Goal: Task Accomplishment & Management: Manage account settings

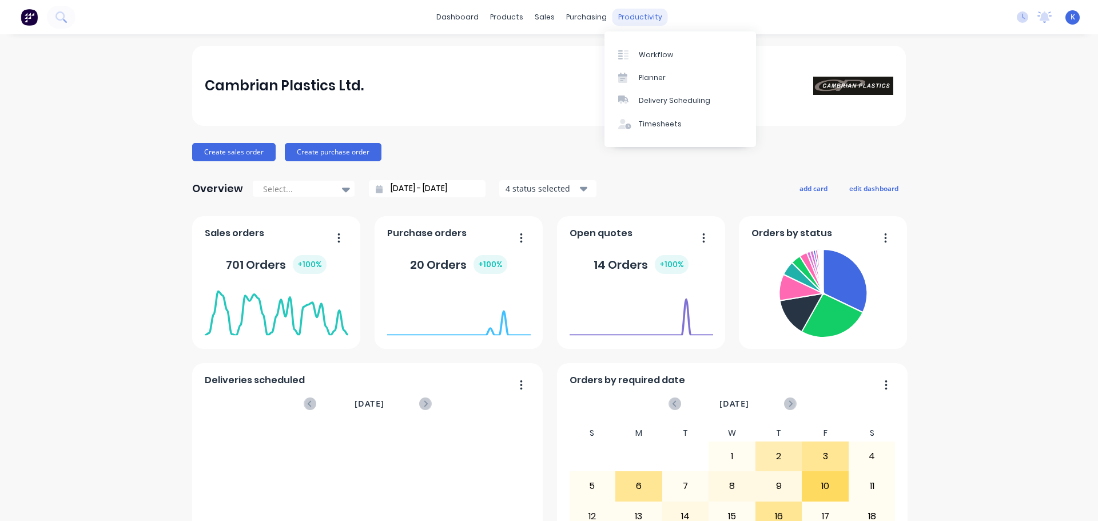
click at [629, 13] on div "productivity" at bounding box center [639, 17] width 55 height 17
click at [665, 50] on div "Workflow" at bounding box center [656, 55] width 34 height 10
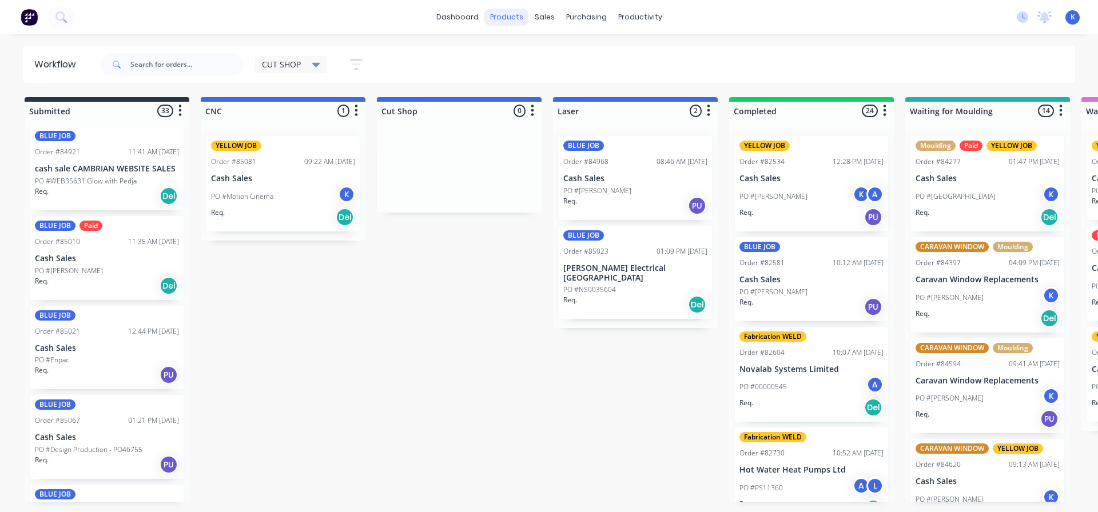
scroll to position [457, 0]
click at [295, 67] on span "CUT SHOP" at bounding box center [281, 64] width 39 height 12
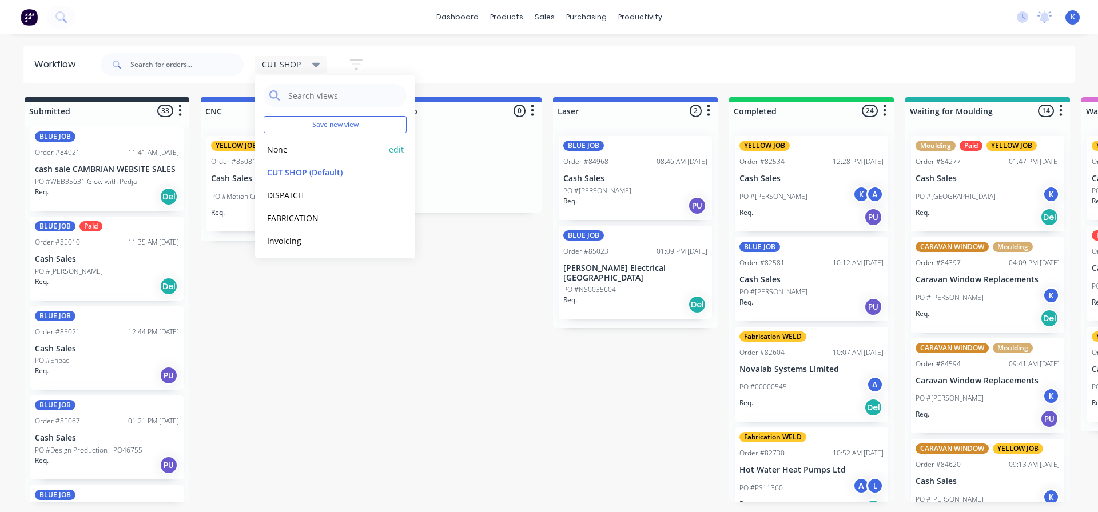
click at [310, 152] on button "None" at bounding box center [325, 149] width 122 height 13
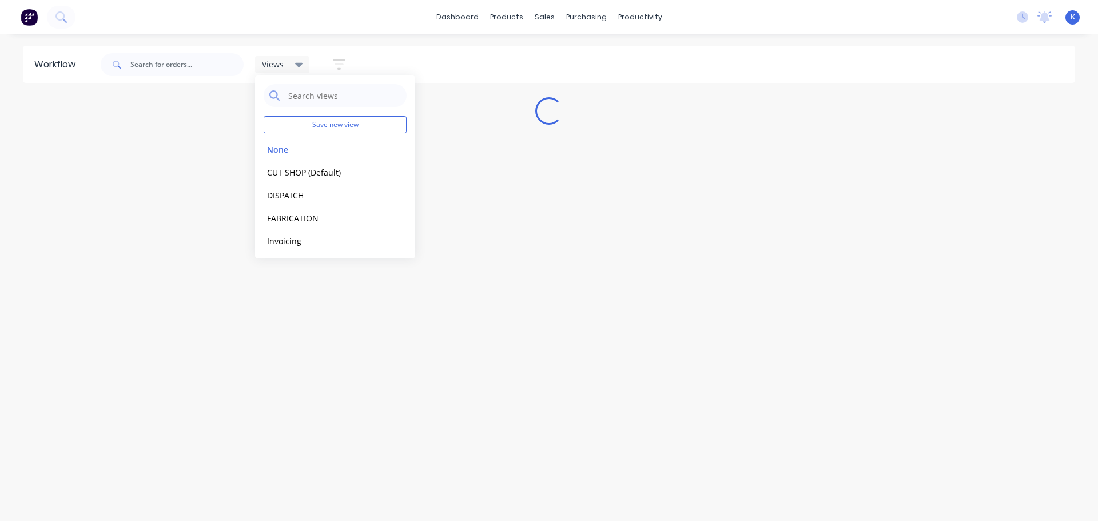
click at [306, 312] on div "Workflow Views Save new view None edit CUT SHOP (Default) edit DISPATCH edit FA…" at bounding box center [549, 272] width 1098 height 452
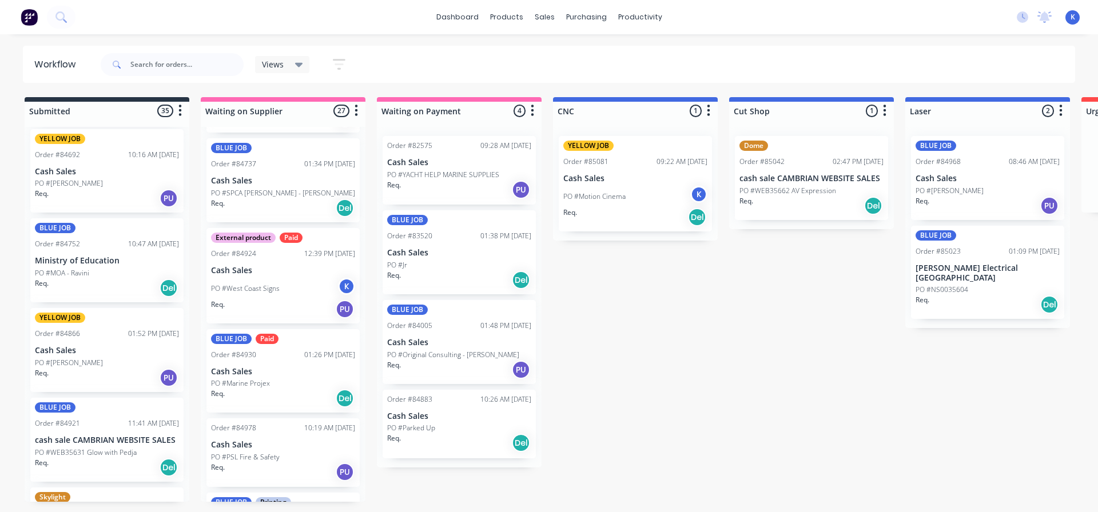
scroll to position [286, 0]
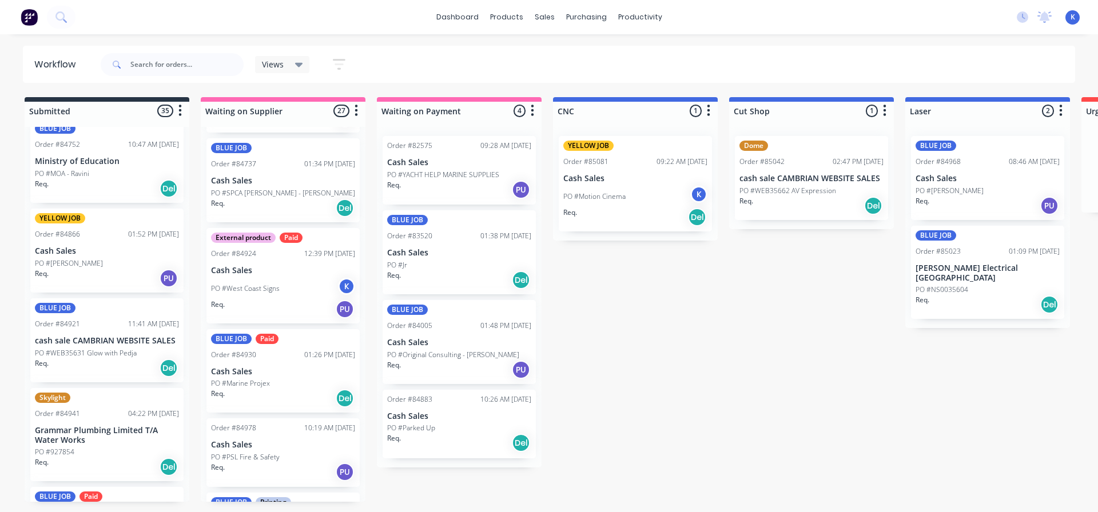
click at [91, 263] on div "PO #[PERSON_NAME]" at bounding box center [107, 263] width 144 height 10
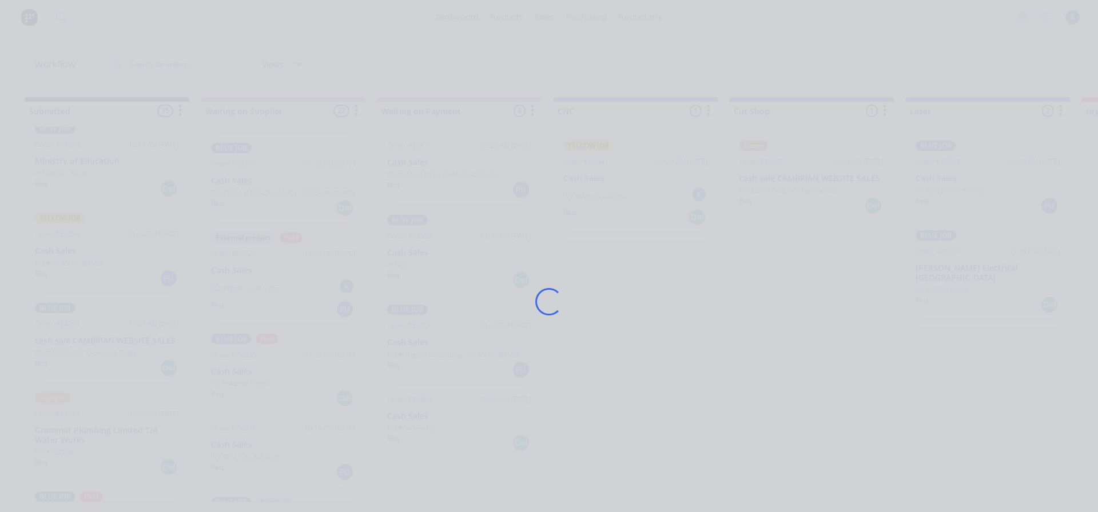
click at [91, 263] on div "Loading..." at bounding box center [548, 302] width 915 height 512
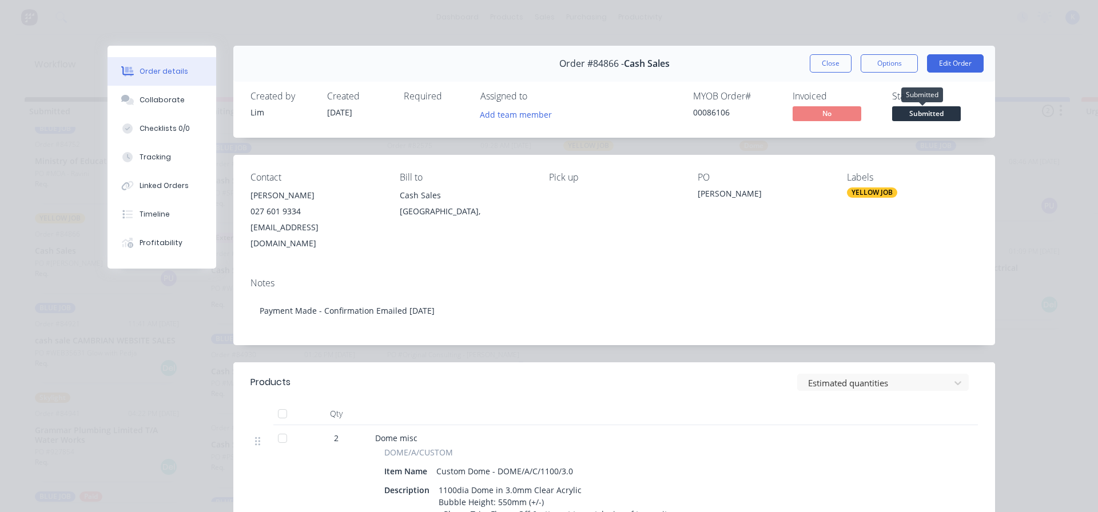
click at [931, 113] on span "Submitted" at bounding box center [926, 113] width 69 height 14
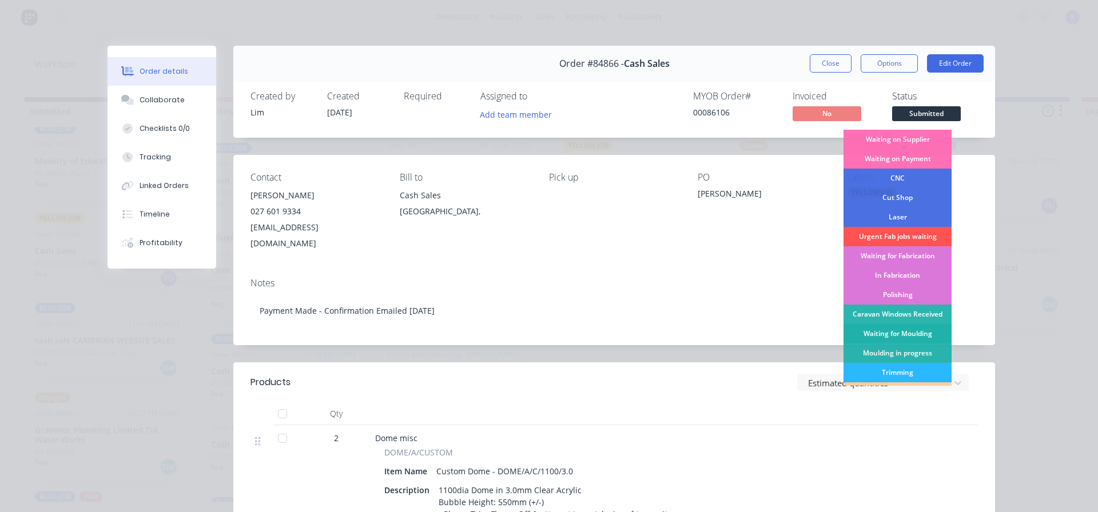
click at [886, 332] on div "Waiting for Moulding" at bounding box center [897, 333] width 108 height 19
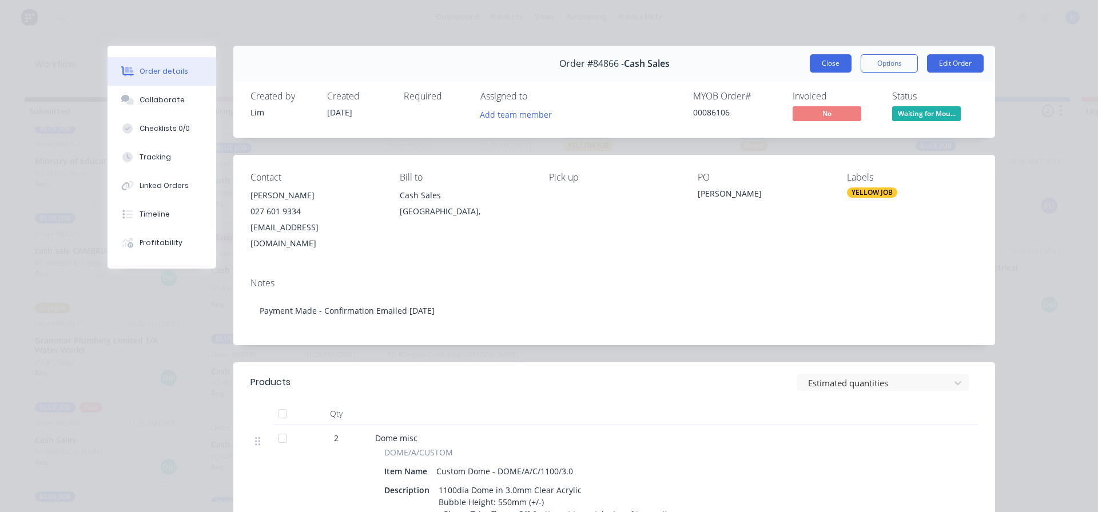
click at [822, 64] on button "Close" at bounding box center [830, 63] width 42 height 18
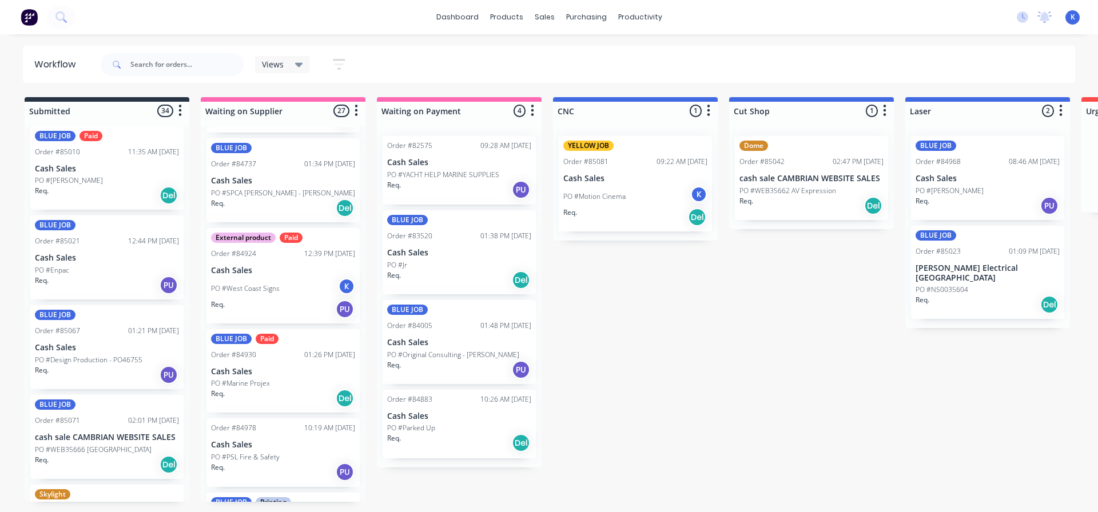
scroll to position [800, 0]
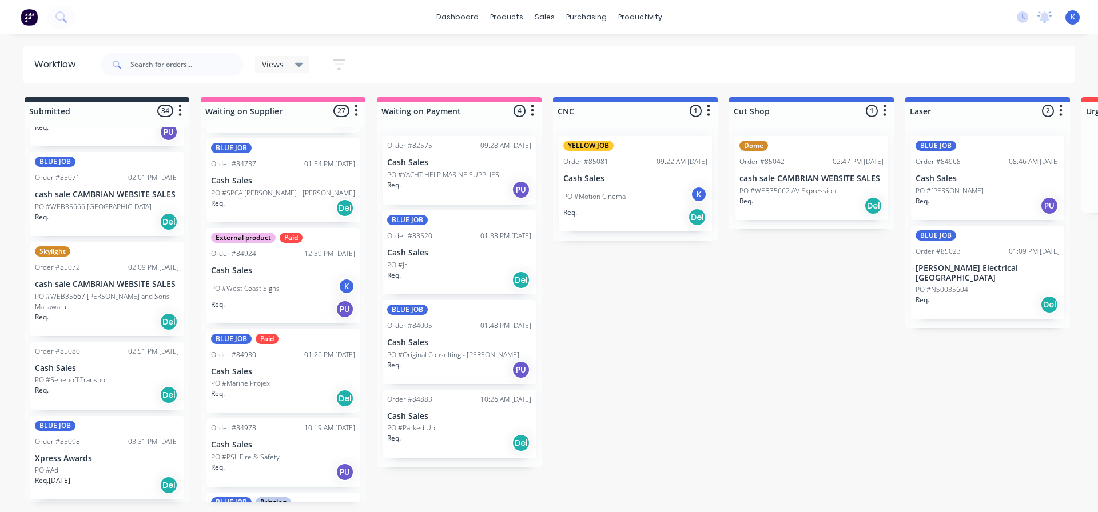
click at [71, 288] on p "cash sale CAMBRIAN WEBSITE SALES" at bounding box center [107, 285] width 144 height 10
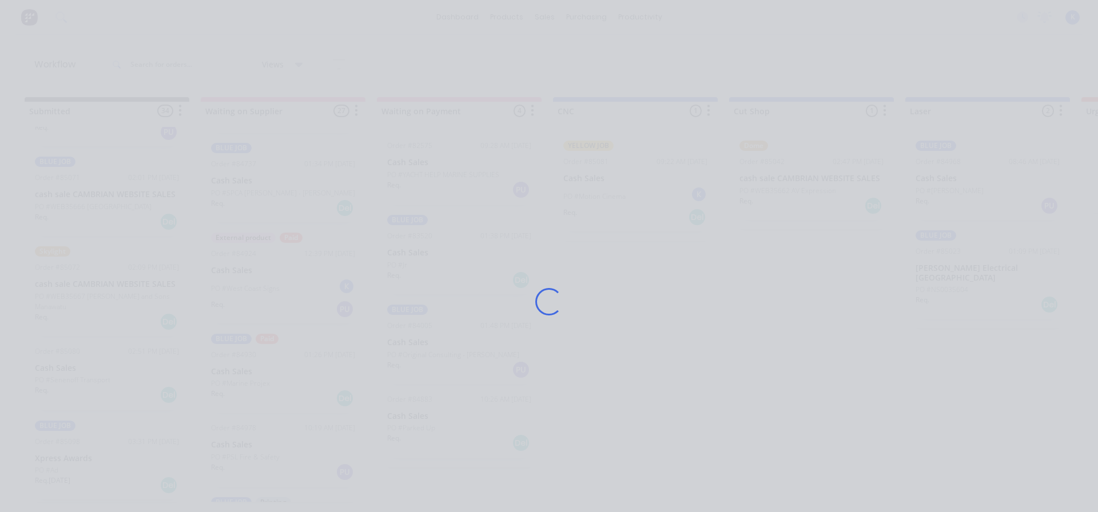
click at [71, 288] on div "Loading..." at bounding box center [549, 256] width 1098 height 512
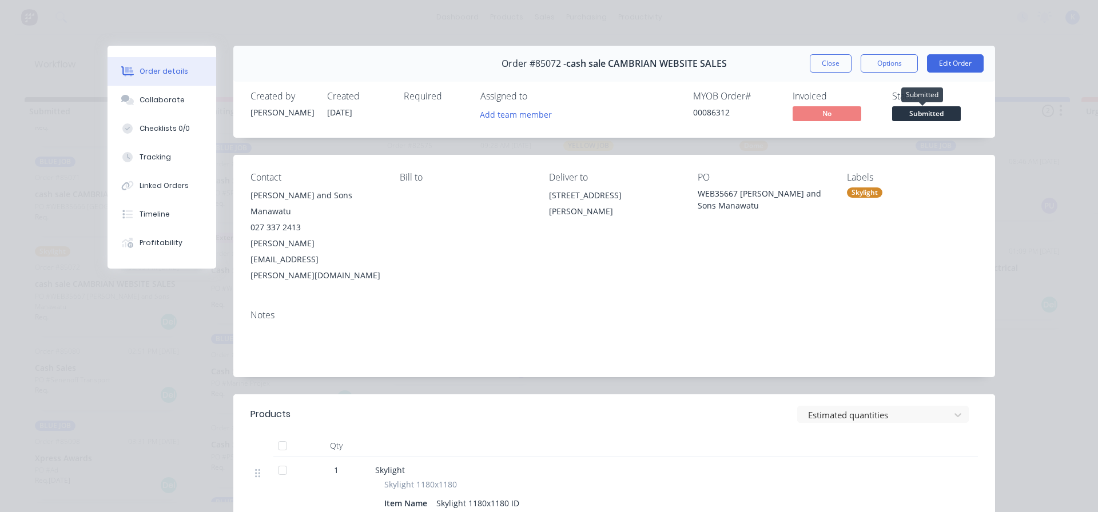
click at [914, 115] on span "Submitted" at bounding box center [926, 113] width 69 height 14
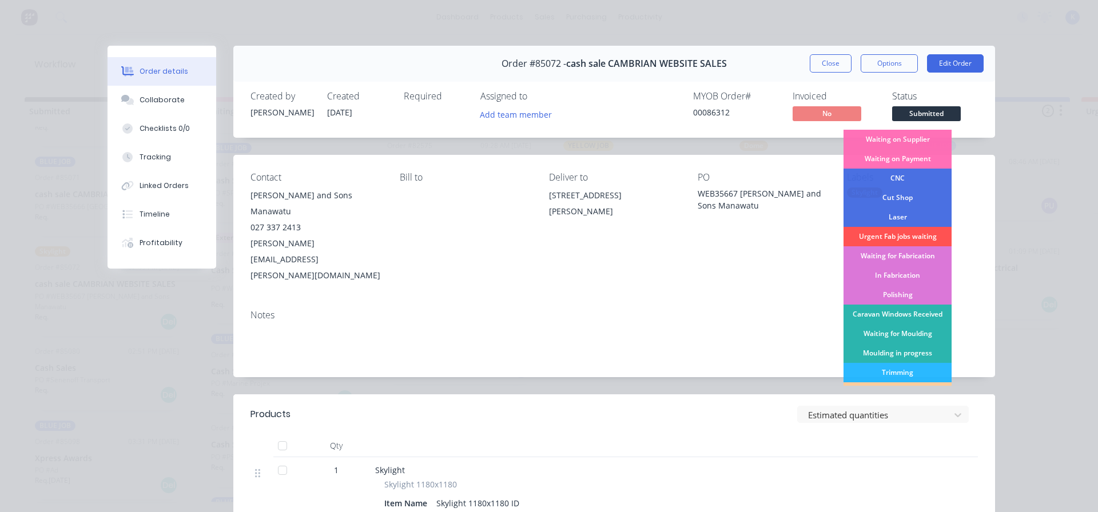
click at [913, 330] on div "Waiting for Moulding" at bounding box center [897, 333] width 108 height 19
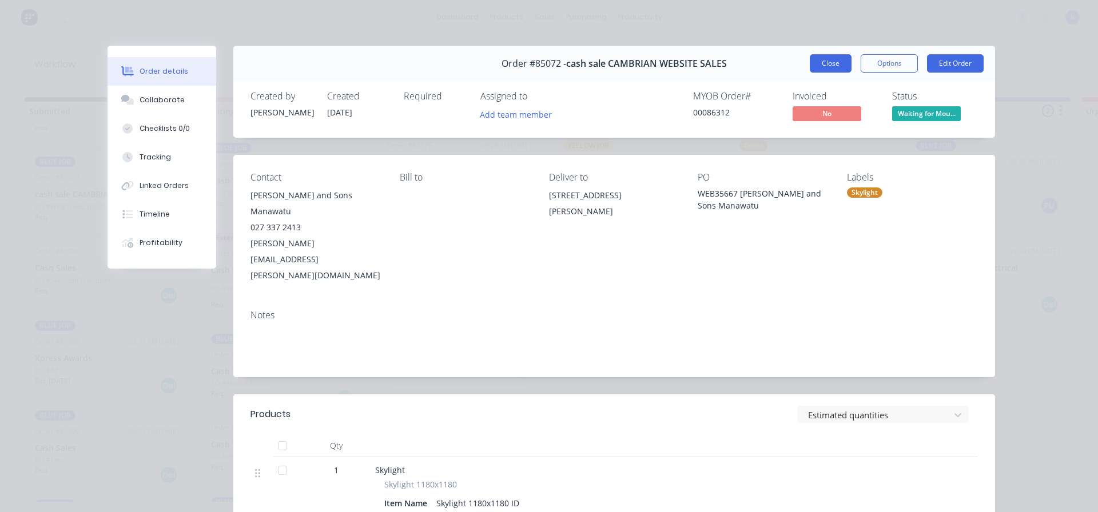
click at [820, 62] on button "Close" at bounding box center [830, 63] width 42 height 18
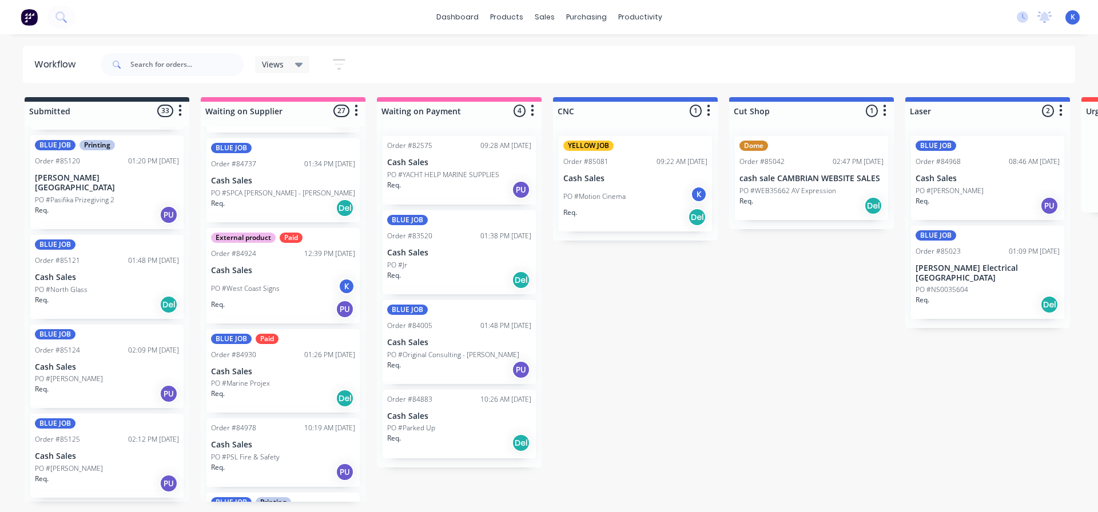
scroll to position [1772, 0]
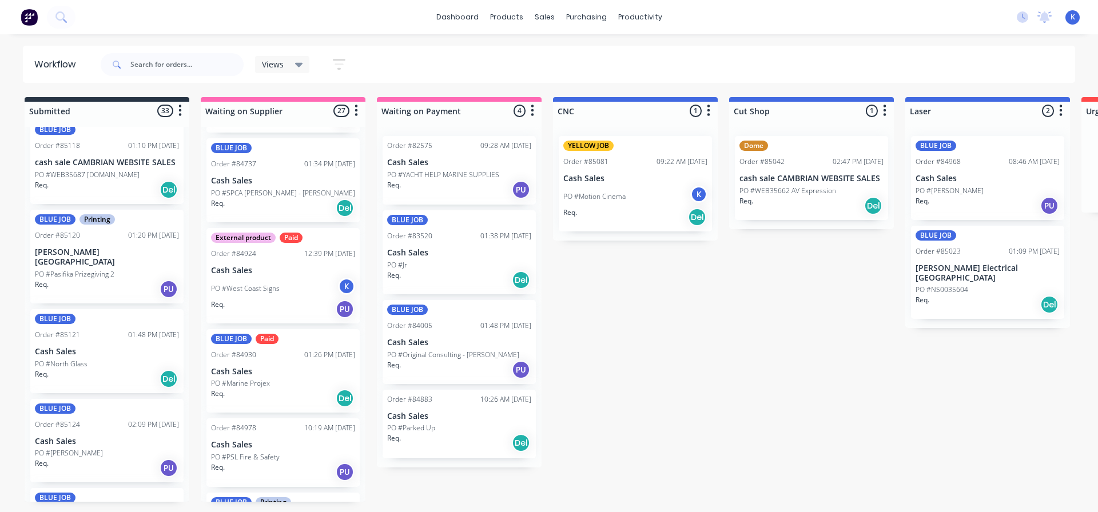
click at [68, 248] on p "[PERSON_NAME][GEOGRAPHIC_DATA]" at bounding box center [107, 257] width 144 height 19
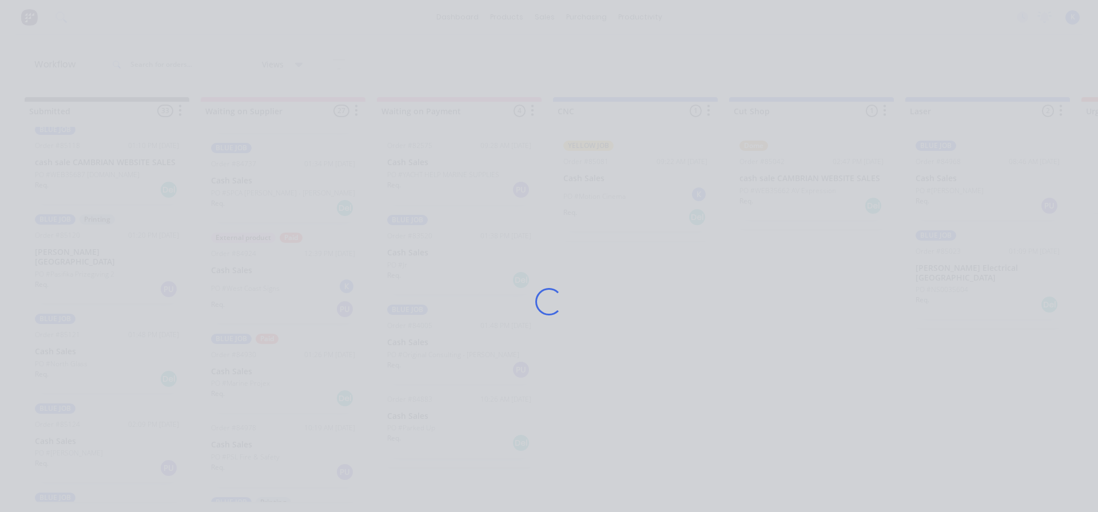
click at [69, 248] on div "Loading..." at bounding box center [549, 256] width 1098 height 512
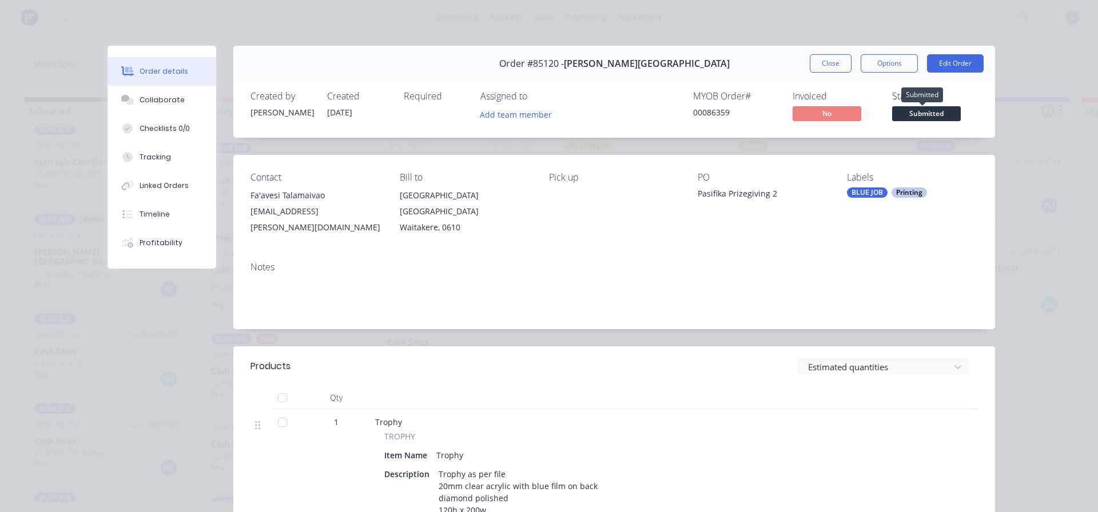
click at [911, 116] on span "Submitted" at bounding box center [926, 113] width 69 height 14
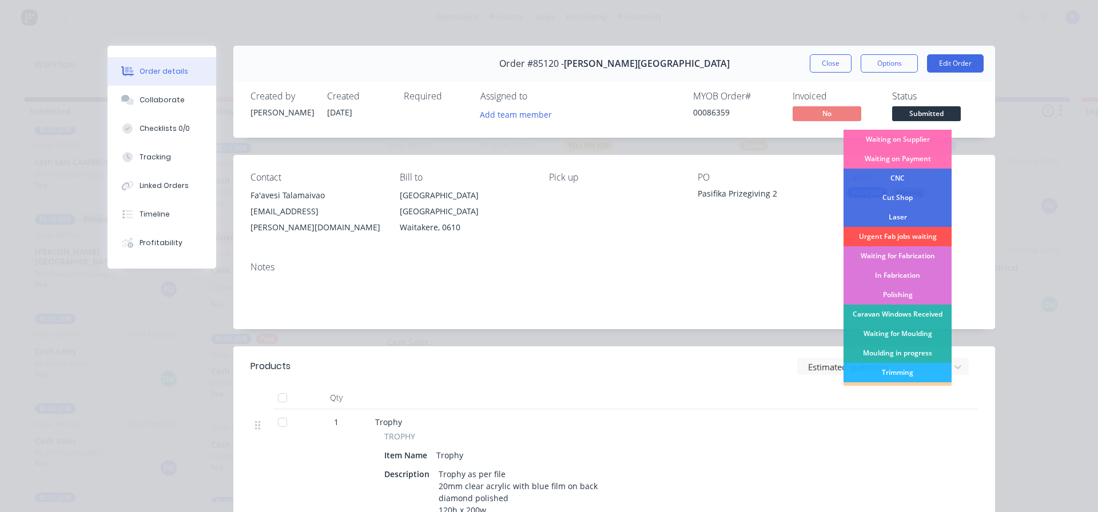
drag, startPoint x: 916, startPoint y: 213, endPoint x: 915, endPoint y: 205, distance: 7.5
click at [915, 213] on div "Laser" at bounding box center [897, 217] width 108 height 19
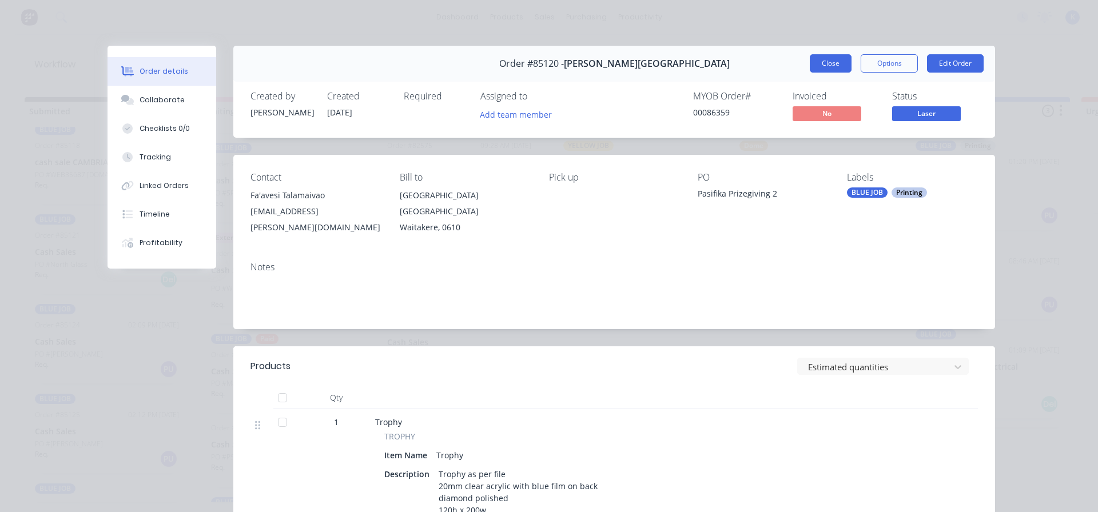
click at [822, 63] on button "Close" at bounding box center [830, 63] width 42 height 18
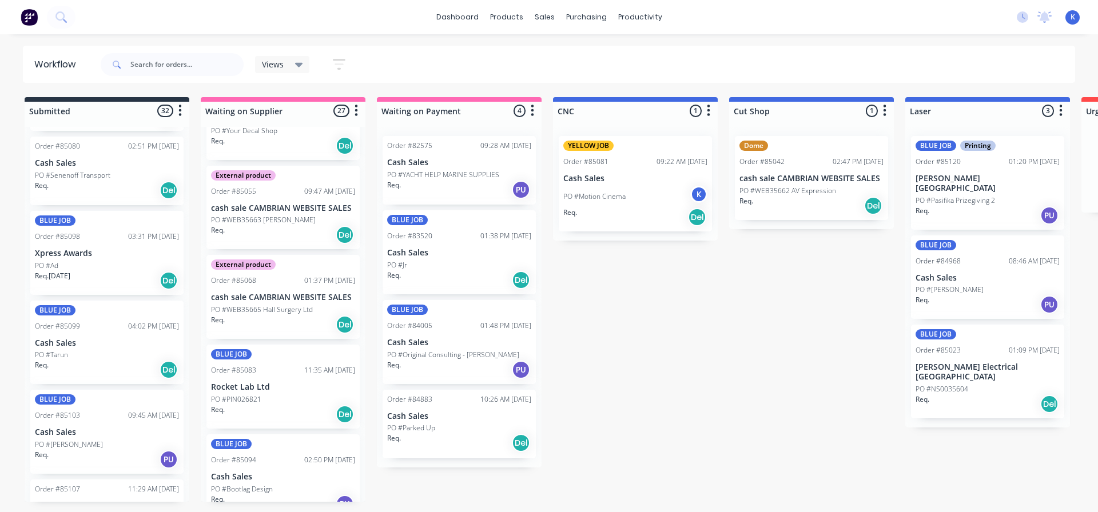
scroll to position [800, 0]
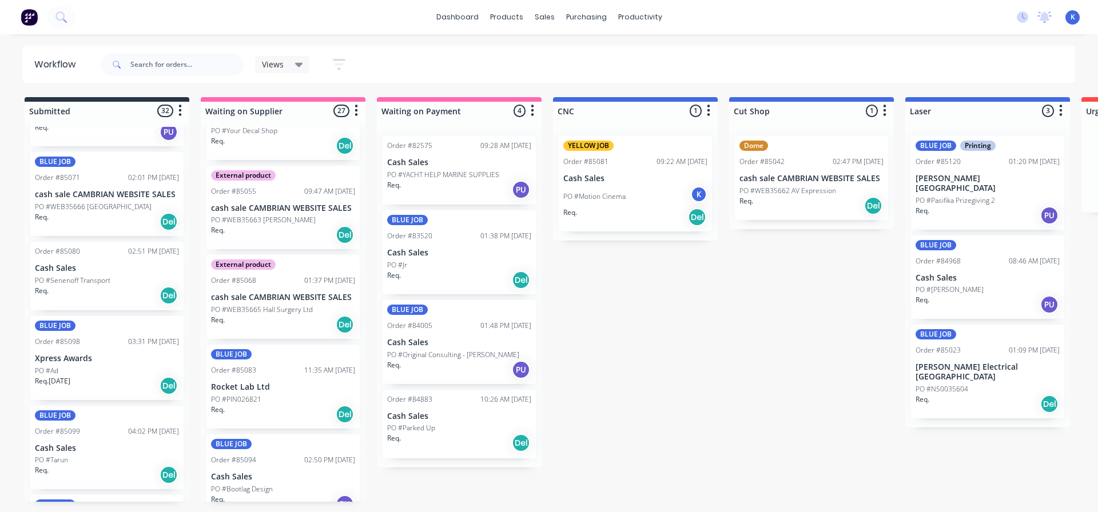
click at [75, 205] on p "PO #WEB35666 [GEOGRAPHIC_DATA]" at bounding box center [93, 207] width 117 height 10
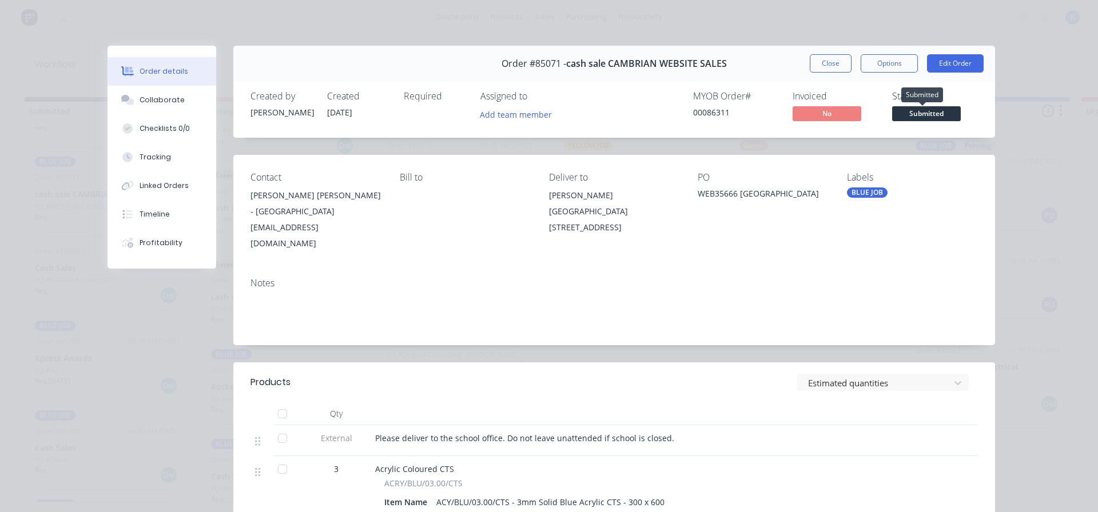
click at [931, 111] on span "Submitted" at bounding box center [926, 113] width 69 height 14
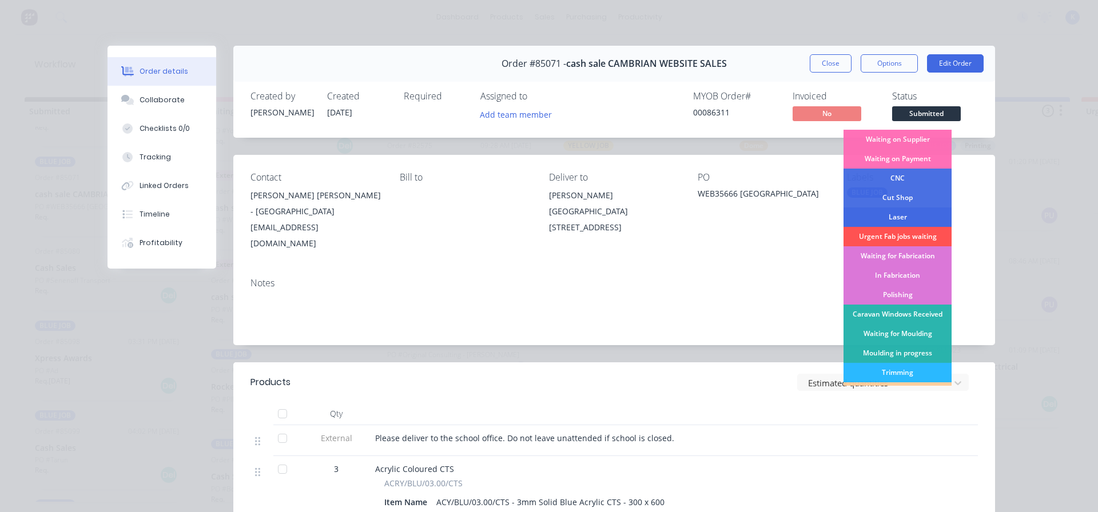
click at [895, 215] on div "Laser" at bounding box center [897, 217] width 108 height 19
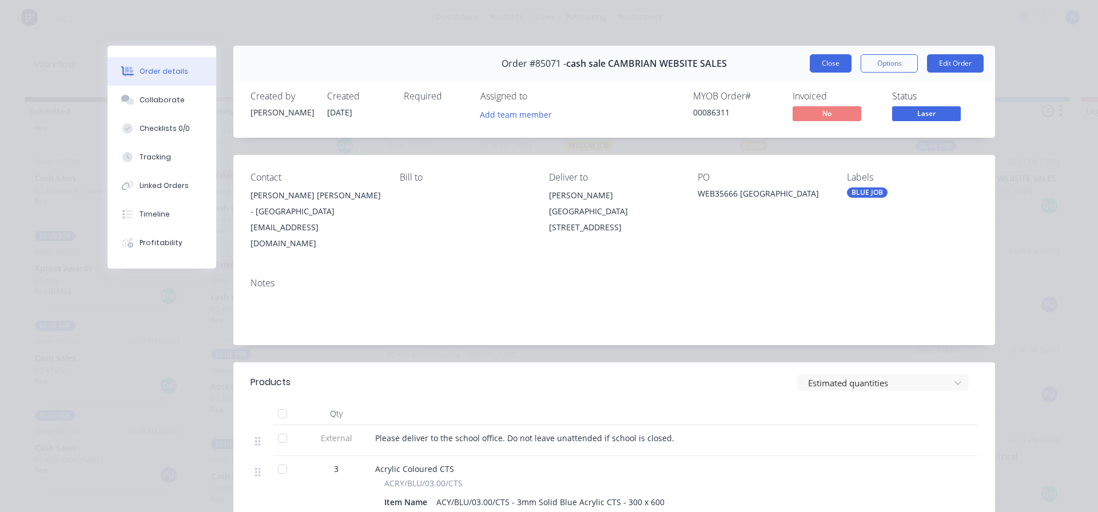
click at [831, 63] on button "Close" at bounding box center [830, 63] width 42 height 18
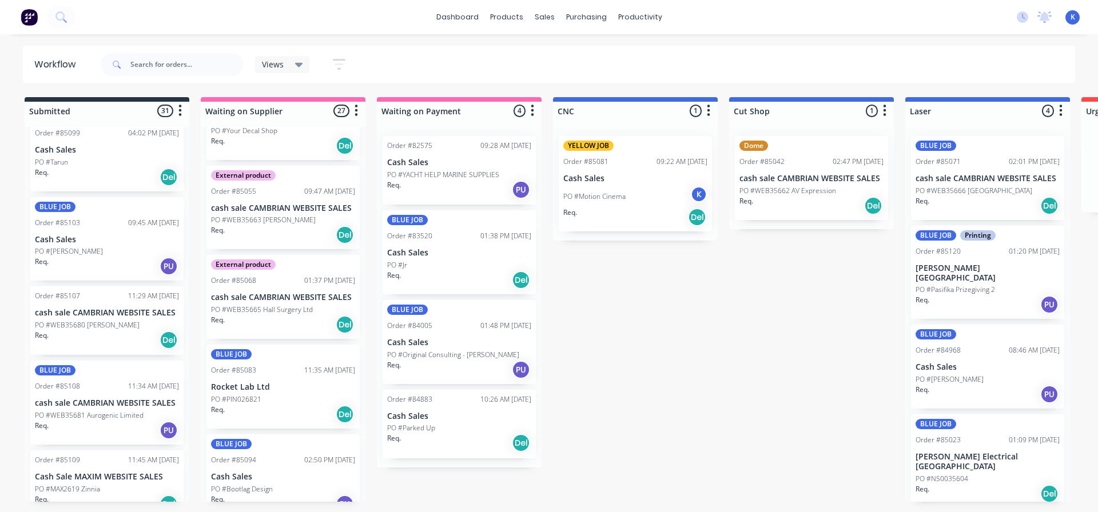
scroll to position [1029, 0]
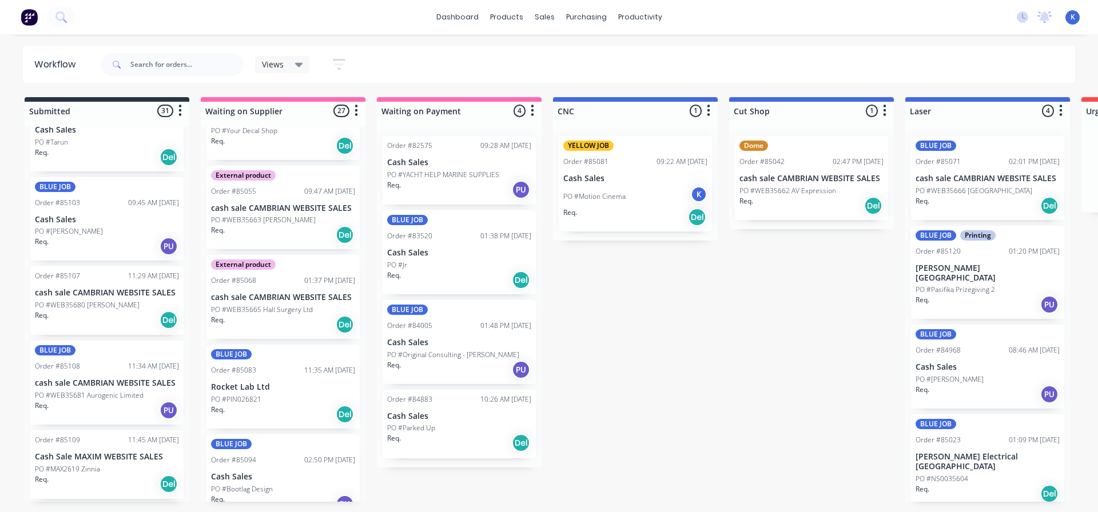
click at [71, 386] on p "cash sale CAMBRIAN WEBSITE SALES" at bounding box center [107, 383] width 144 height 10
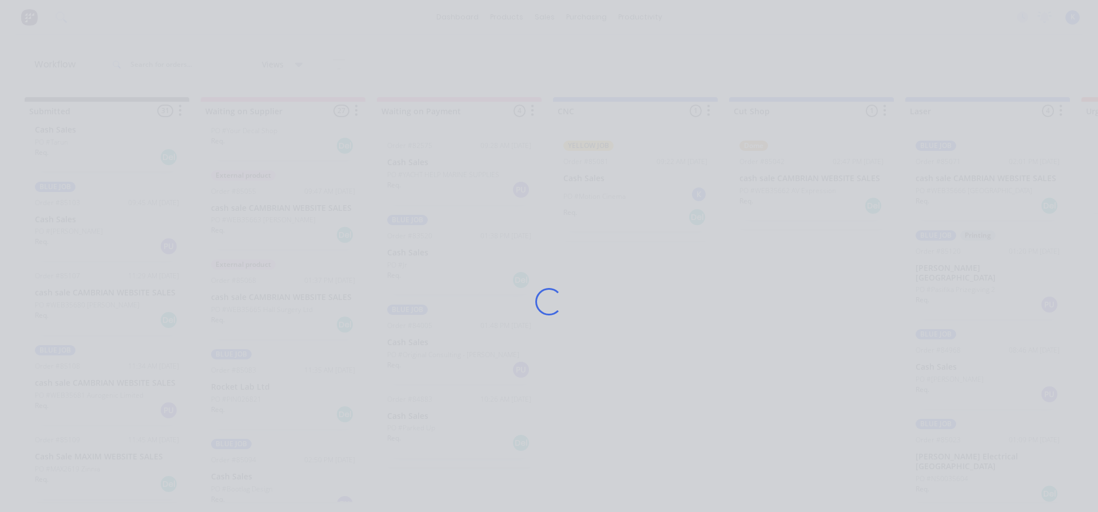
click at [71, 386] on div "Loading..." at bounding box center [549, 256] width 1098 height 512
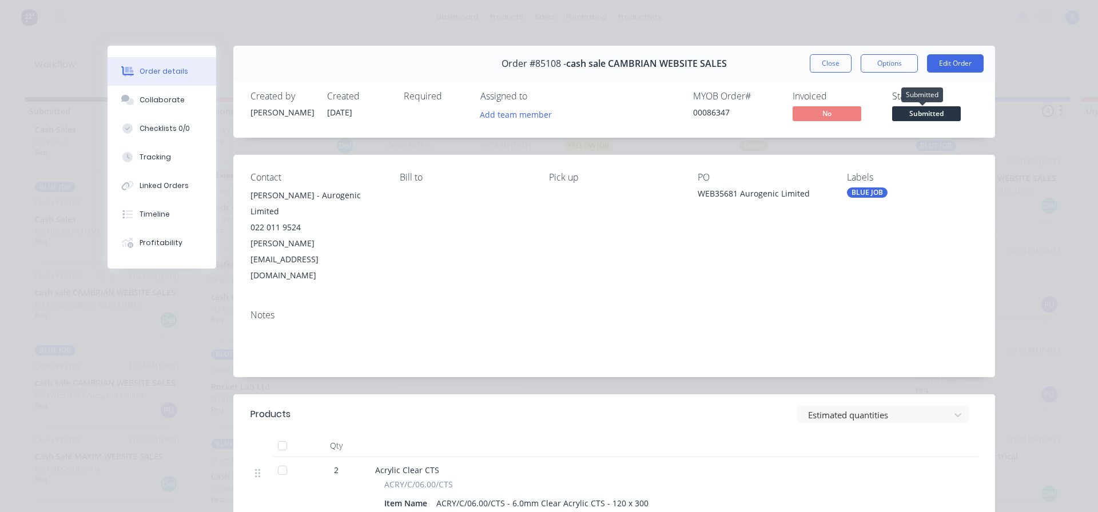
click at [905, 113] on span "Submitted" at bounding box center [926, 113] width 69 height 14
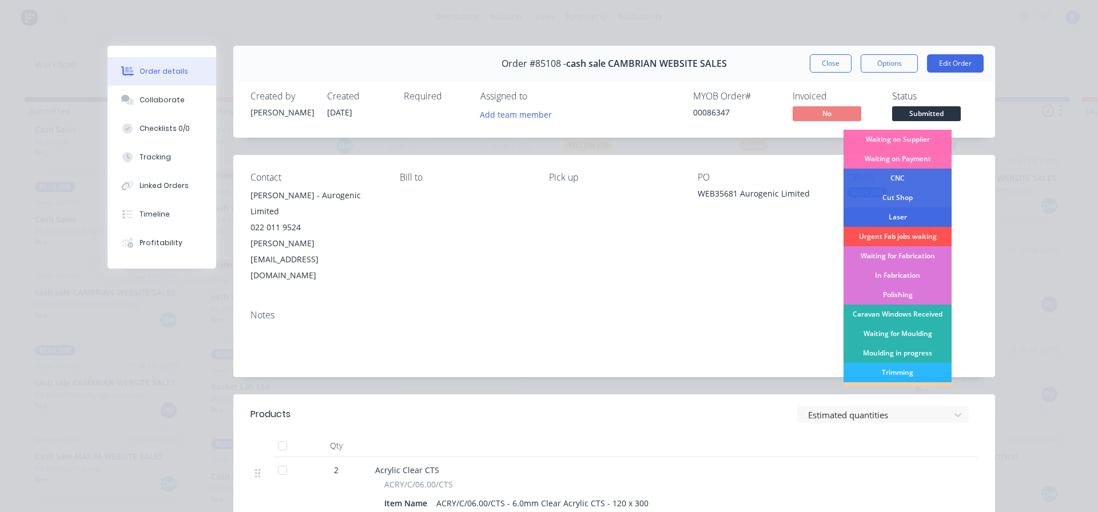
click at [894, 216] on div "Laser" at bounding box center [897, 217] width 108 height 19
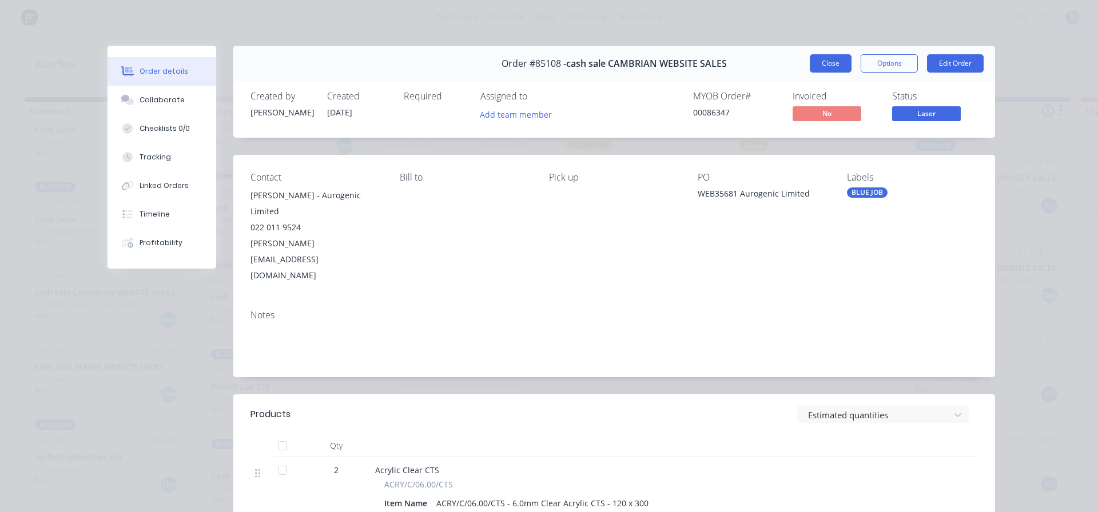
click at [819, 62] on button "Close" at bounding box center [830, 63] width 42 height 18
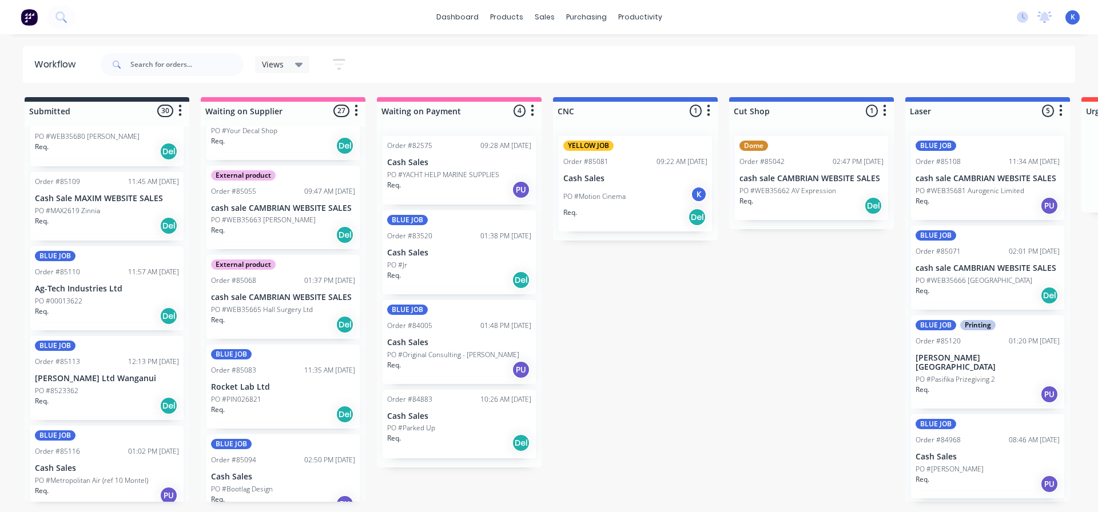
scroll to position [1201, 0]
click at [67, 380] on p "[PERSON_NAME] Ltd Wanganui" at bounding box center [107, 376] width 144 height 10
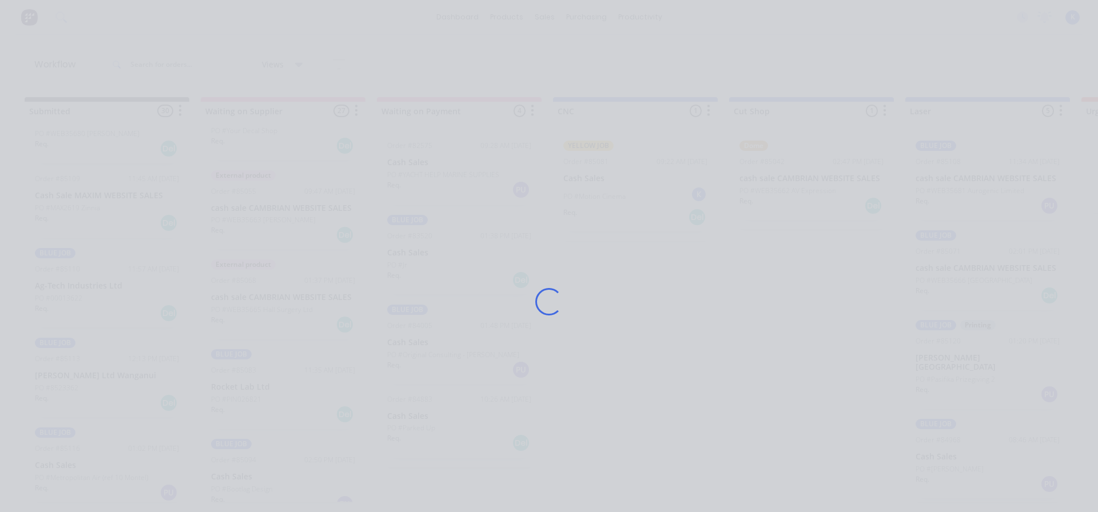
click at [67, 380] on div "Loading..." at bounding box center [549, 256] width 1098 height 512
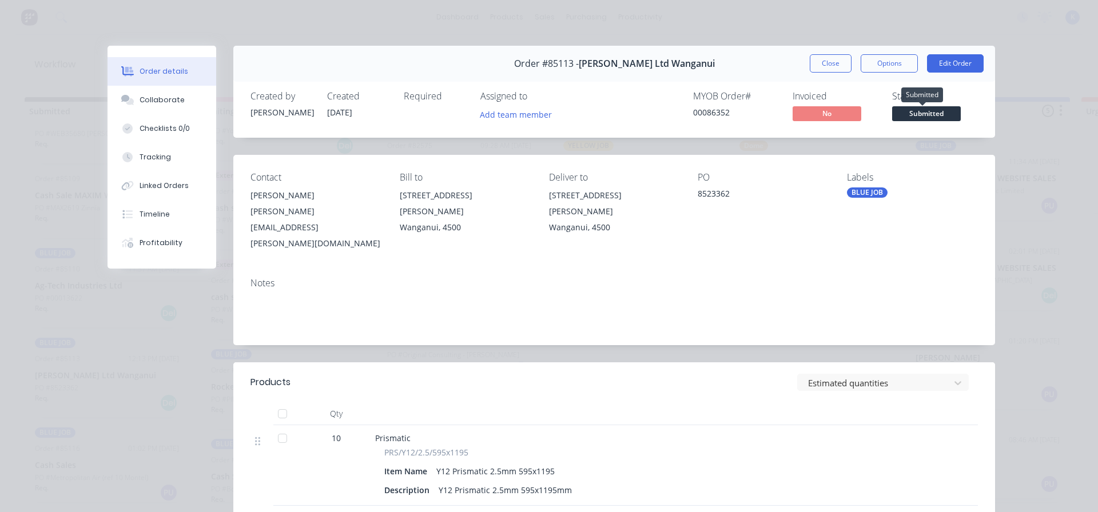
click at [907, 112] on span "Submitted" at bounding box center [926, 113] width 69 height 14
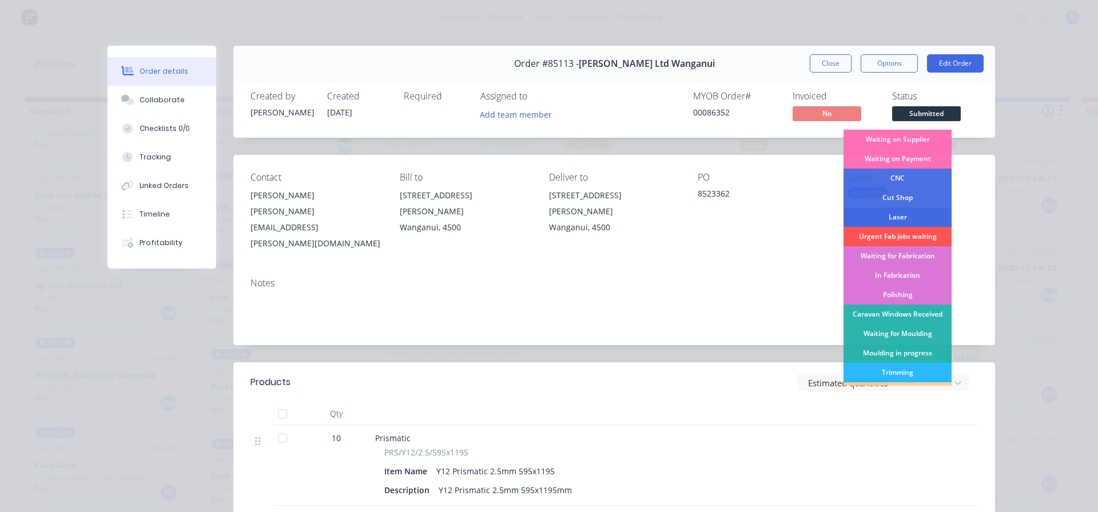
click at [894, 217] on div "Laser" at bounding box center [897, 217] width 108 height 19
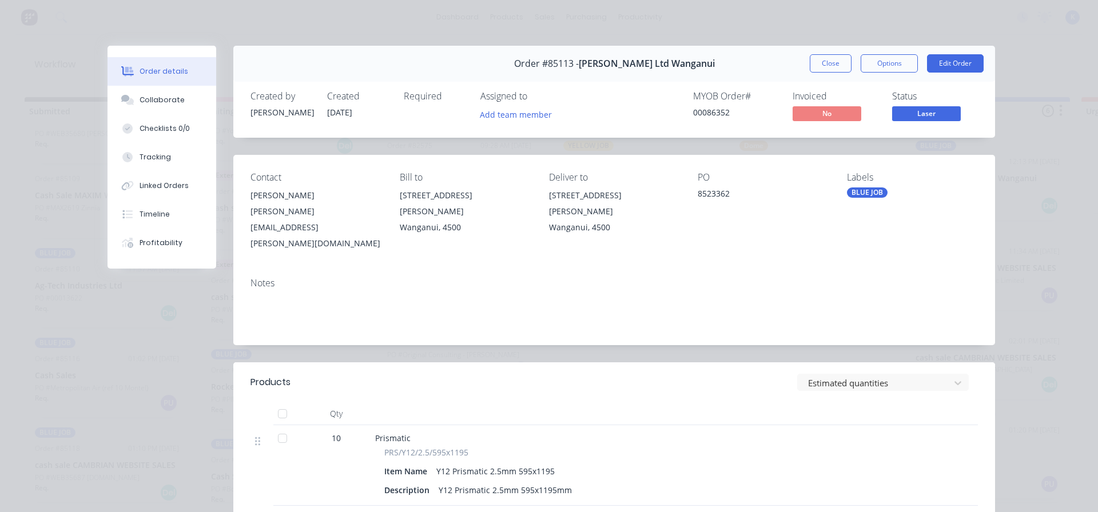
click at [823, 67] on button "Close" at bounding box center [830, 63] width 42 height 18
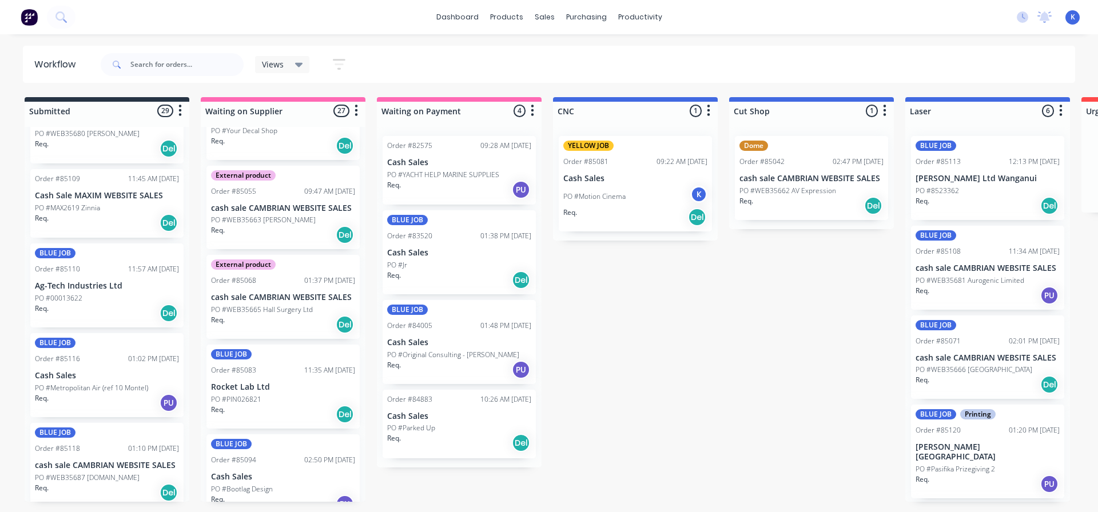
click at [63, 394] on div "Req. PU" at bounding box center [107, 402] width 144 height 19
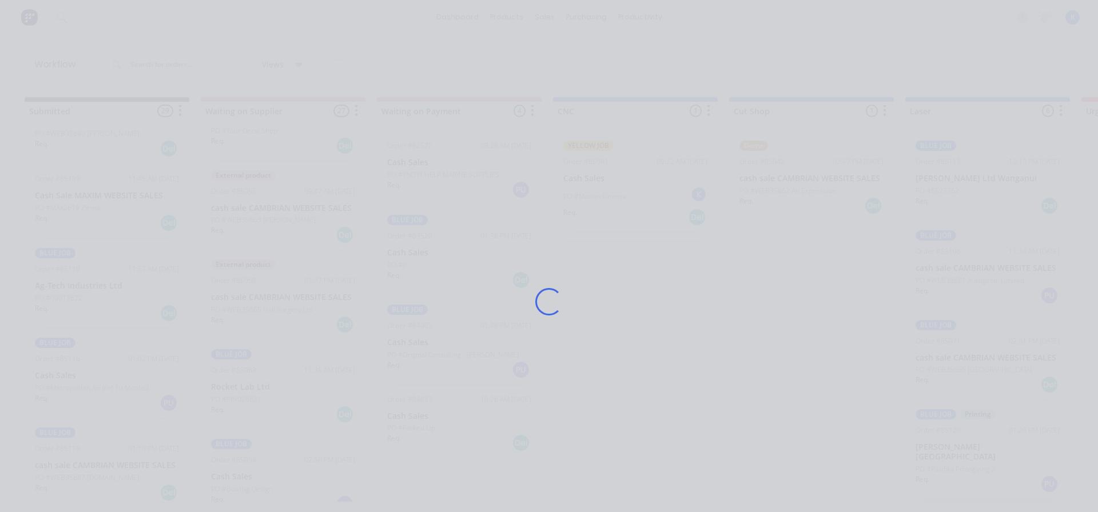
click at [63, 394] on div "Loading..." at bounding box center [549, 256] width 1098 height 512
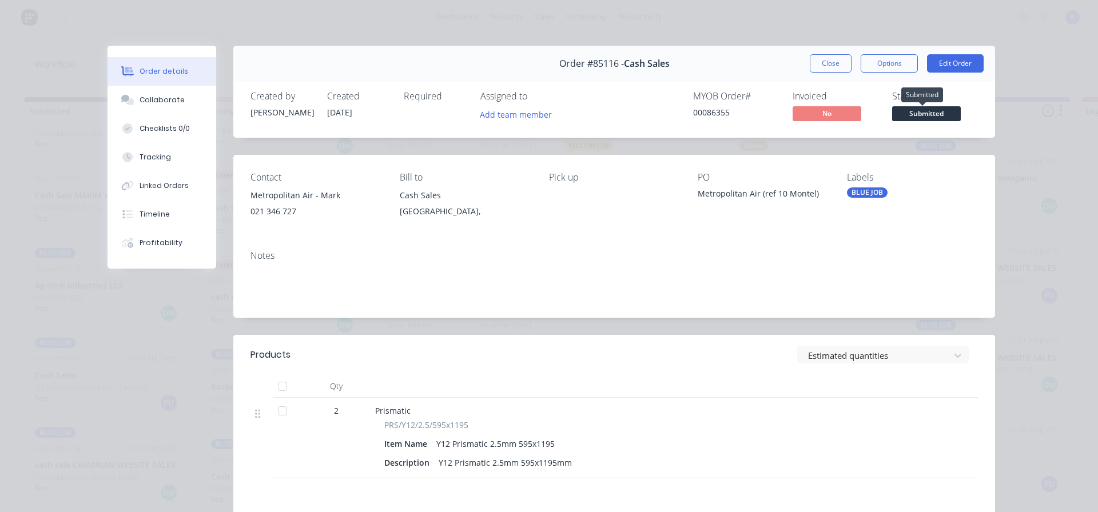
click at [908, 116] on span "Submitted" at bounding box center [926, 113] width 69 height 14
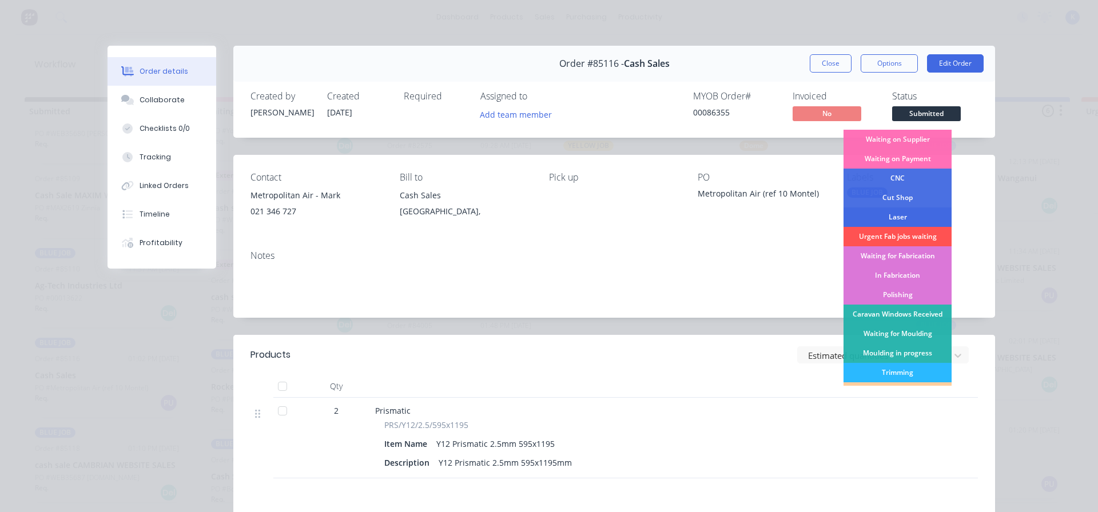
click at [907, 218] on div "Laser" at bounding box center [897, 217] width 108 height 19
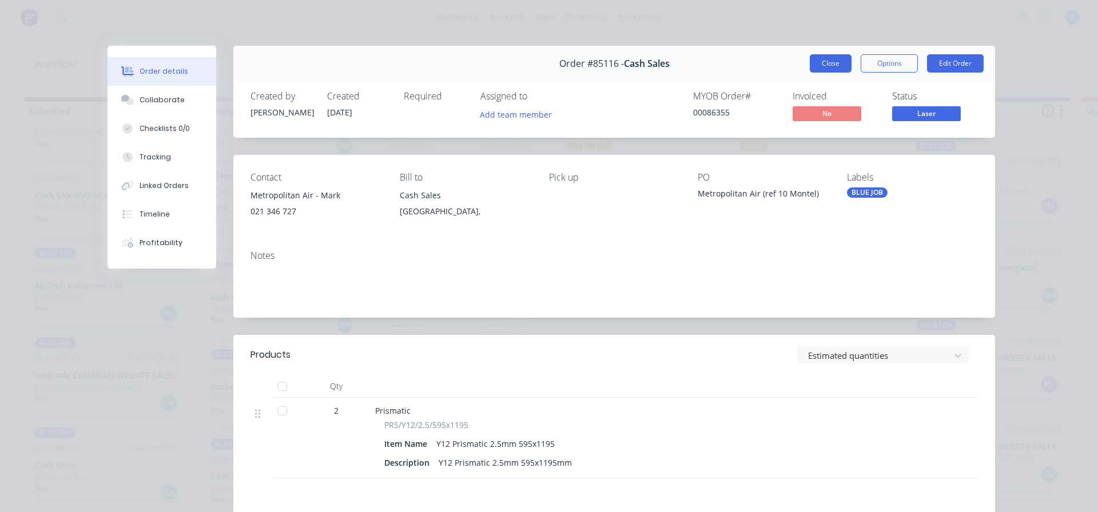
click at [815, 63] on button "Close" at bounding box center [830, 63] width 42 height 18
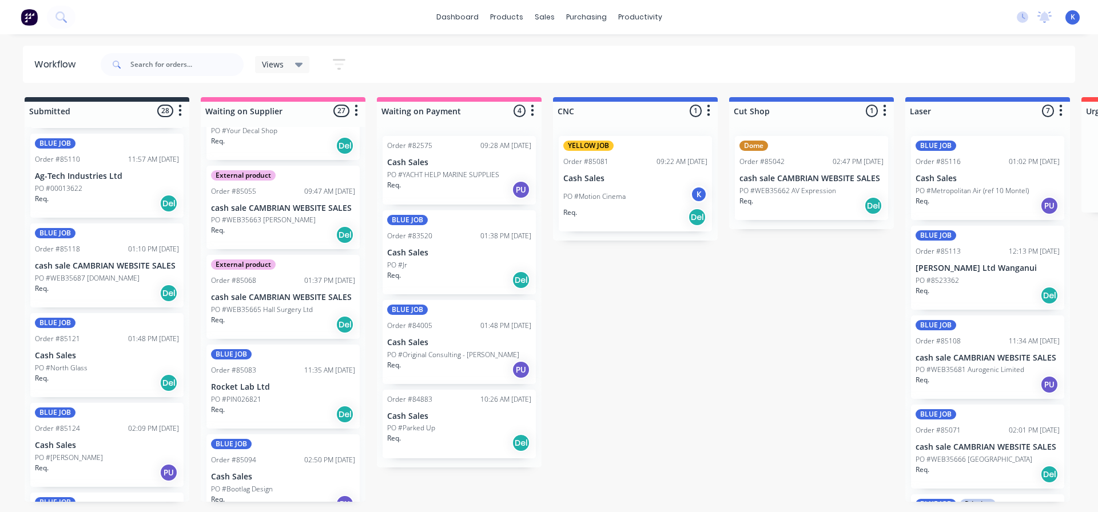
scroll to position [1315, 0]
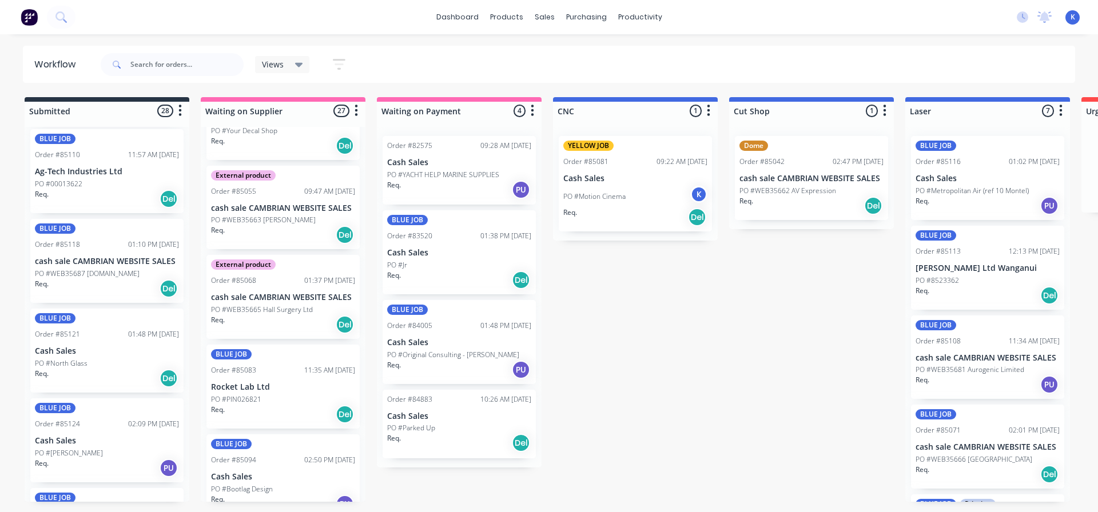
click at [97, 436] on p "Cash Sales" at bounding box center [107, 441] width 144 height 10
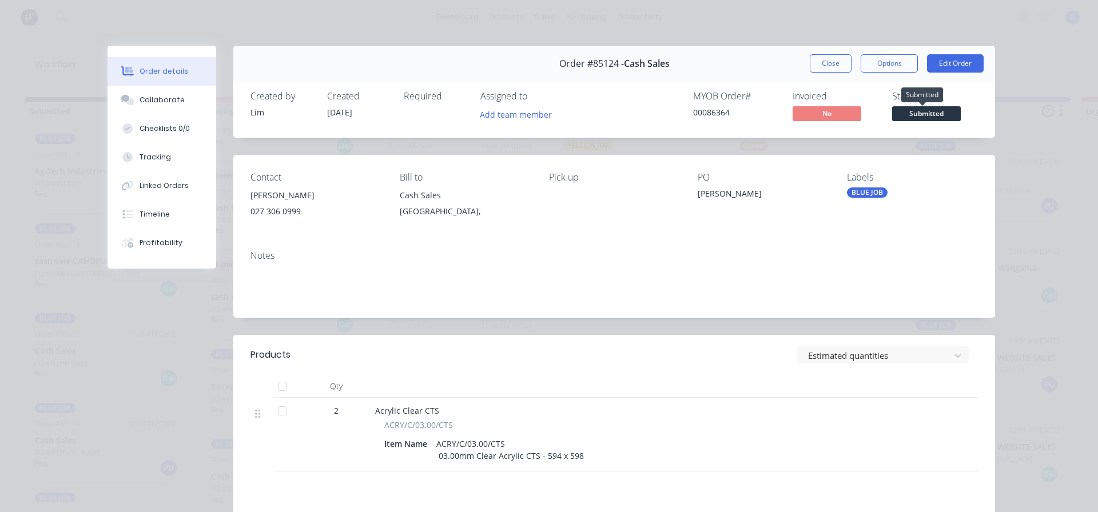
click at [912, 118] on span "Submitted" at bounding box center [926, 113] width 69 height 14
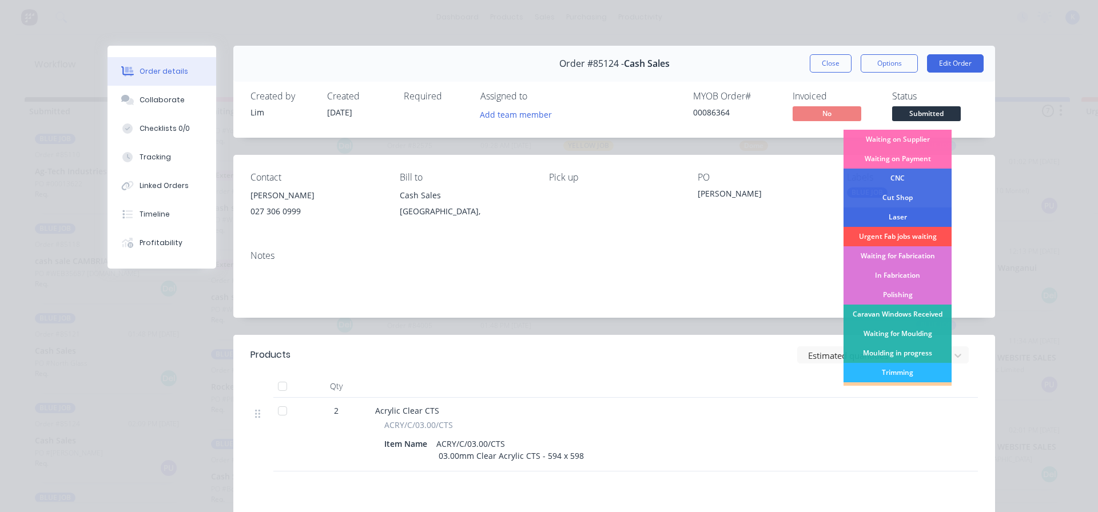
click at [899, 213] on div "Laser" at bounding box center [897, 217] width 108 height 19
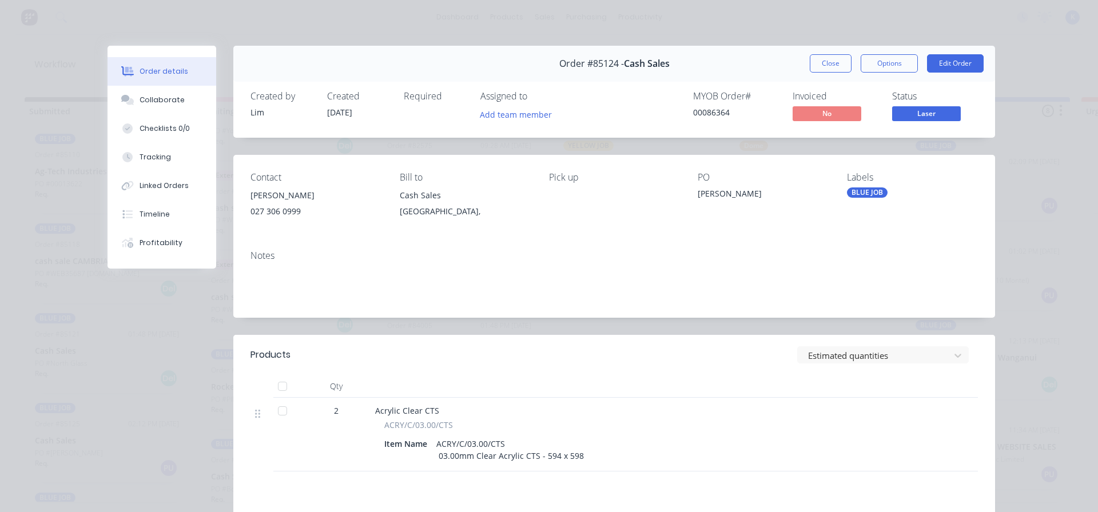
click at [826, 64] on button "Close" at bounding box center [830, 63] width 42 height 18
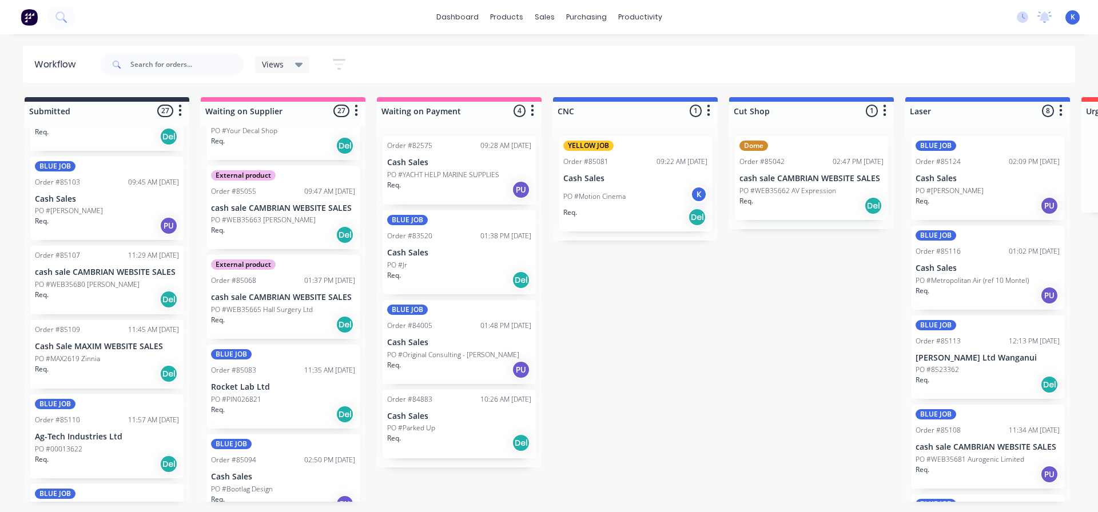
scroll to position [1029, 0]
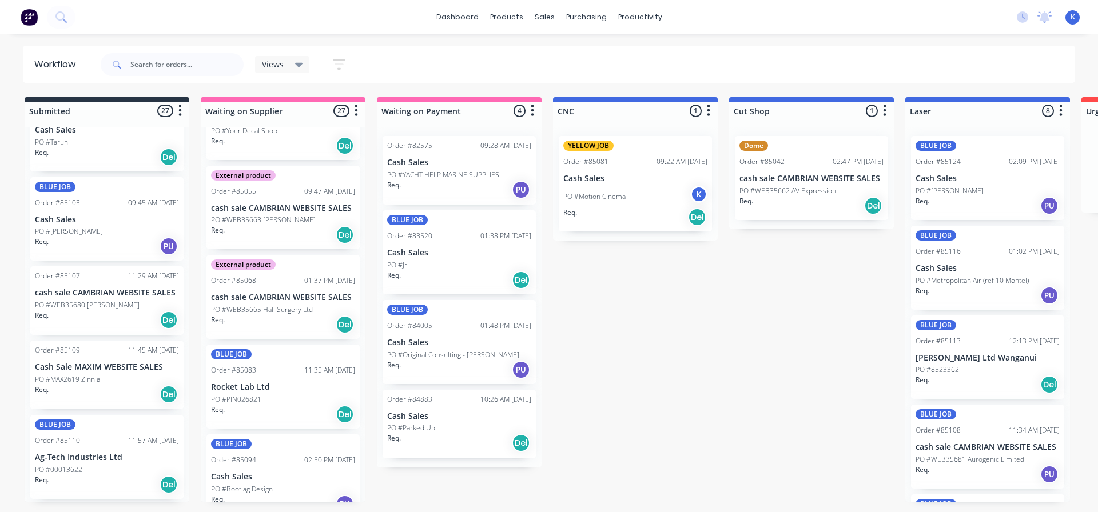
click at [74, 236] on p "PO #[PERSON_NAME]" at bounding box center [69, 231] width 68 height 10
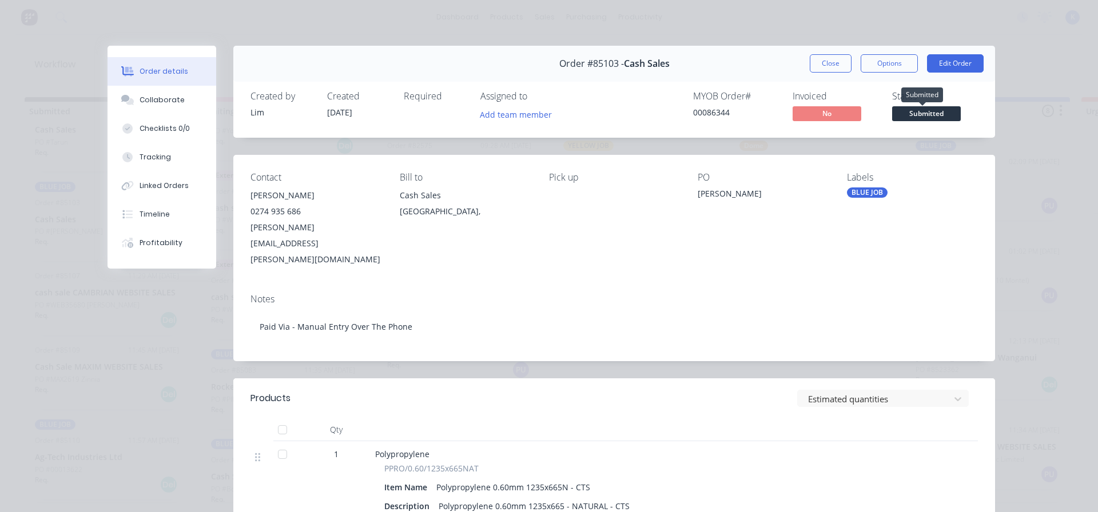
click at [927, 117] on span "Submitted" at bounding box center [926, 113] width 69 height 14
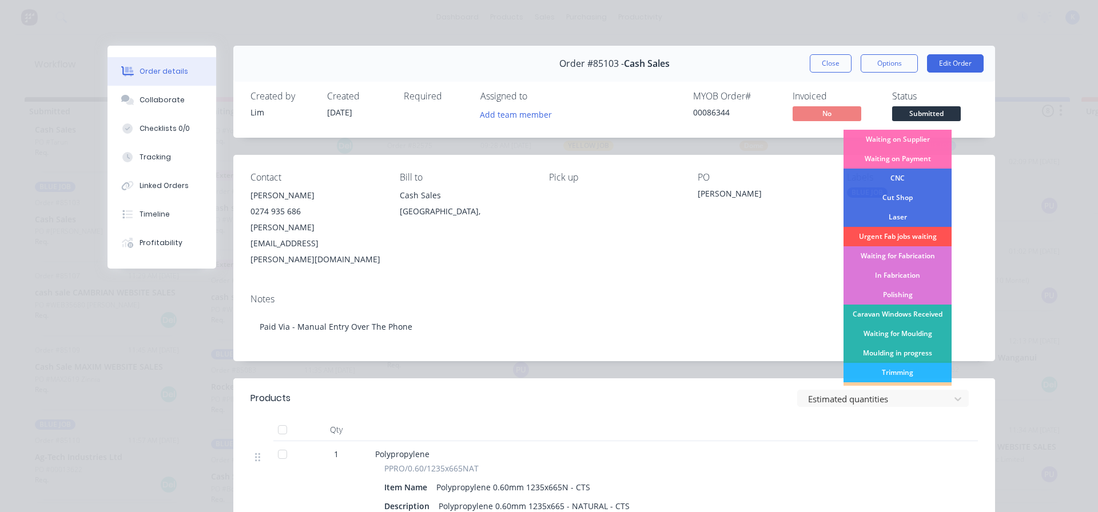
click at [896, 211] on div "Laser" at bounding box center [897, 217] width 108 height 19
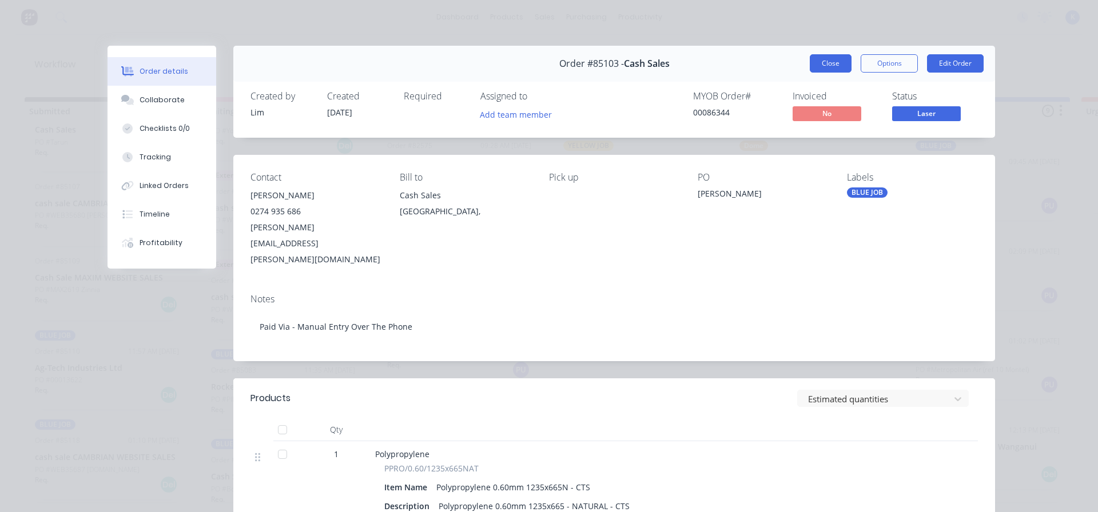
click at [823, 64] on button "Close" at bounding box center [830, 63] width 42 height 18
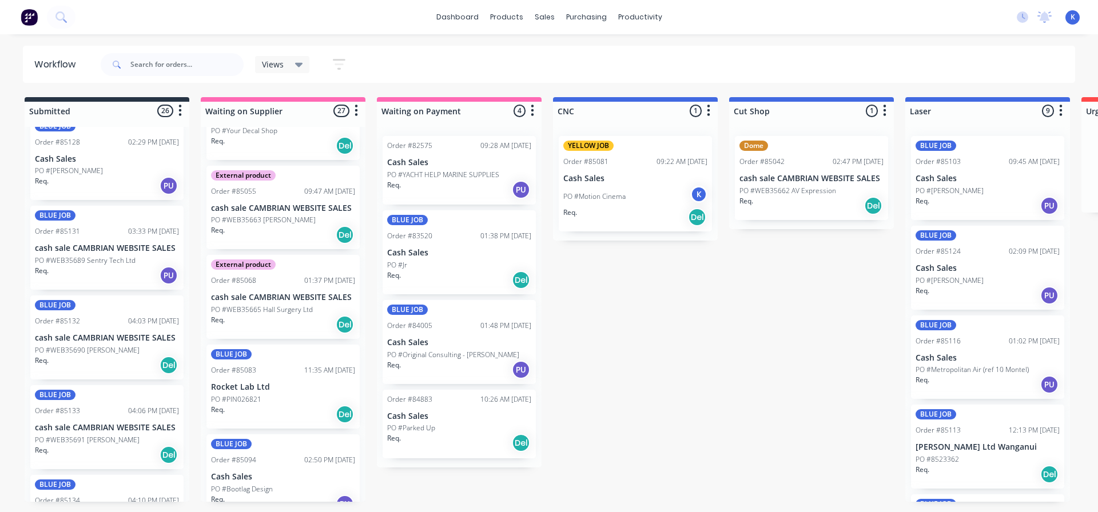
scroll to position [1715, 0]
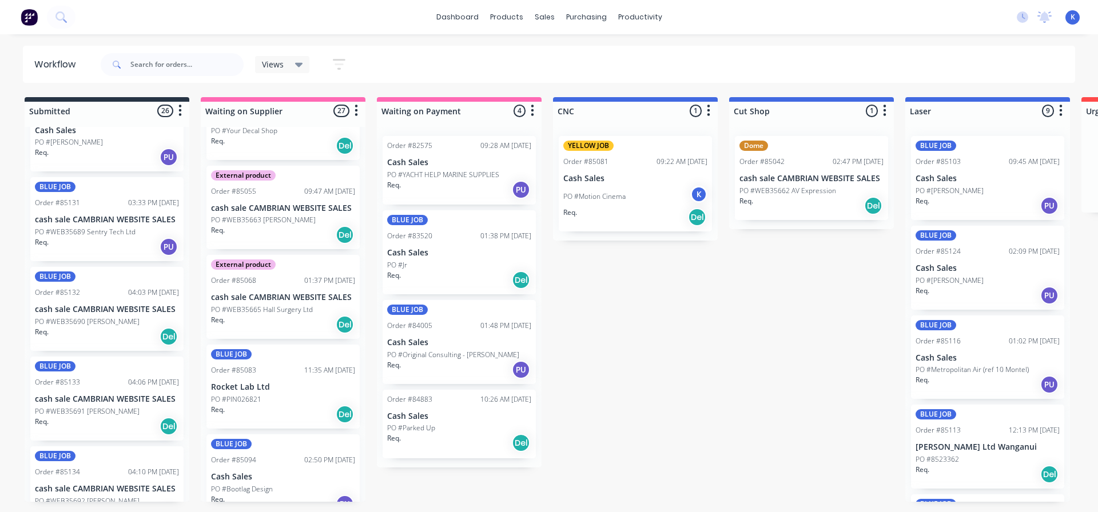
click at [75, 409] on p "PO #WEB35691 [PERSON_NAME]" at bounding box center [87, 411] width 105 height 10
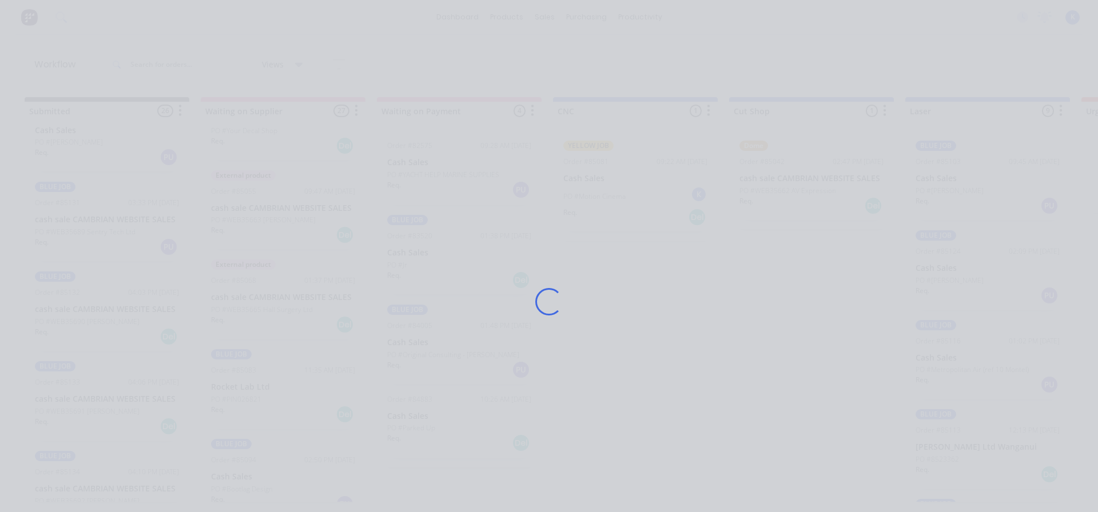
click at [75, 409] on div "Loading..." at bounding box center [549, 256] width 1098 height 512
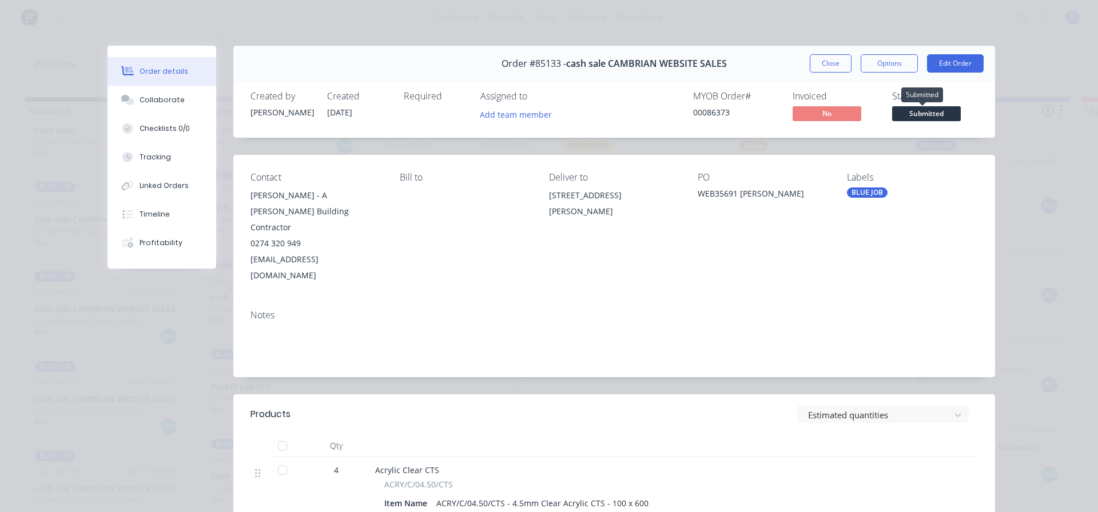
click at [923, 116] on span "Submitted" at bounding box center [926, 113] width 69 height 14
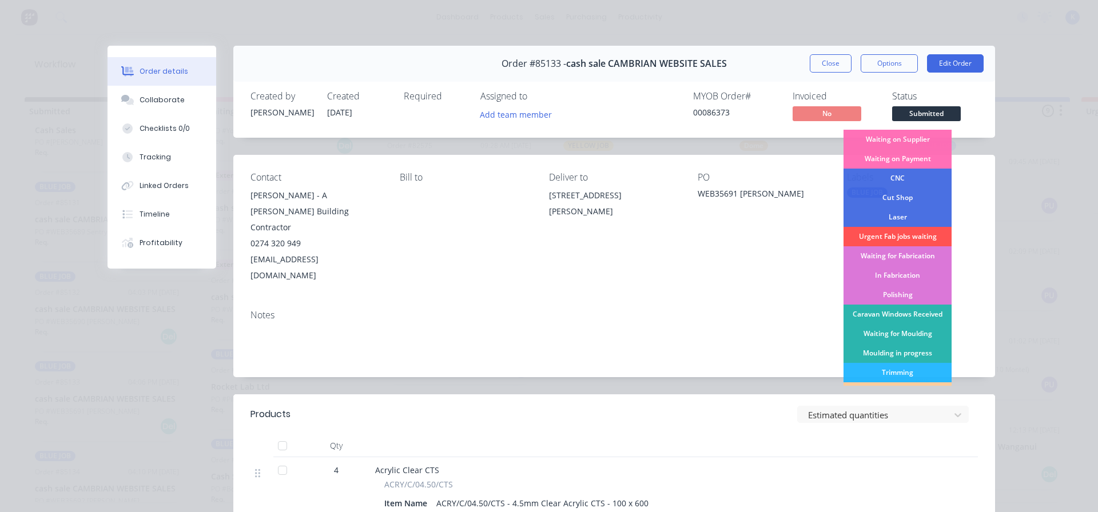
click at [888, 216] on div "Laser" at bounding box center [897, 217] width 108 height 19
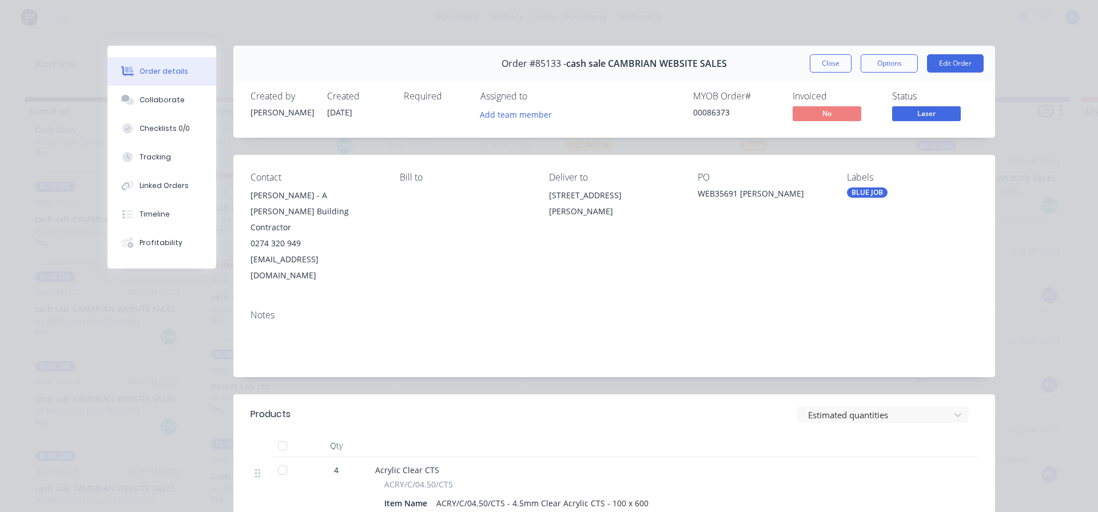
click at [826, 58] on button "Close" at bounding box center [830, 63] width 42 height 18
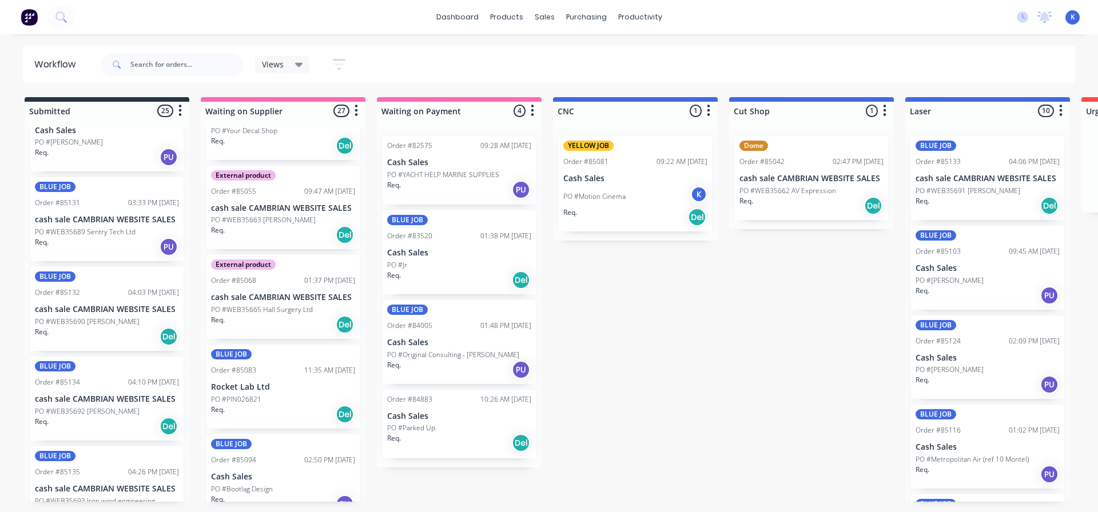
click at [76, 226] on div "BLUE JOB Order #85131 03:33 PM [DATE] cash sale CAMBRIAN WEBSITE SALES PO #WEB3…" at bounding box center [106, 219] width 153 height 84
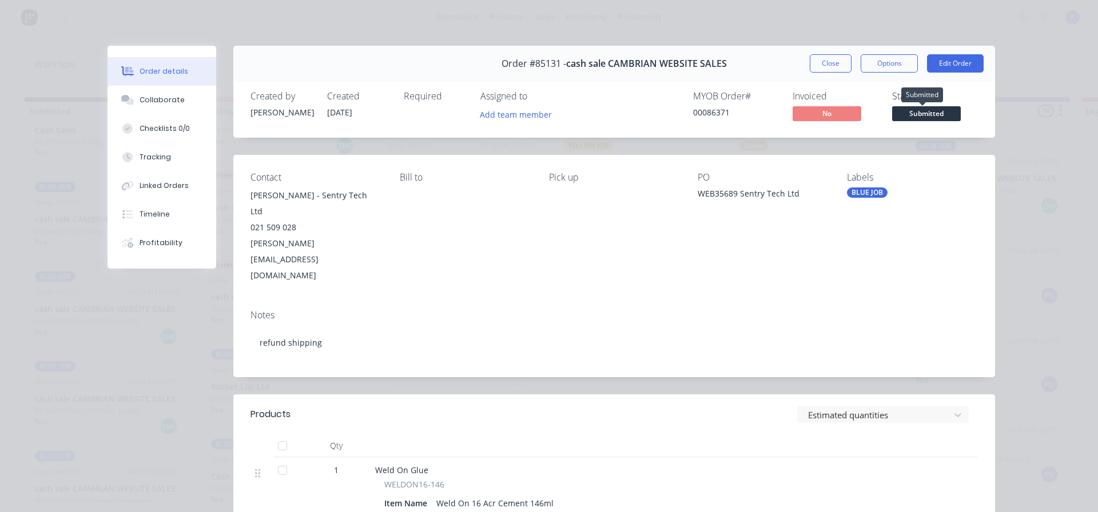
click at [906, 109] on span "Submitted" at bounding box center [926, 113] width 69 height 14
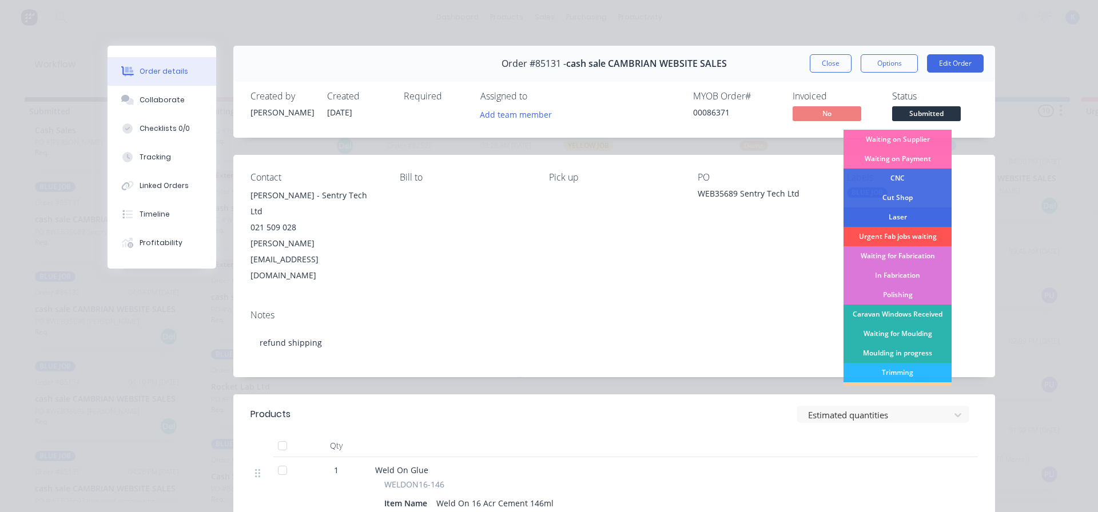
click at [890, 214] on div "Laser" at bounding box center [897, 217] width 108 height 19
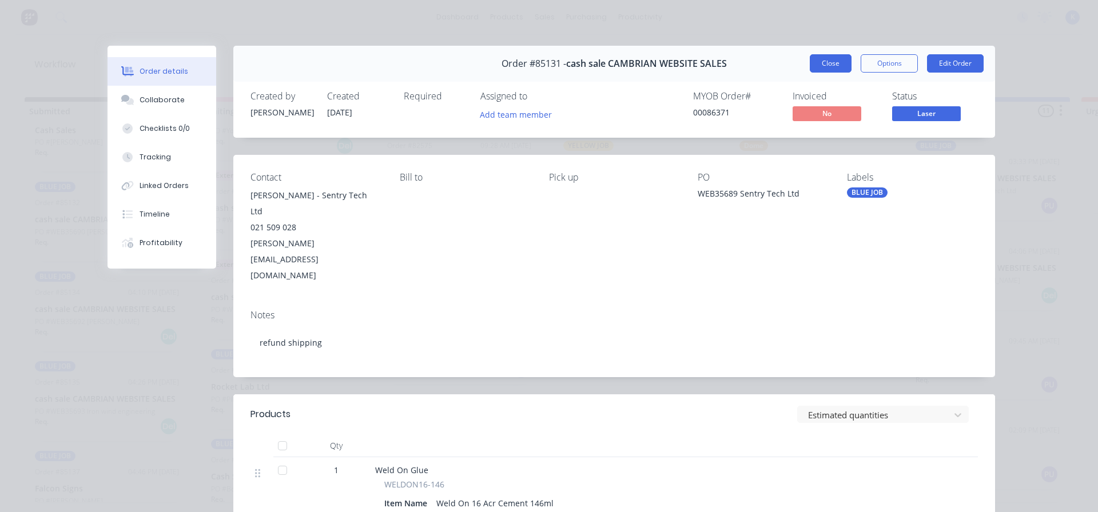
click at [826, 57] on button "Close" at bounding box center [830, 63] width 42 height 18
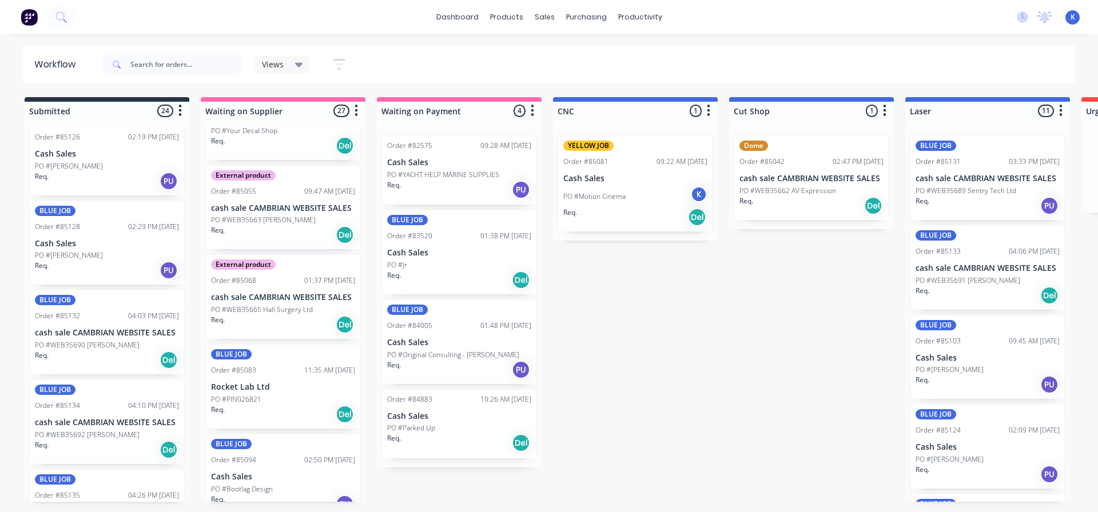
scroll to position [1601, 0]
click at [73, 257] on p "PO #[PERSON_NAME]" at bounding box center [69, 257] width 68 height 10
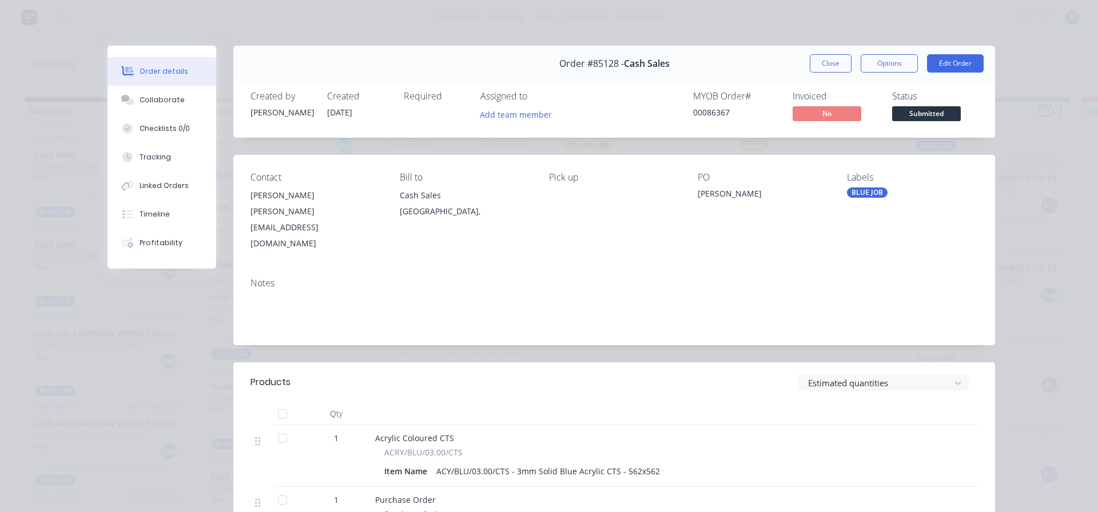
click at [899, 105] on div "Status Submitted" at bounding box center [935, 107] width 86 height 33
click at [902, 116] on span "Submitted" at bounding box center [926, 113] width 69 height 14
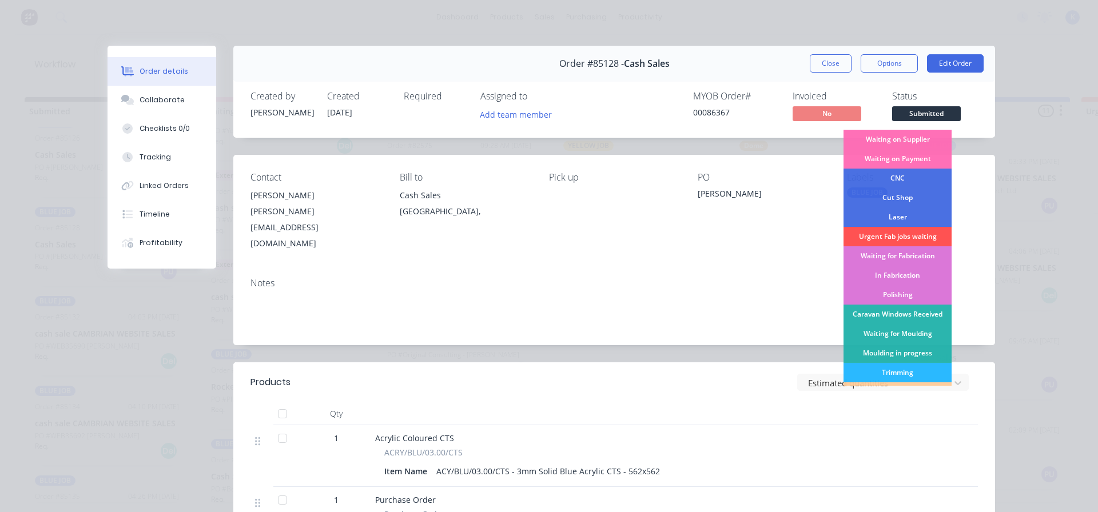
drag, startPoint x: 889, startPoint y: 218, endPoint x: 884, endPoint y: 209, distance: 11.0
click at [889, 218] on div "Laser" at bounding box center [897, 217] width 108 height 19
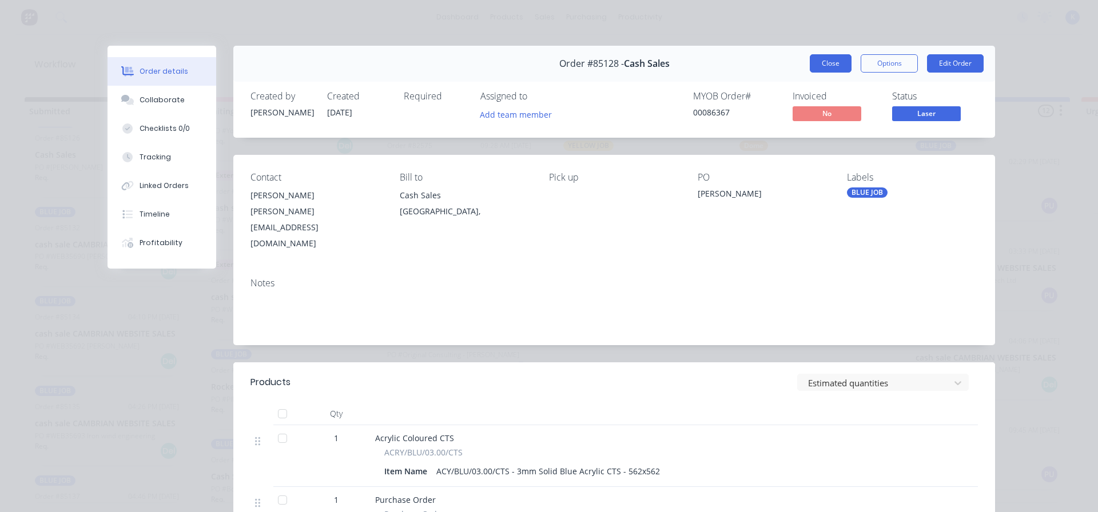
click at [818, 63] on button "Close" at bounding box center [830, 63] width 42 height 18
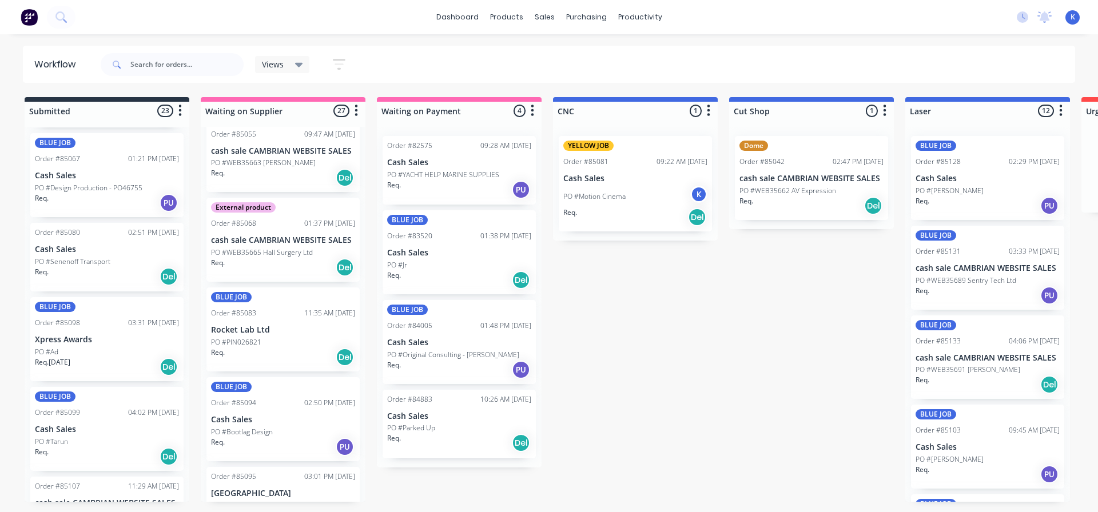
scroll to position [572, 0]
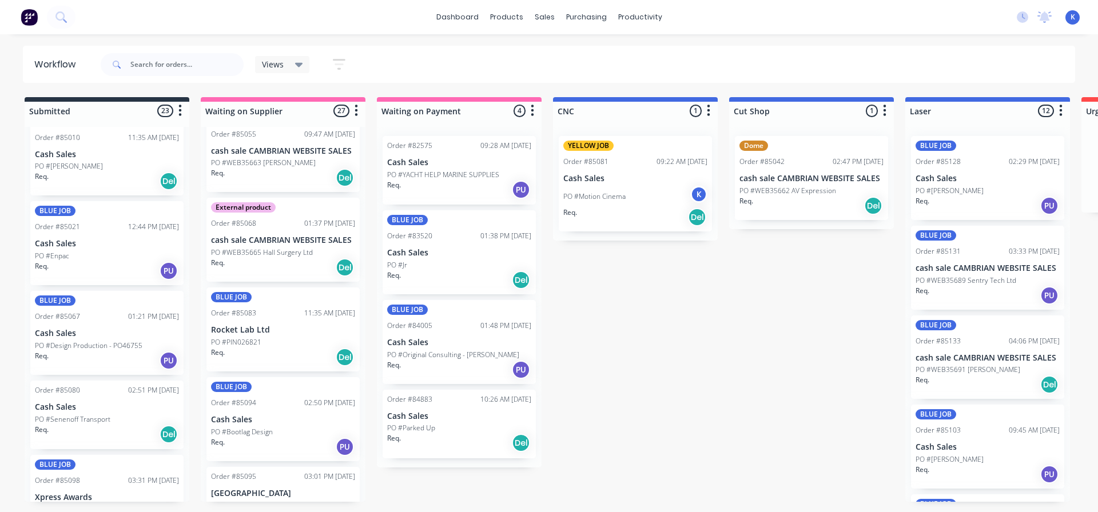
click at [86, 344] on p "PO #Design Production - PO46755" at bounding box center [88, 346] width 107 height 10
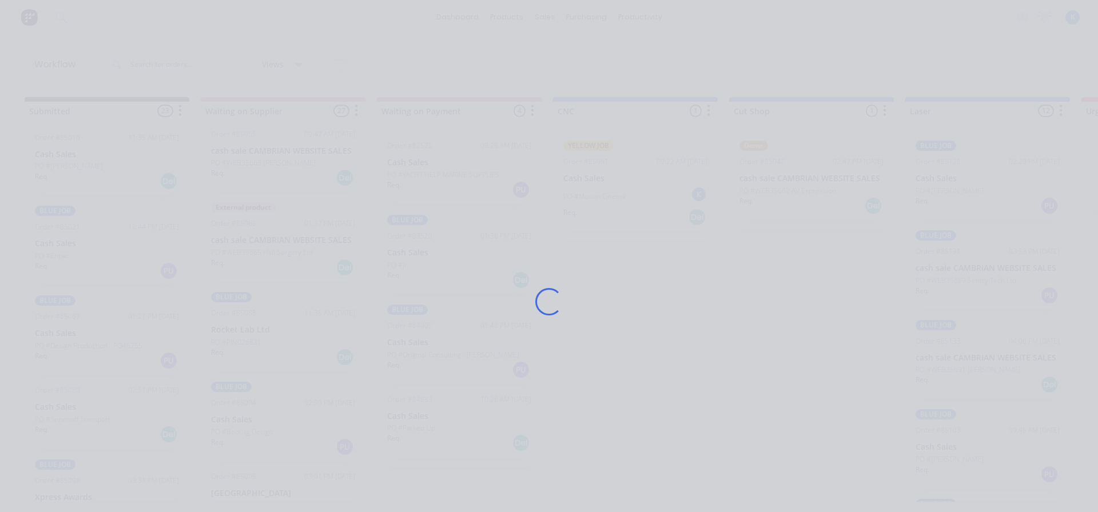
click at [86, 343] on div "Loading..." at bounding box center [549, 256] width 1098 height 512
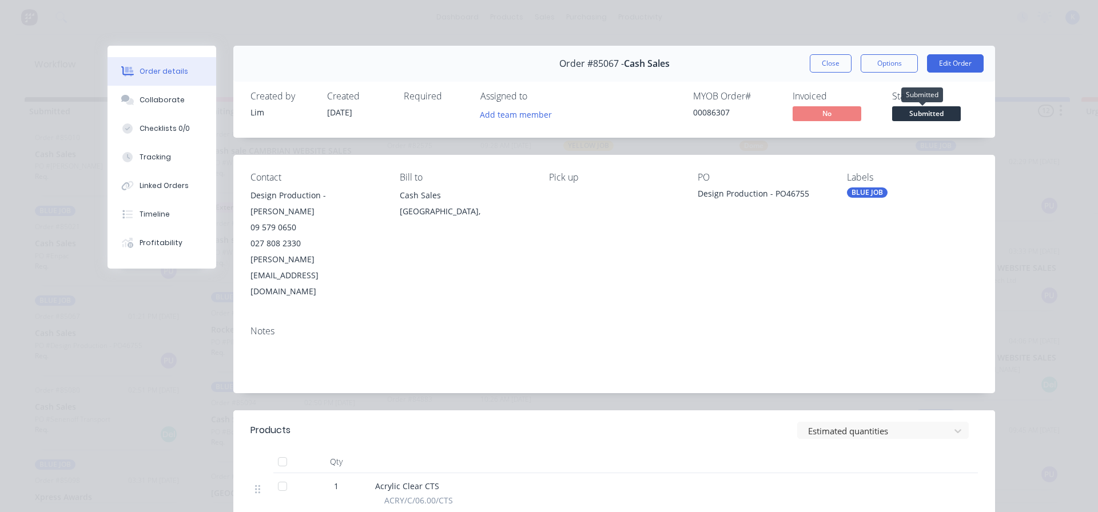
click at [934, 109] on span "Submitted" at bounding box center [926, 113] width 69 height 14
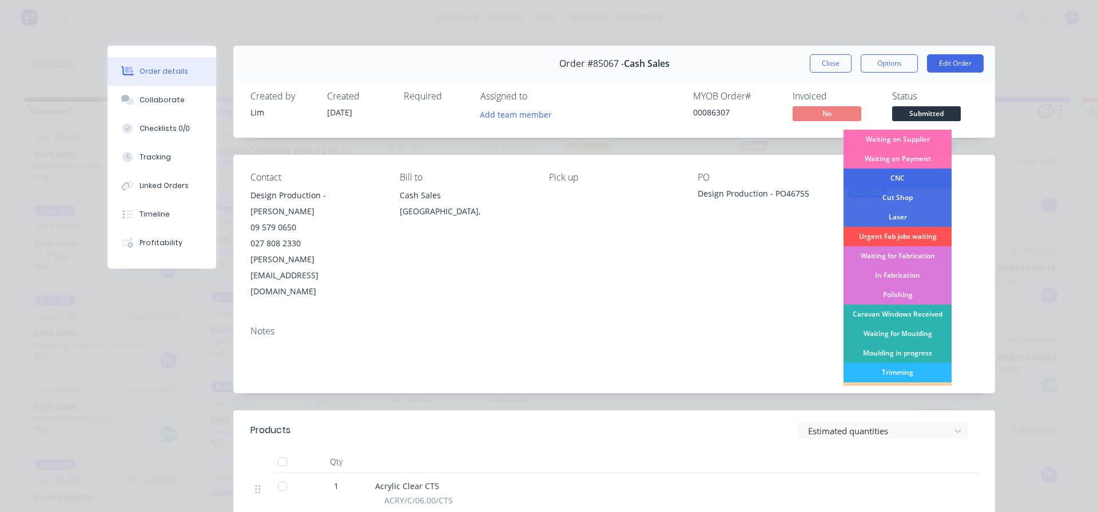
click at [899, 179] on div "CNC" at bounding box center [897, 178] width 108 height 19
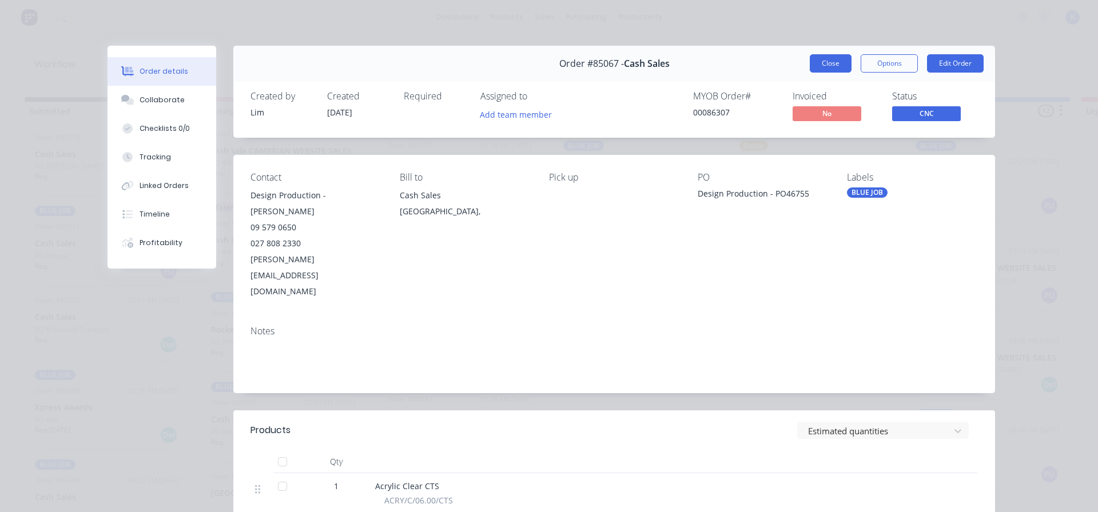
click at [823, 61] on button "Close" at bounding box center [830, 63] width 42 height 18
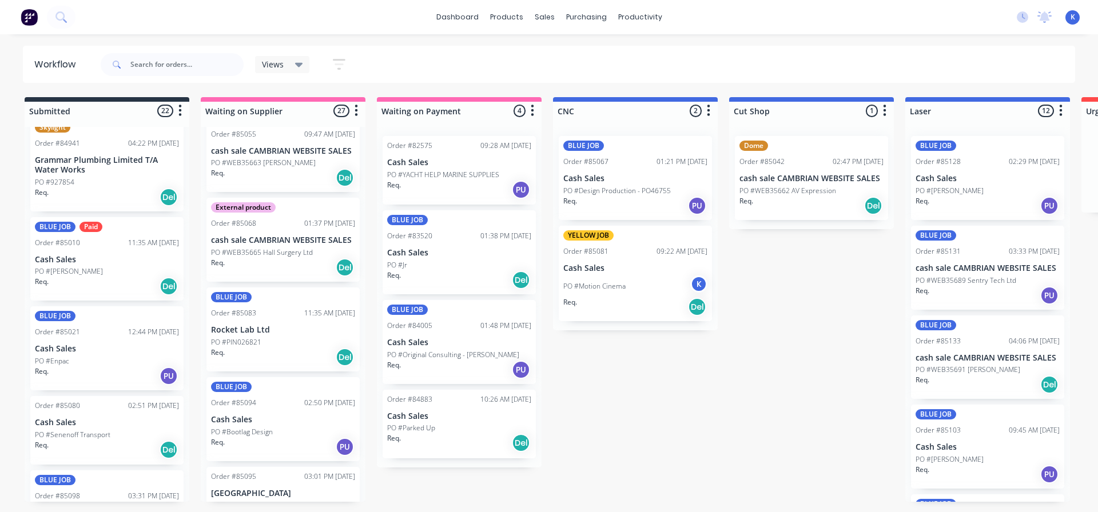
scroll to position [457, 0]
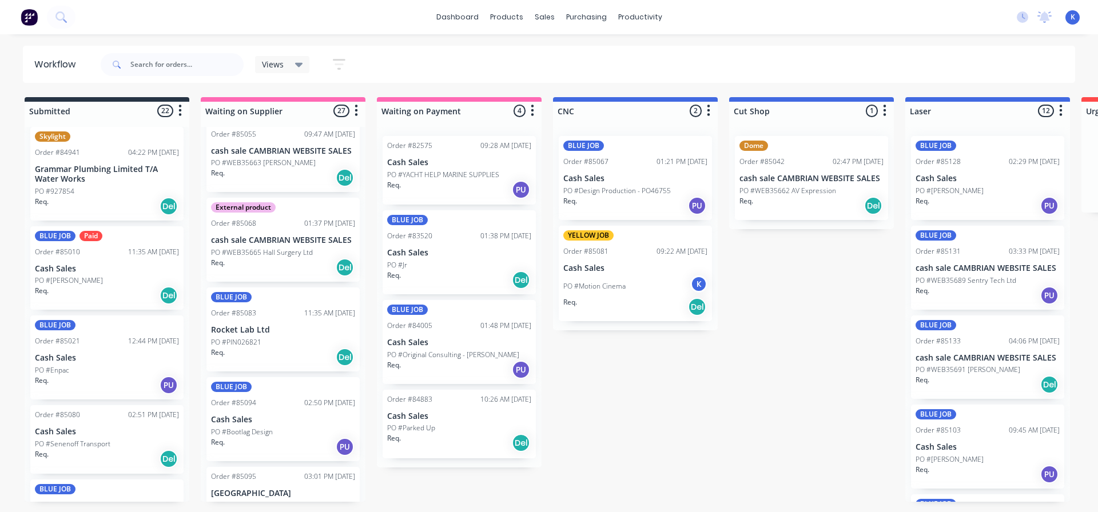
click at [71, 282] on p "PO #[PERSON_NAME]" at bounding box center [69, 281] width 68 height 10
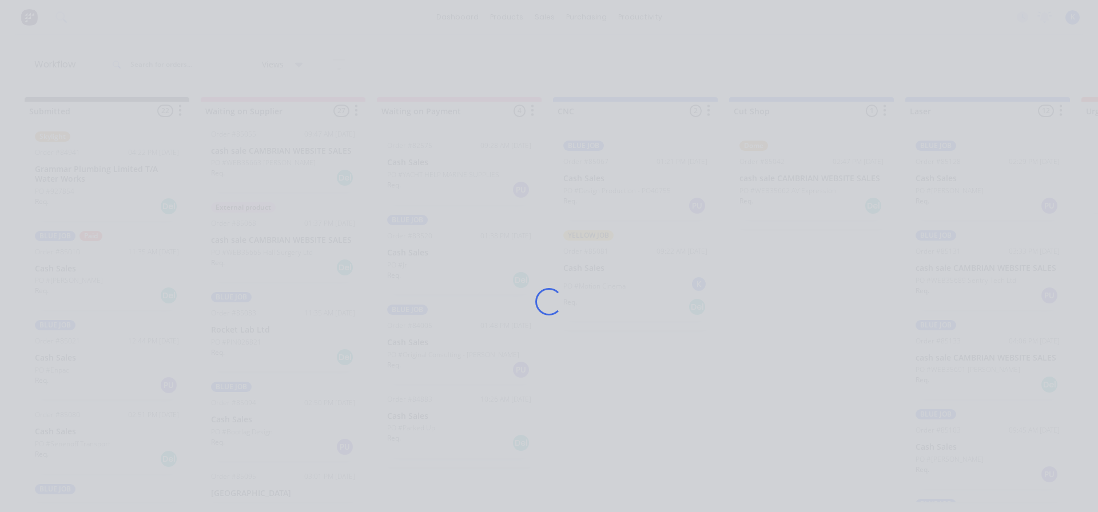
click at [71, 282] on div "Loading..." at bounding box center [549, 256] width 1098 height 512
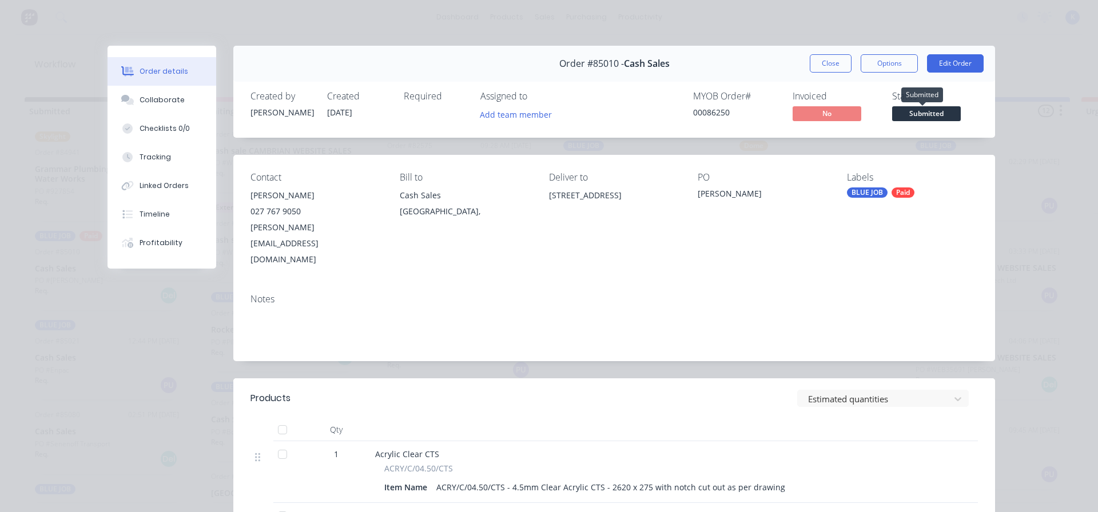
click at [896, 115] on span "Submitted" at bounding box center [926, 113] width 69 height 14
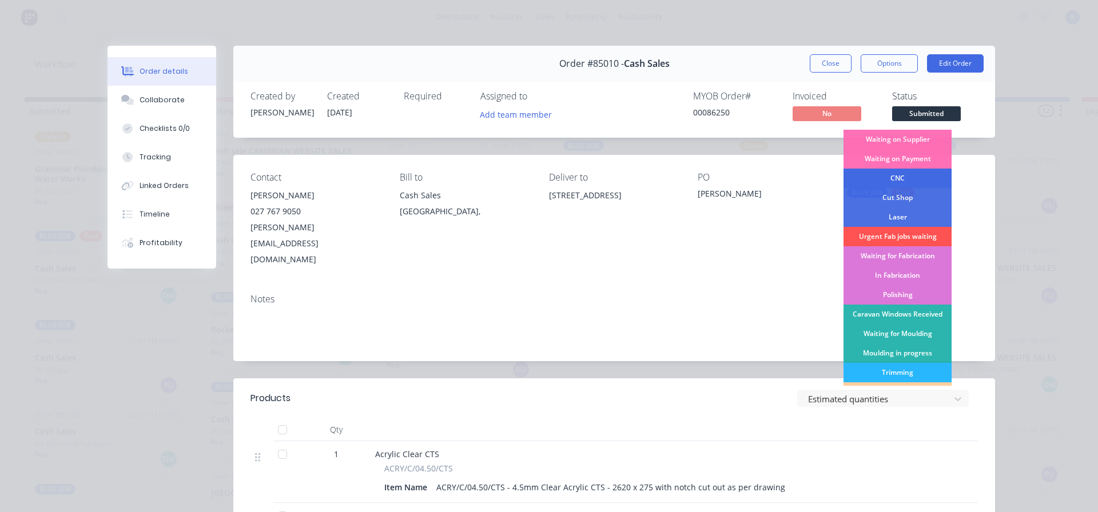
click at [903, 180] on div "CNC" at bounding box center [897, 178] width 108 height 19
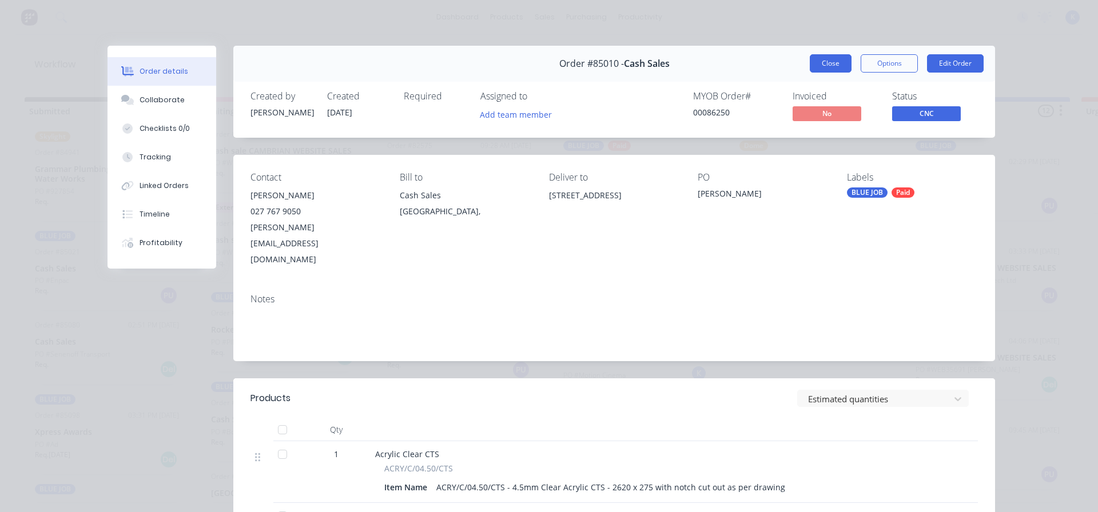
click at [819, 58] on button "Close" at bounding box center [830, 63] width 42 height 18
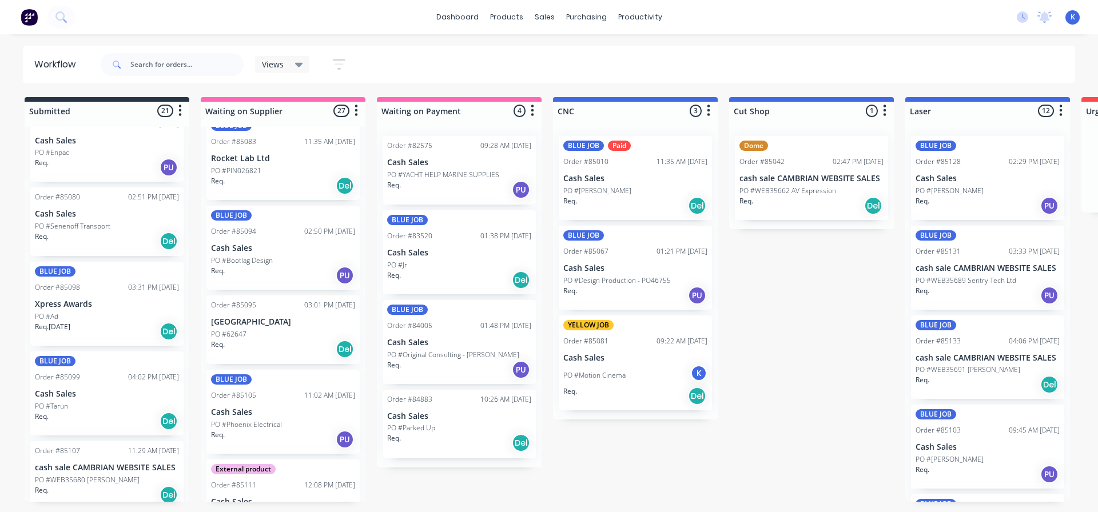
scroll to position [629, 0]
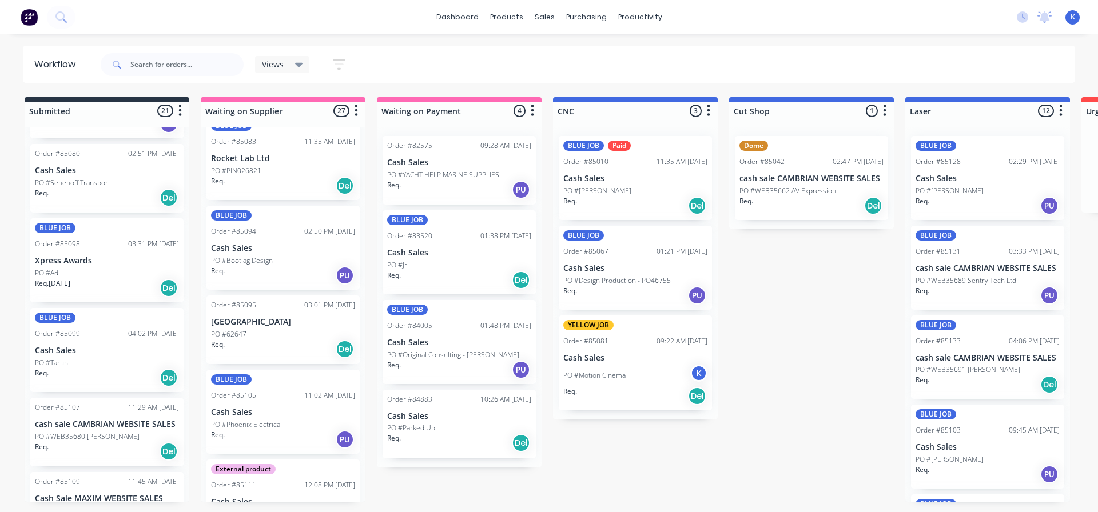
click at [83, 364] on div "PO #Tarun" at bounding box center [107, 363] width 144 height 10
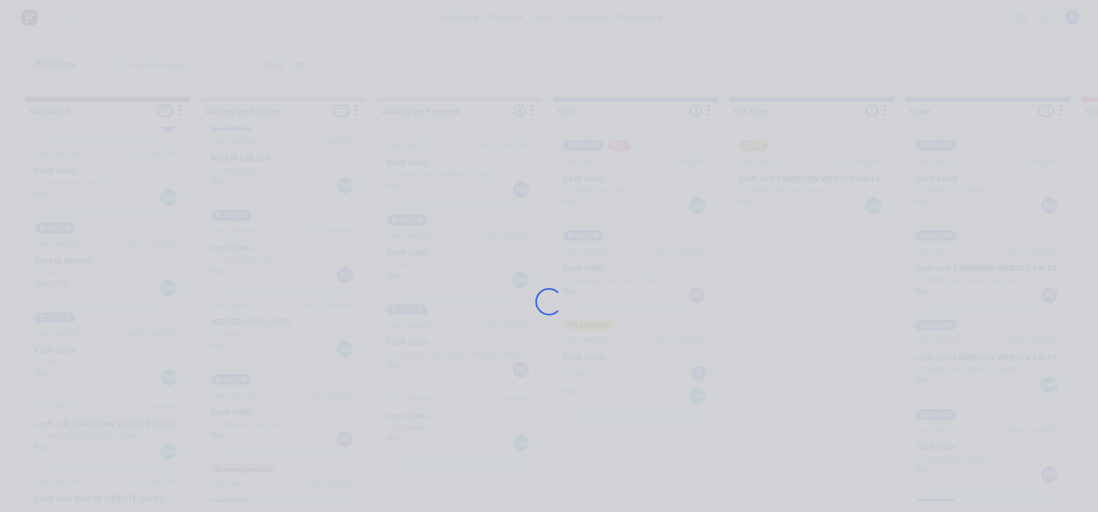
click at [83, 364] on div "Loading..." at bounding box center [549, 256] width 1098 height 512
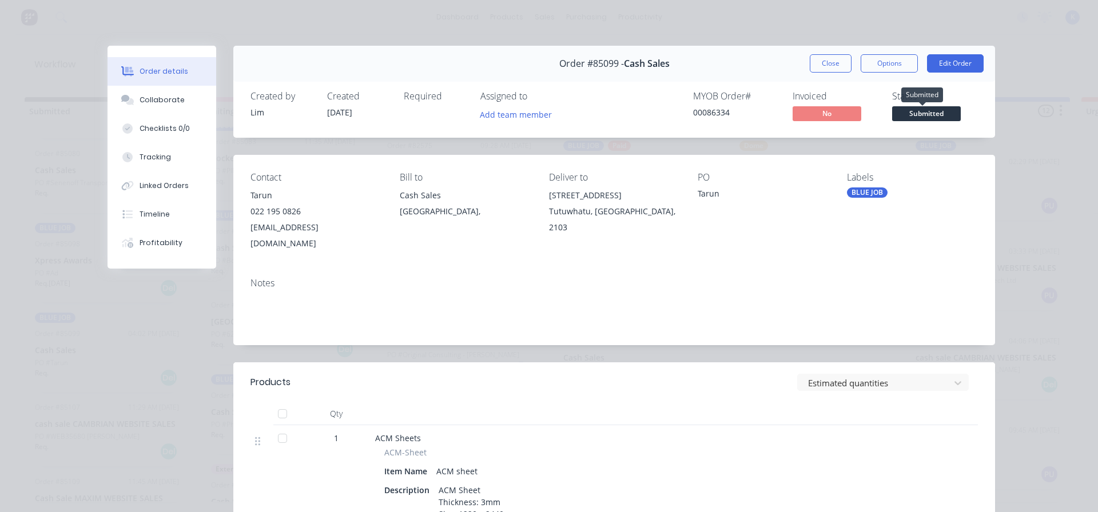
click at [919, 111] on span "Submitted" at bounding box center [926, 113] width 69 height 14
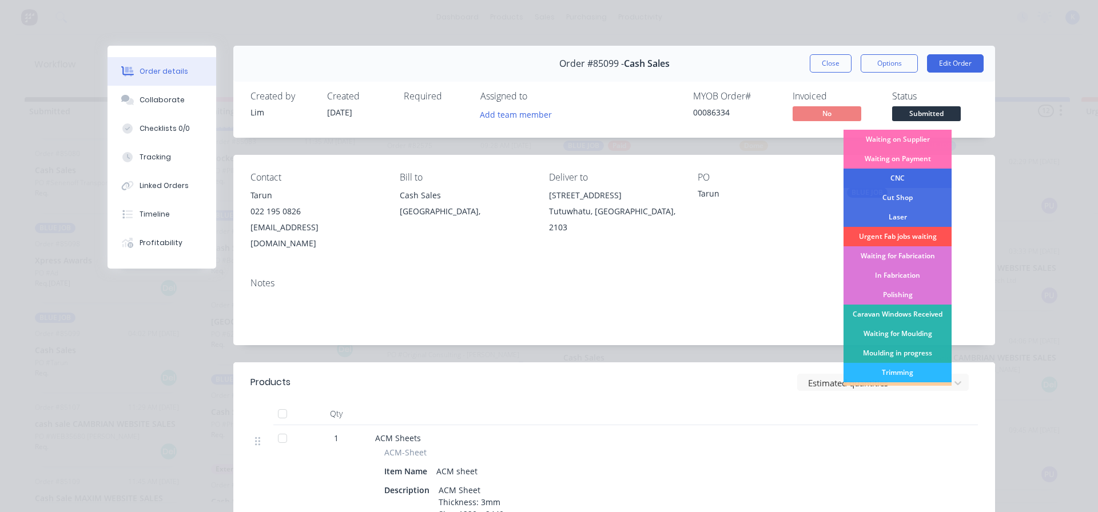
click at [888, 180] on div "CNC" at bounding box center [897, 178] width 108 height 19
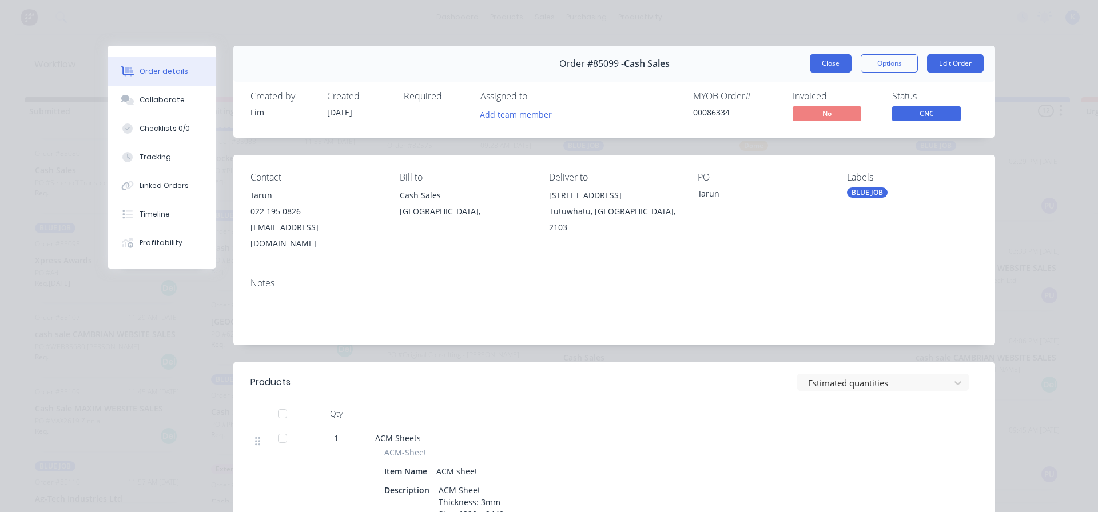
click at [818, 67] on button "Close" at bounding box center [830, 63] width 42 height 18
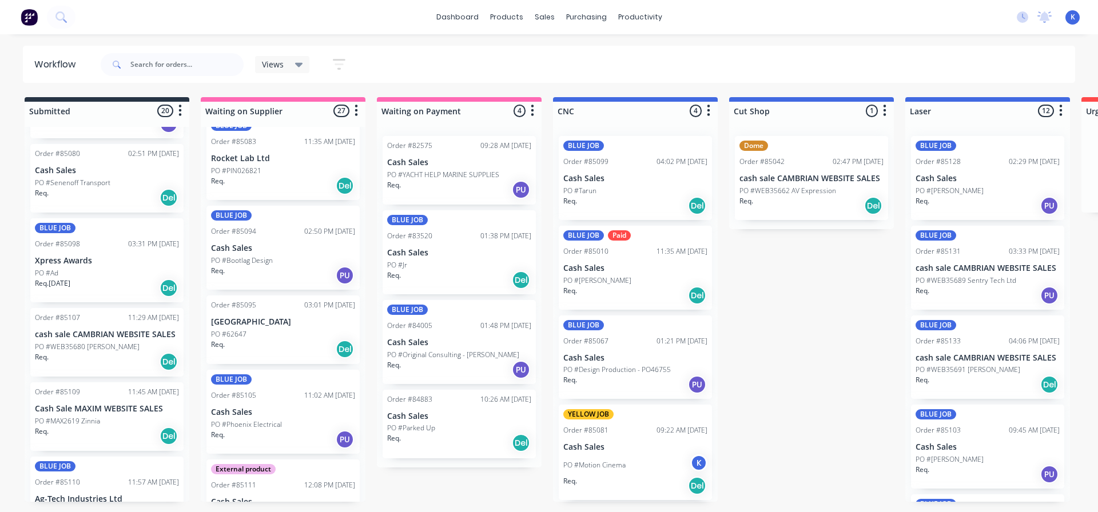
scroll to position [686, 0]
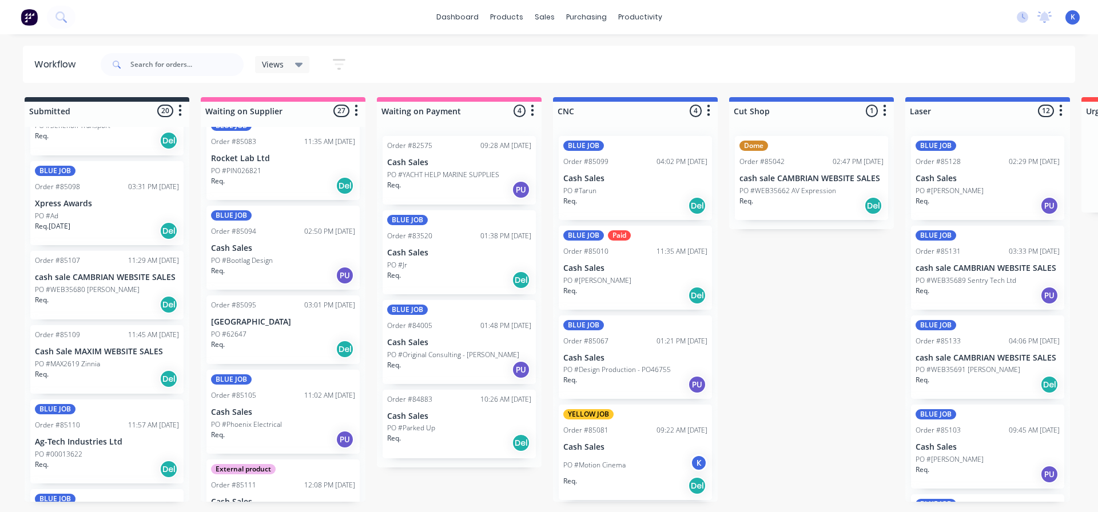
click at [57, 454] on p "PO #00013622" at bounding box center [58, 454] width 47 height 10
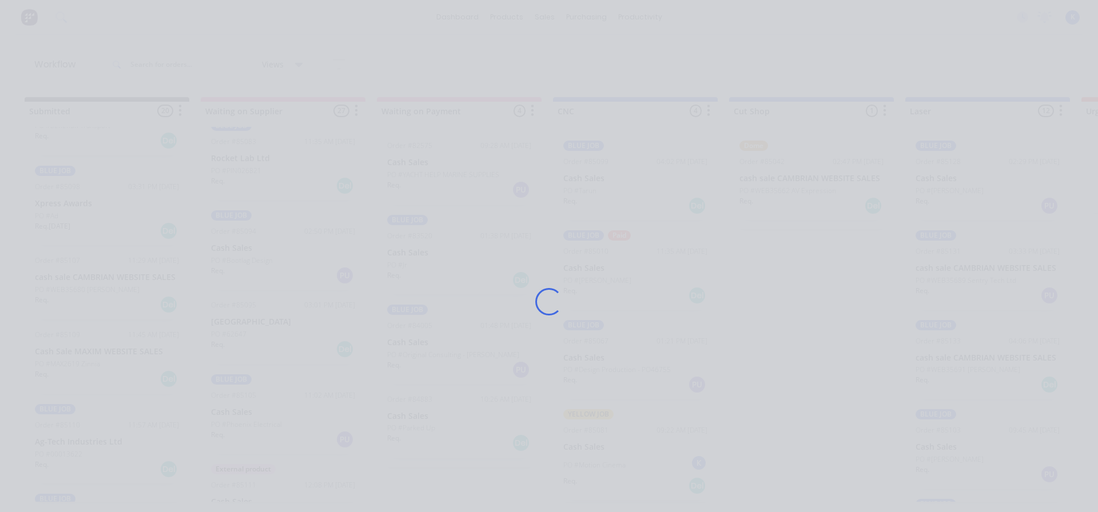
click at [57, 454] on div "Loading..." at bounding box center [549, 256] width 1098 height 512
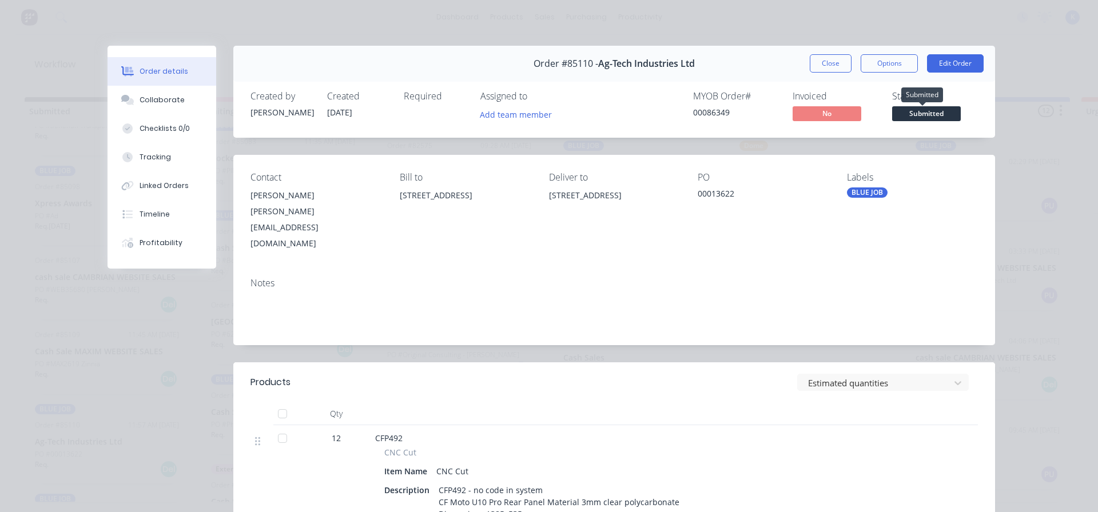
click at [913, 115] on span "Submitted" at bounding box center [926, 113] width 69 height 14
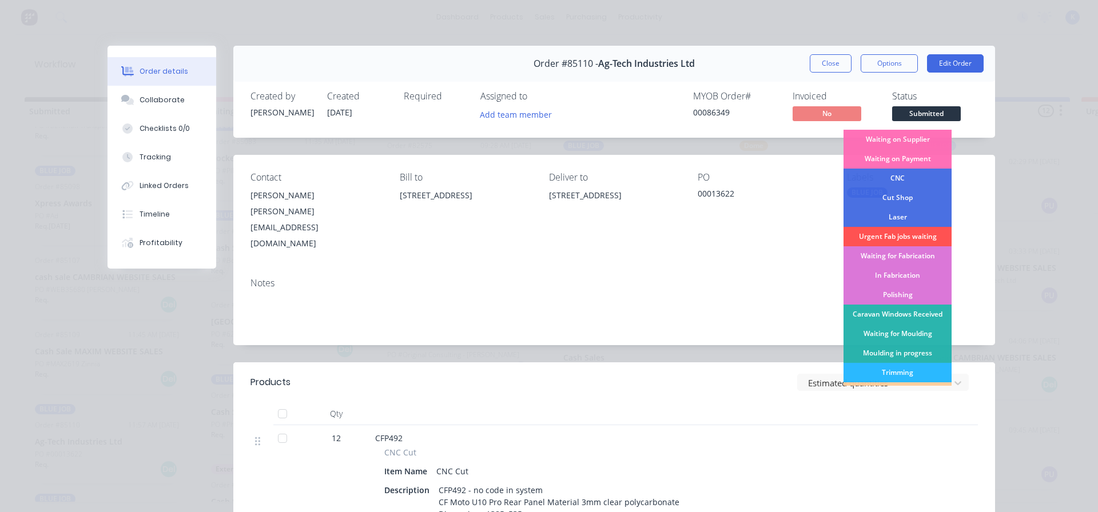
click at [888, 179] on div "CNC" at bounding box center [897, 178] width 108 height 19
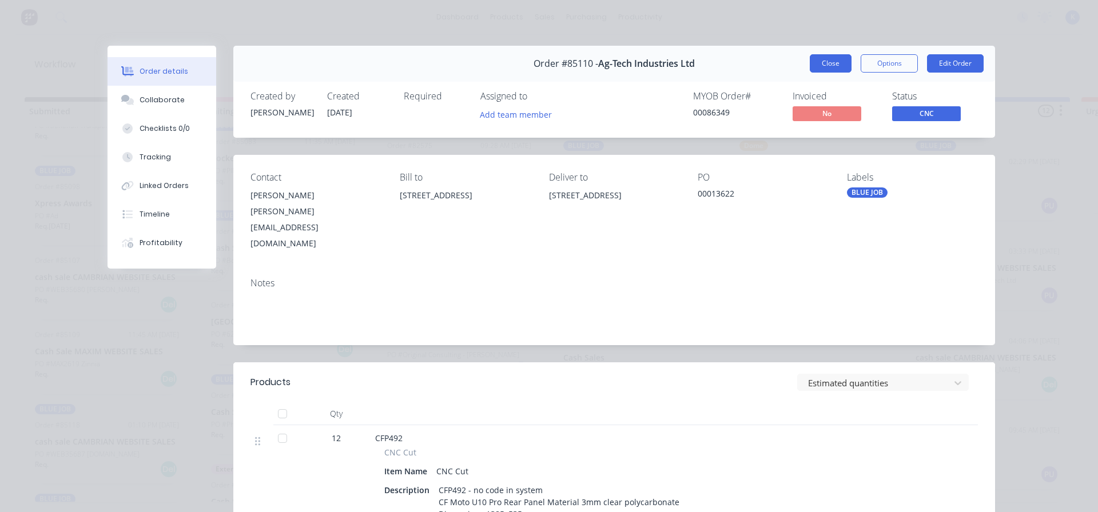
click at [824, 65] on button "Close" at bounding box center [830, 63] width 42 height 18
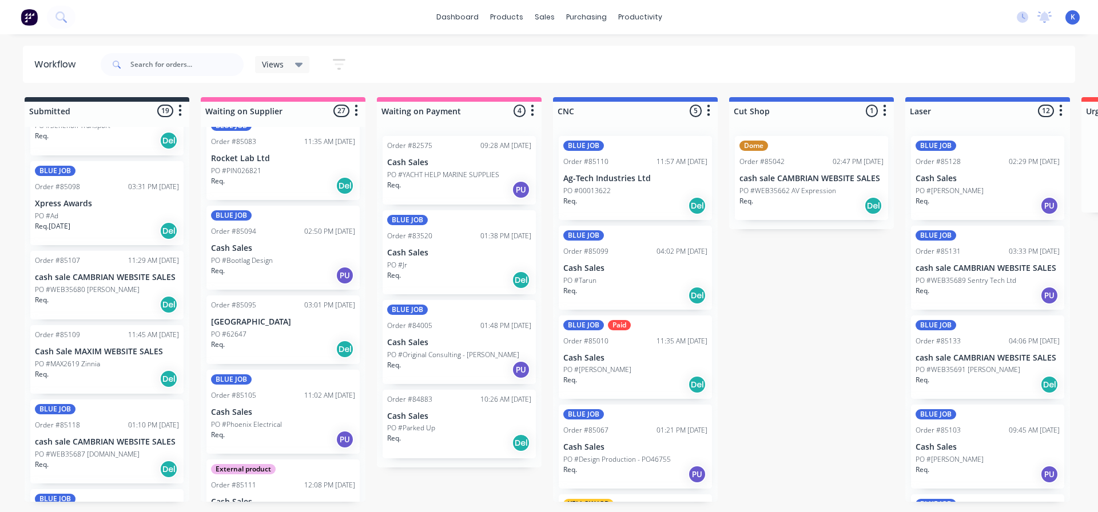
click at [63, 460] on div "Req. Del" at bounding box center [107, 469] width 144 height 19
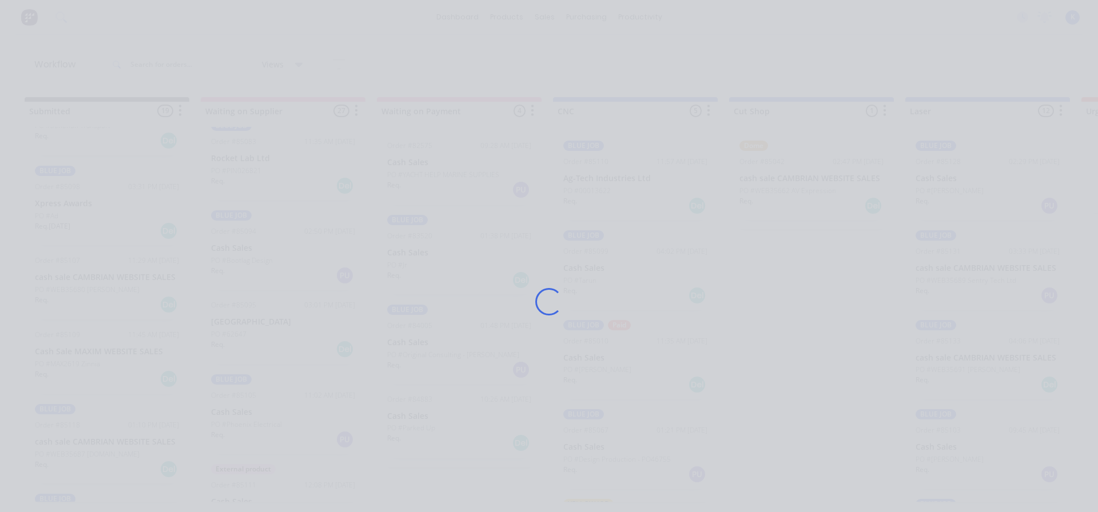
click at [63, 460] on div "Loading..." at bounding box center [549, 256] width 1098 height 512
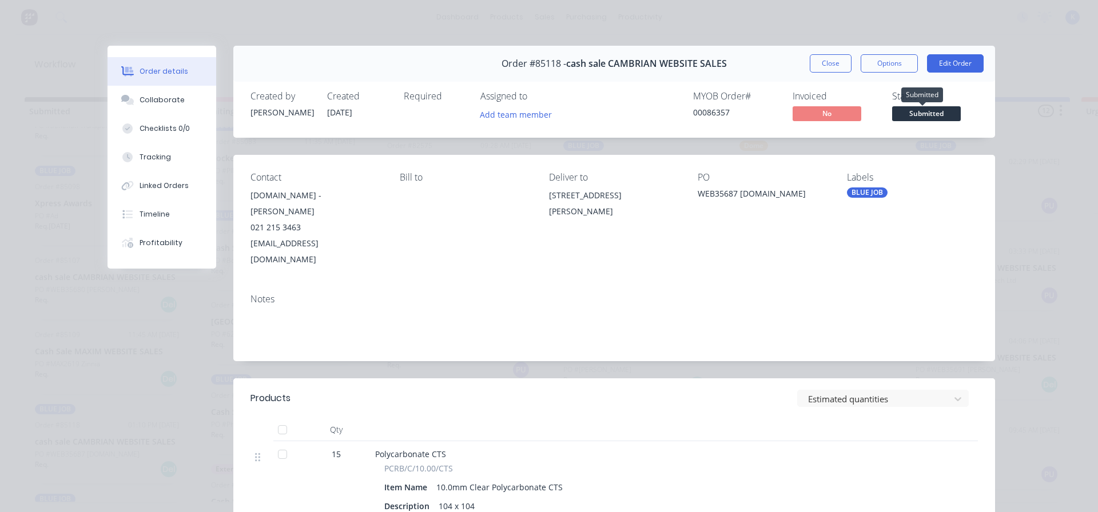
click at [913, 109] on span "Submitted" at bounding box center [926, 113] width 69 height 14
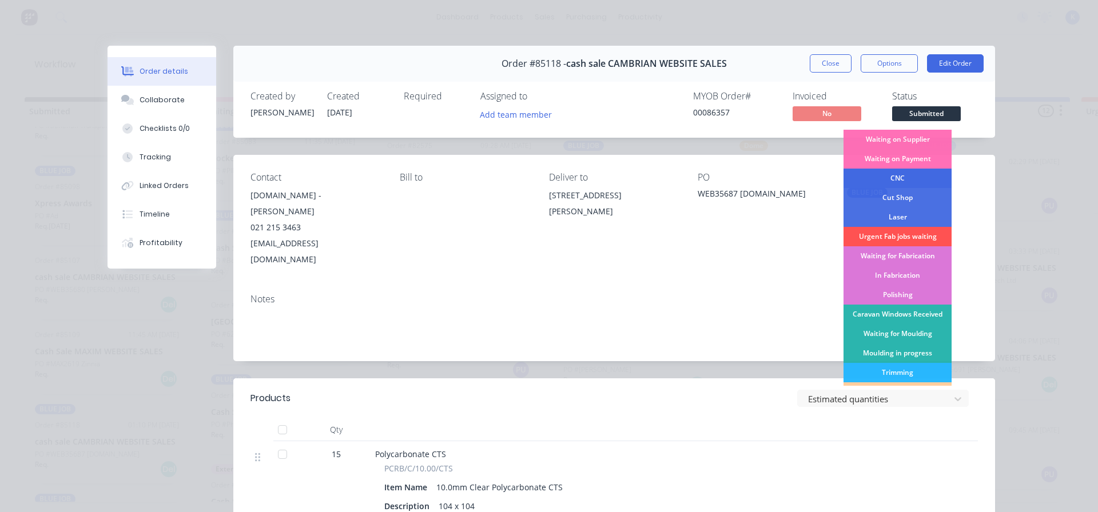
click at [906, 178] on div "CNC" at bounding box center [897, 178] width 108 height 19
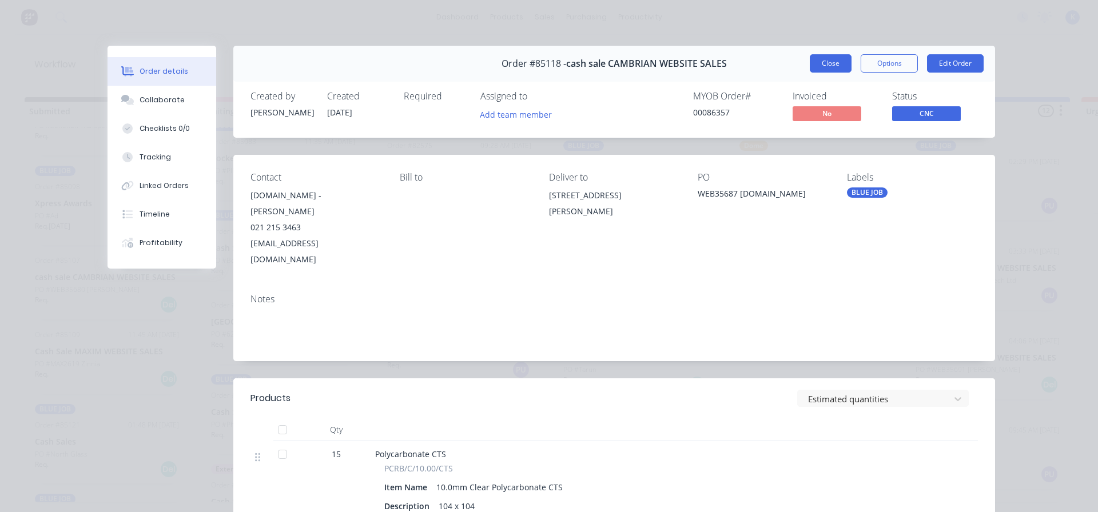
click at [813, 58] on button "Close" at bounding box center [830, 63] width 42 height 18
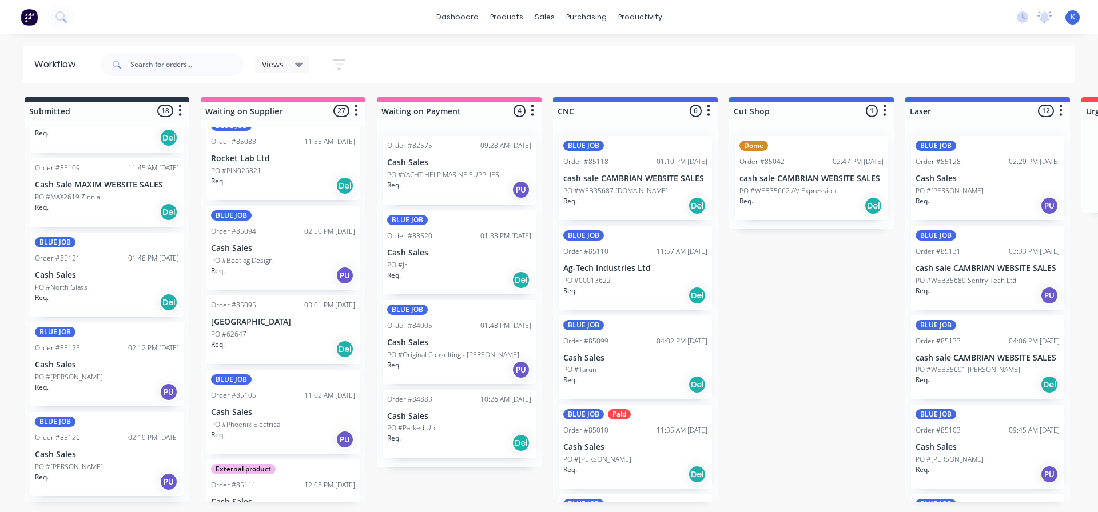
scroll to position [858, 0]
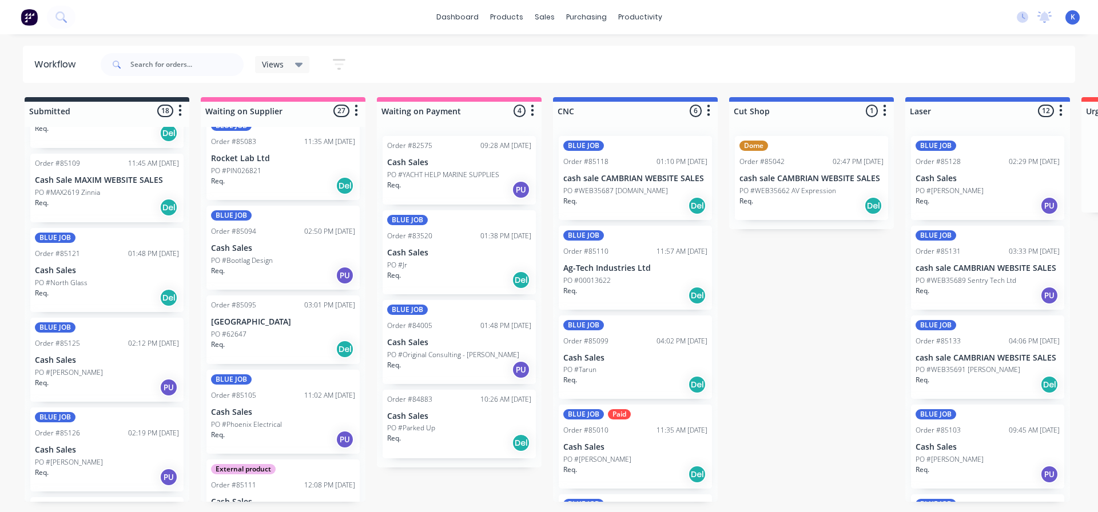
click at [65, 374] on p "PO #[PERSON_NAME]" at bounding box center [69, 373] width 68 height 10
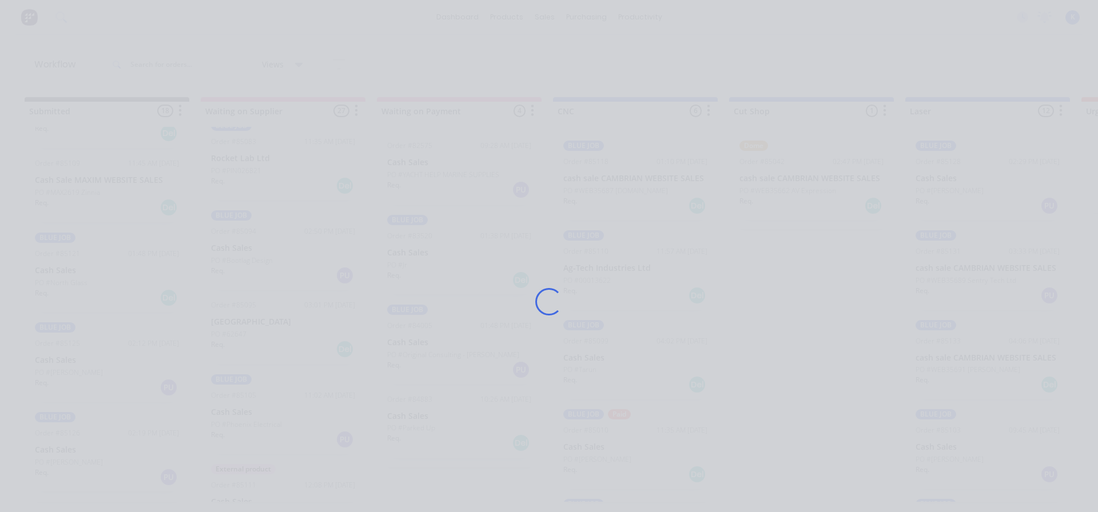
click at [65, 374] on div "Loading..." at bounding box center [549, 256] width 1098 height 512
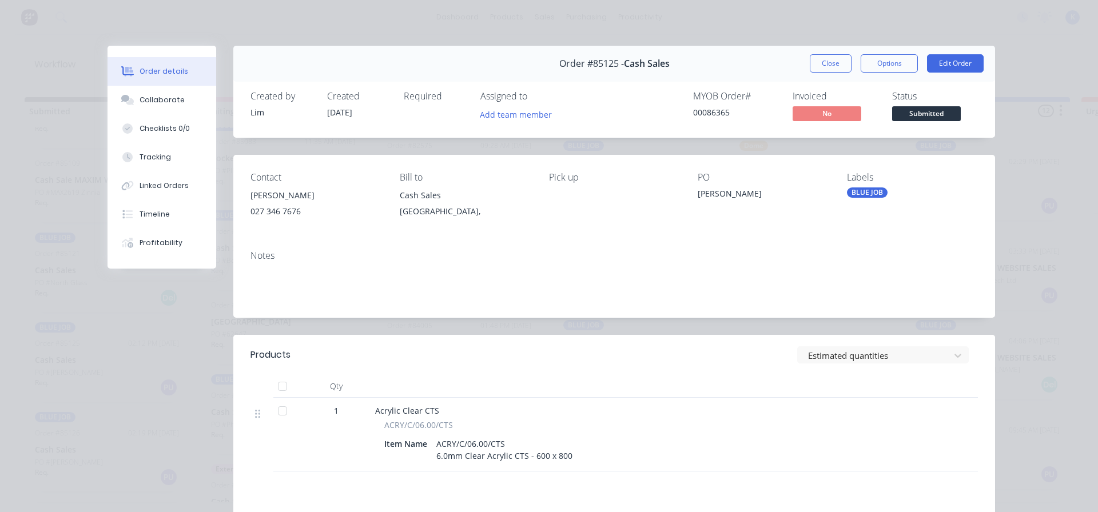
click at [910, 110] on span "Submitted" at bounding box center [926, 113] width 69 height 14
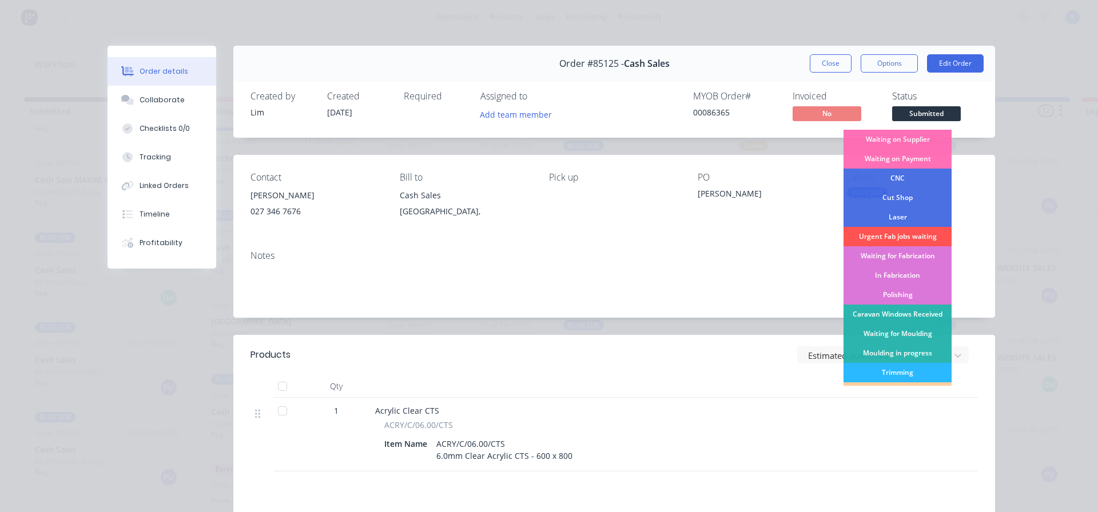
drag, startPoint x: 894, startPoint y: 176, endPoint x: 884, endPoint y: 160, distance: 18.4
click at [892, 175] on div "CNC" at bounding box center [897, 178] width 108 height 19
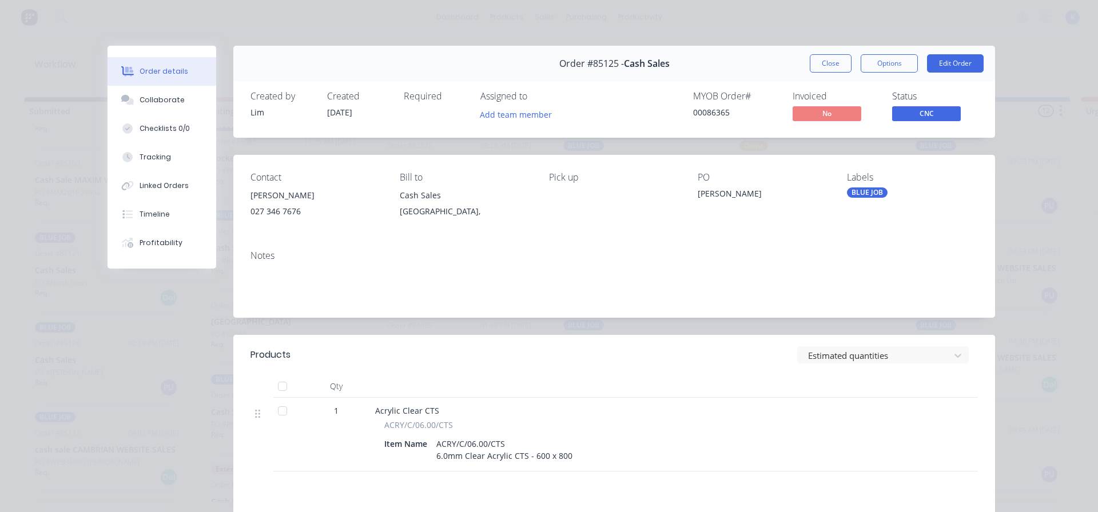
drag, startPoint x: 825, startPoint y: 63, endPoint x: 805, endPoint y: 65, distance: 20.1
click at [820, 64] on button "Close" at bounding box center [830, 63] width 42 height 18
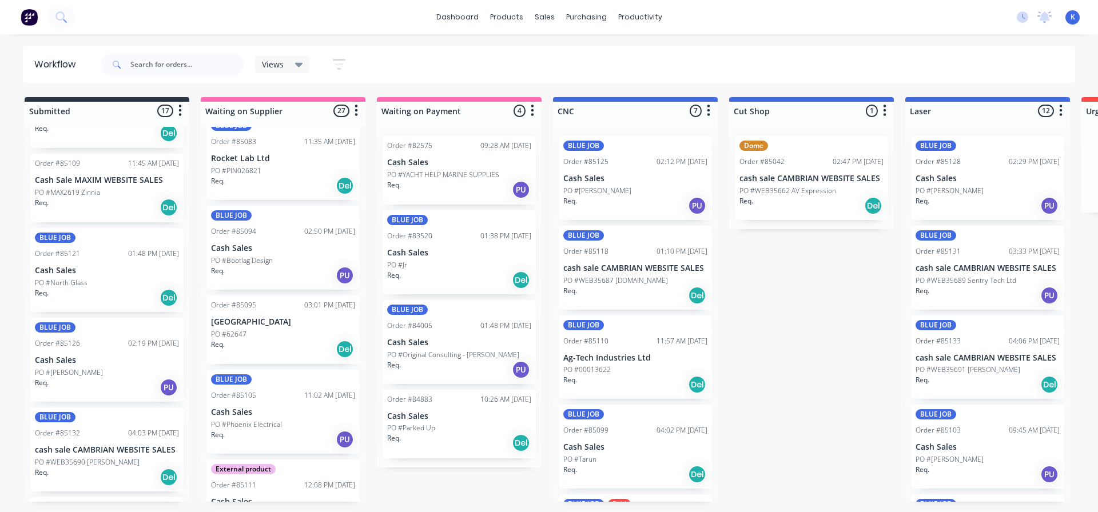
click at [67, 280] on p "PO #North Glass" at bounding box center [61, 283] width 53 height 10
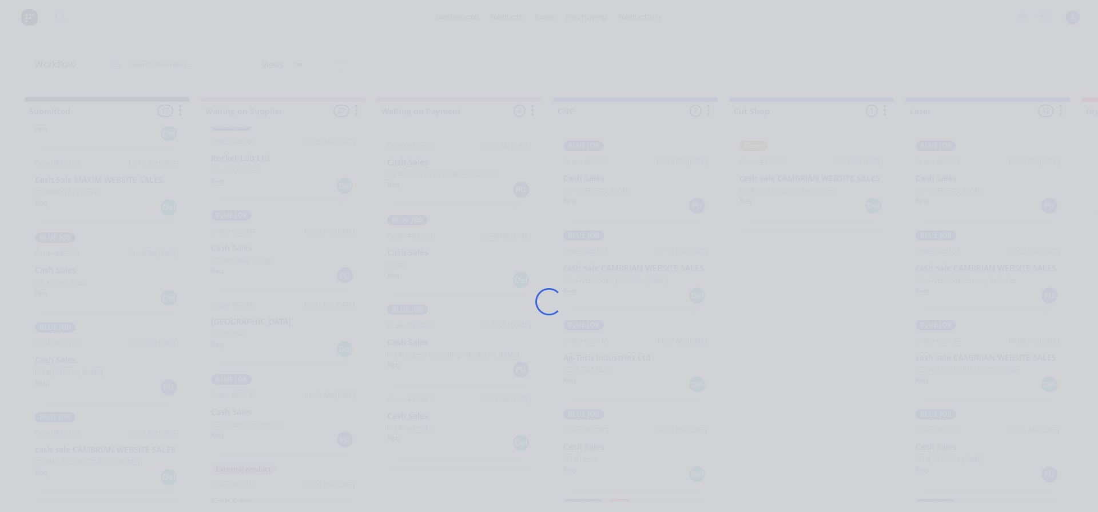
click at [67, 280] on div "Loading..." at bounding box center [549, 256] width 1098 height 512
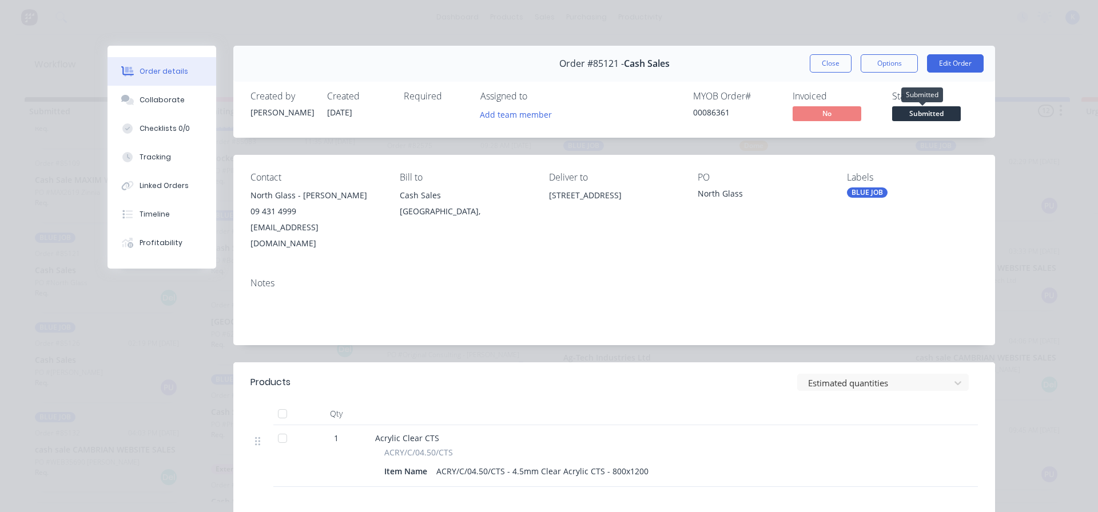
drag, startPoint x: 939, startPoint y: 116, endPoint x: 932, endPoint y: 117, distance: 7.0
click at [935, 117] on span "Submitted" at bounding box center [926, 113] width 69 height 14
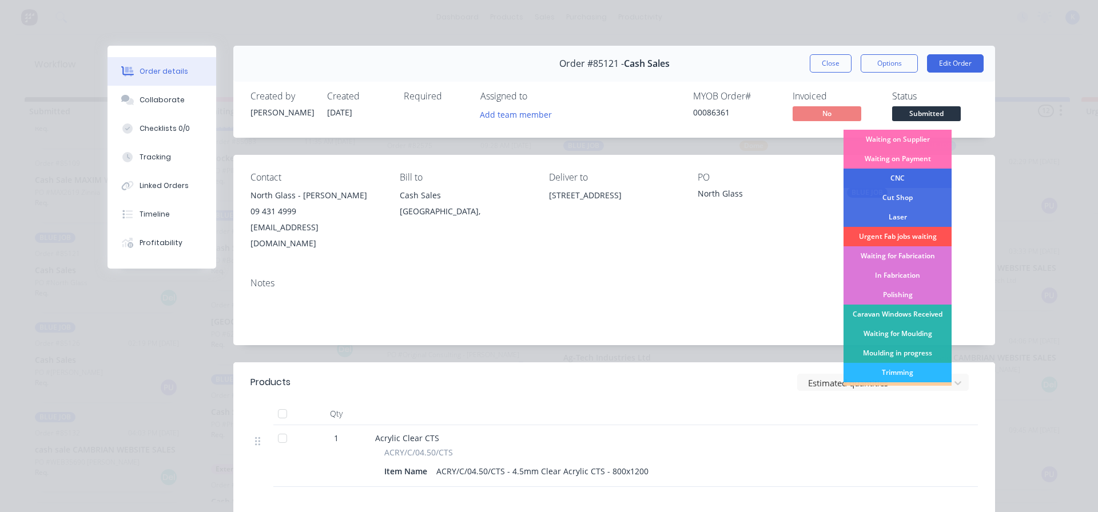
drag, startPoint x: 879, startPoint y: 176, endPoint x: 873, endPoint y: 177, distance: 5.7
click at [878, 176] on div "CNC" at bounding box center [897, 178] width 108 height 19
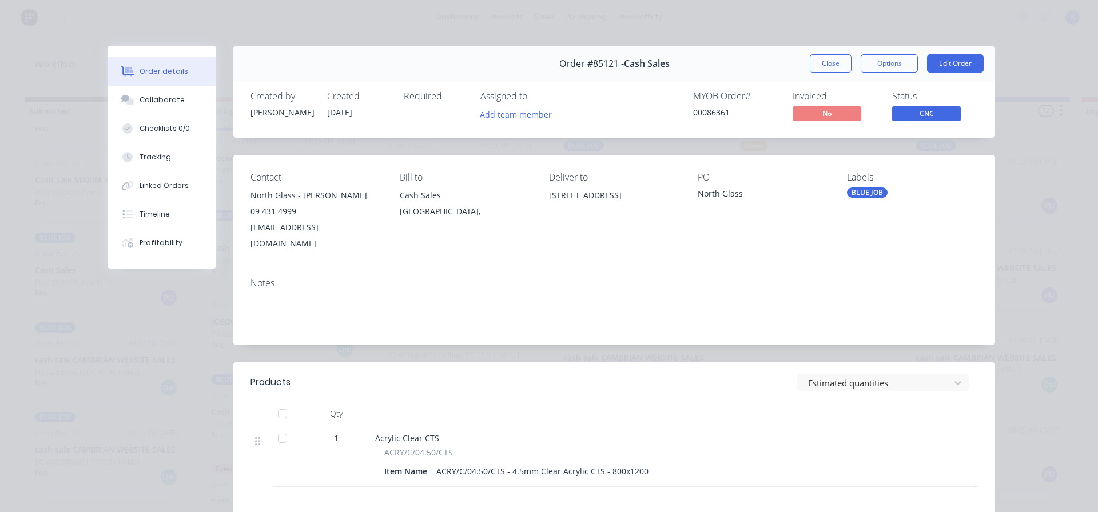
drag, startPoint x: 830, startPoint y: 63, endPoint x: 820, endPoint y: 63, distance: 9.7
click at [827, 63] on button "Close" at bounding box center [830, 63] width 42 height 18
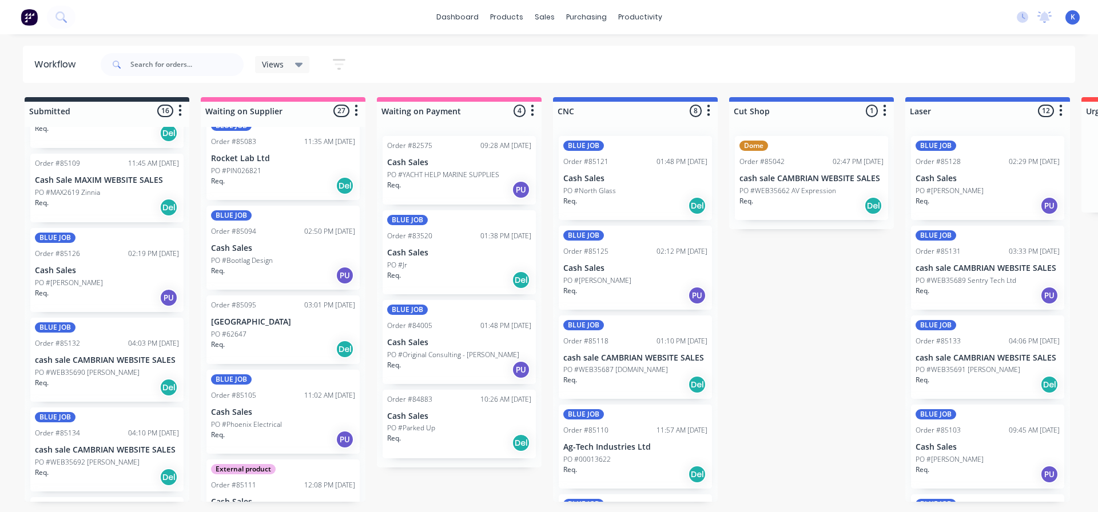
click at [86, 281] on div "PO #[PERSON_NAME]" at bounding box center [107, 283] width 144 height 10
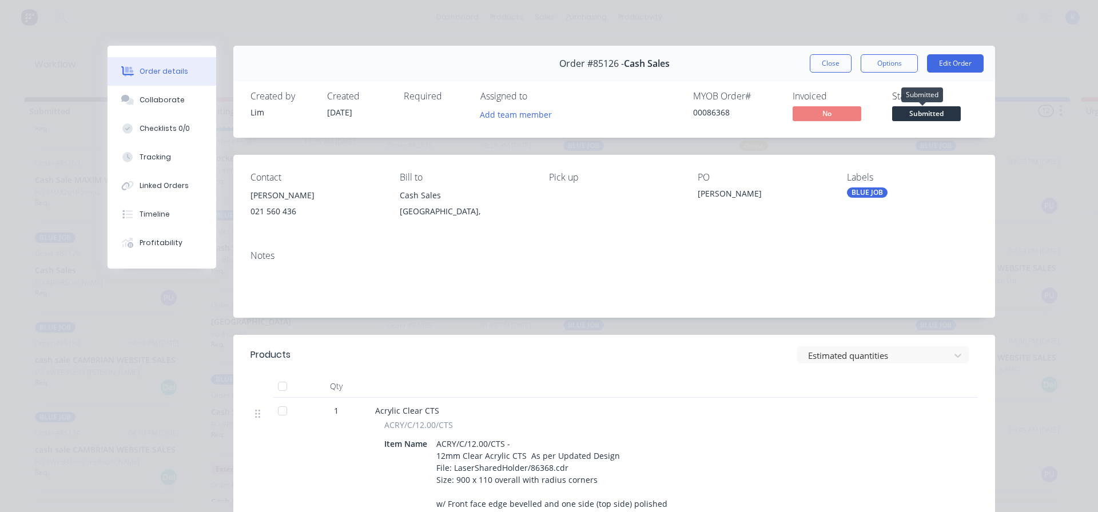
drag, startPoint x: 927, startPoint y: 114, endPoint x: 919, endPoint y: 112, distance: 8.2
click at [926, 113] on span "Submitted" at bounding box center [926, 113] width 69 height 14
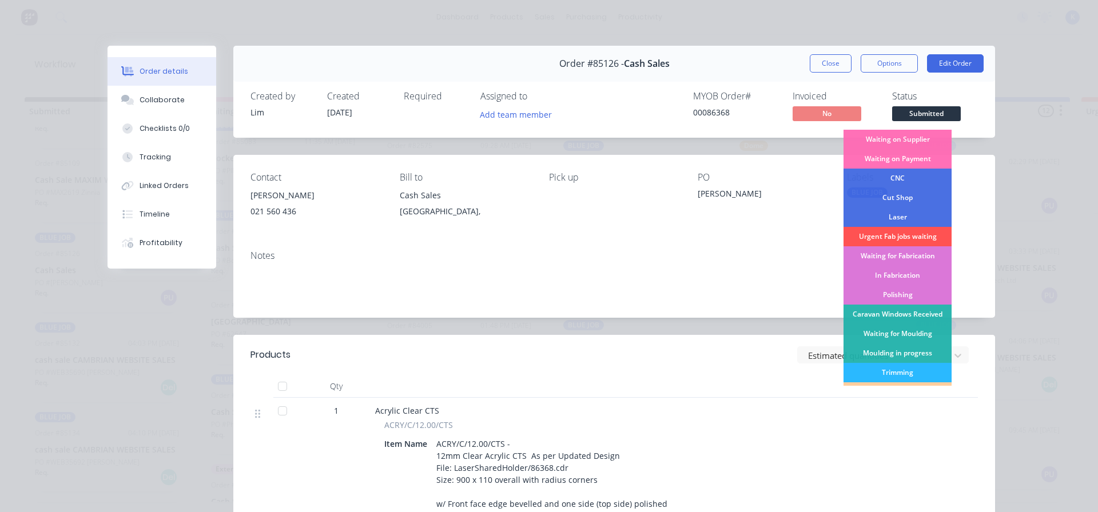
click at [886, 173] on div "CNC" at bounding box center [897, 178] width 108 height 19
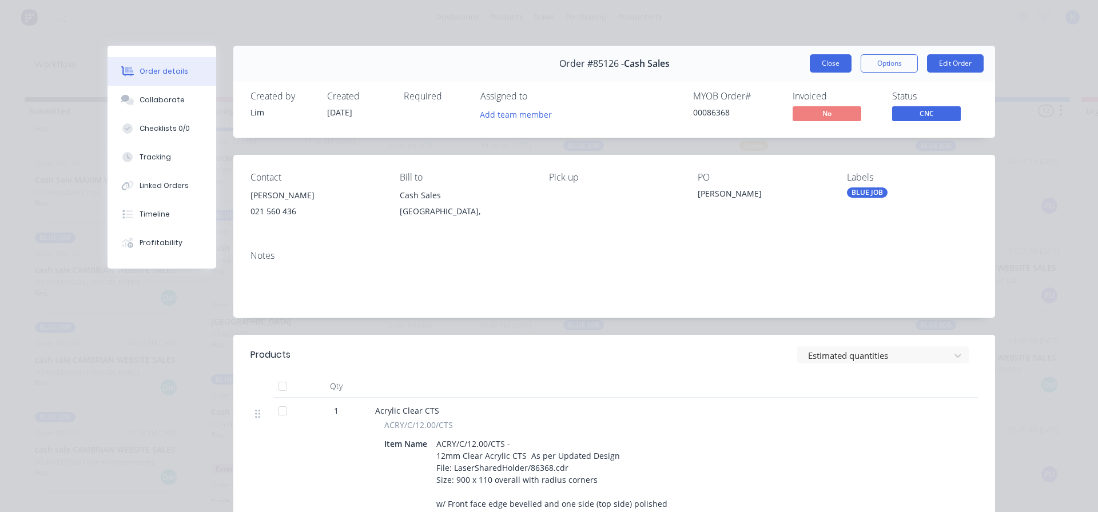
click at [820, 61] on button "Close" at bounding box center [830, 63] width 42 height 18
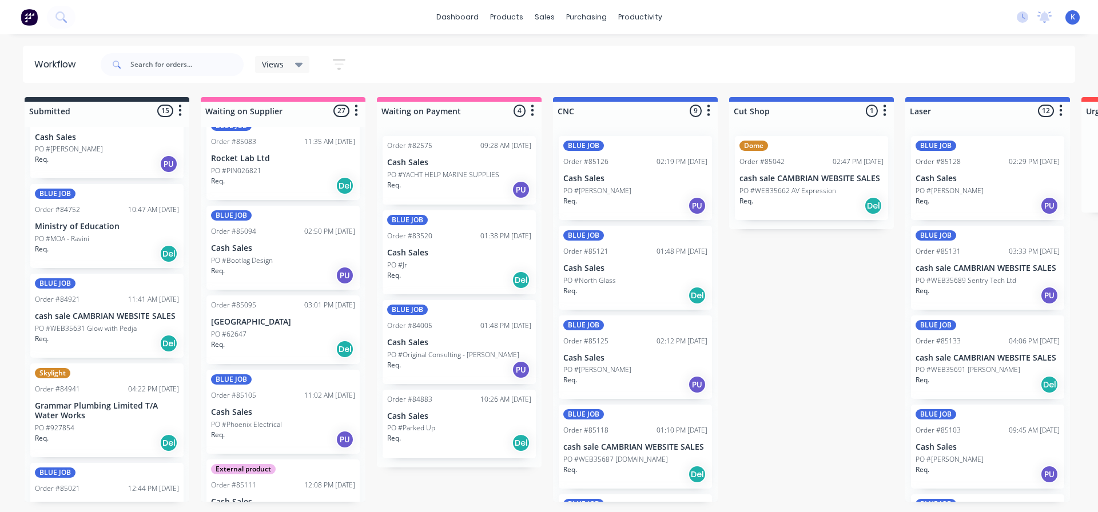
scroll to position [286, 0]
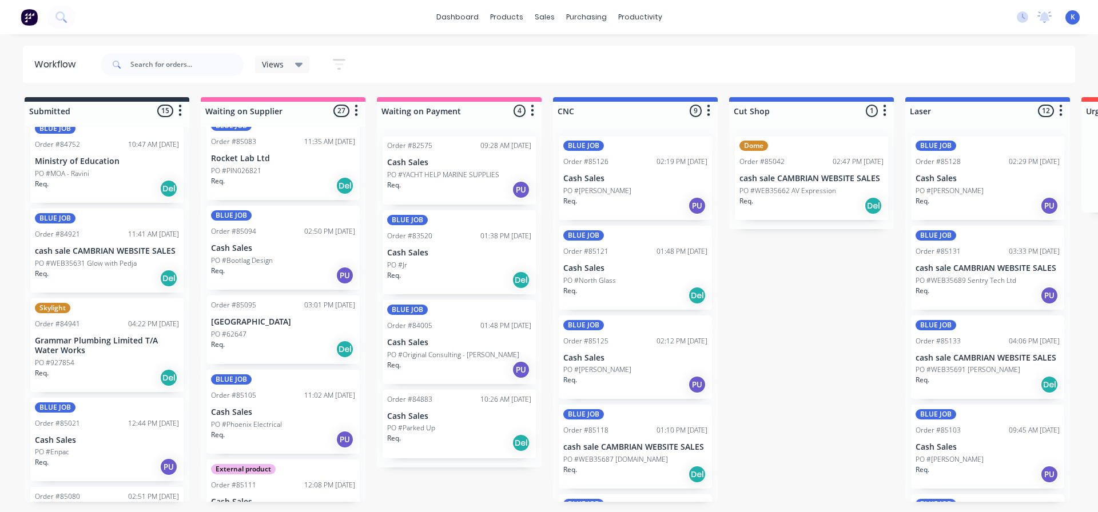
click at [55, 261] on p "PO #WEB35631 Glow with Pedja" at bounding box center [86, 263] width 102 height 10
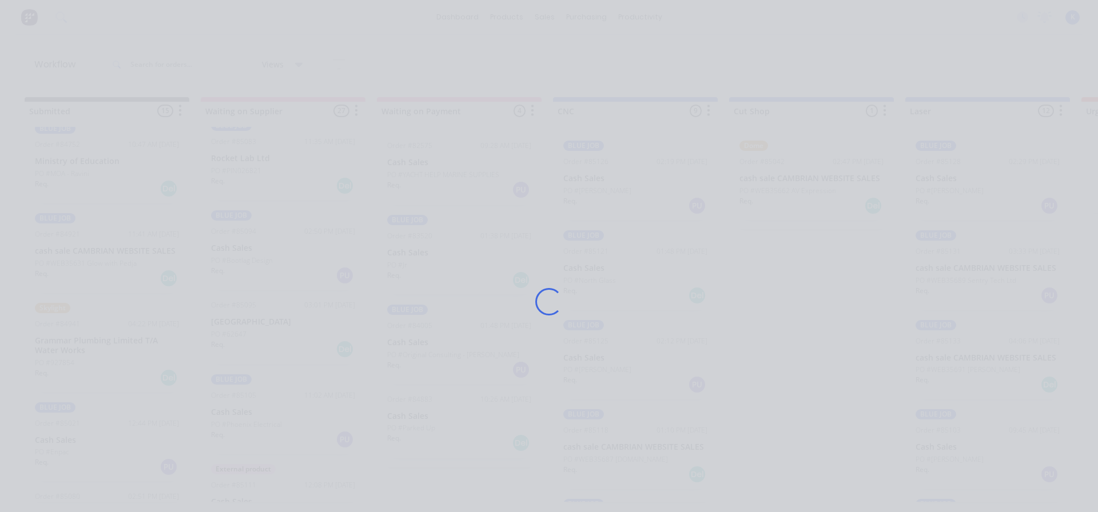
click at [55, 261] on div "Loading..." at bounding box center [549, 256] width 1098 height 512
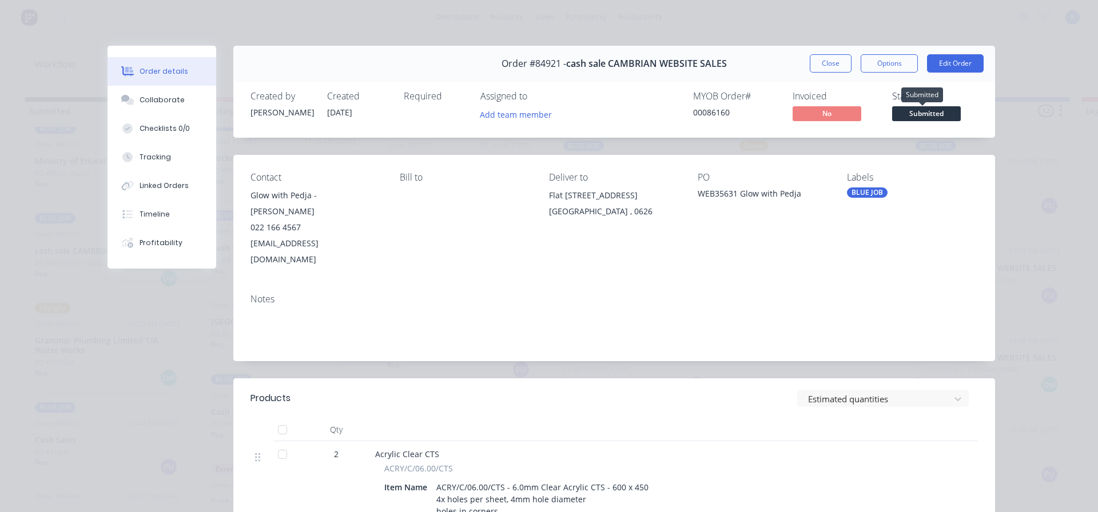
click at [932, 110] on span "Submitted" at bounding box center [926, 113] width 69 height 14
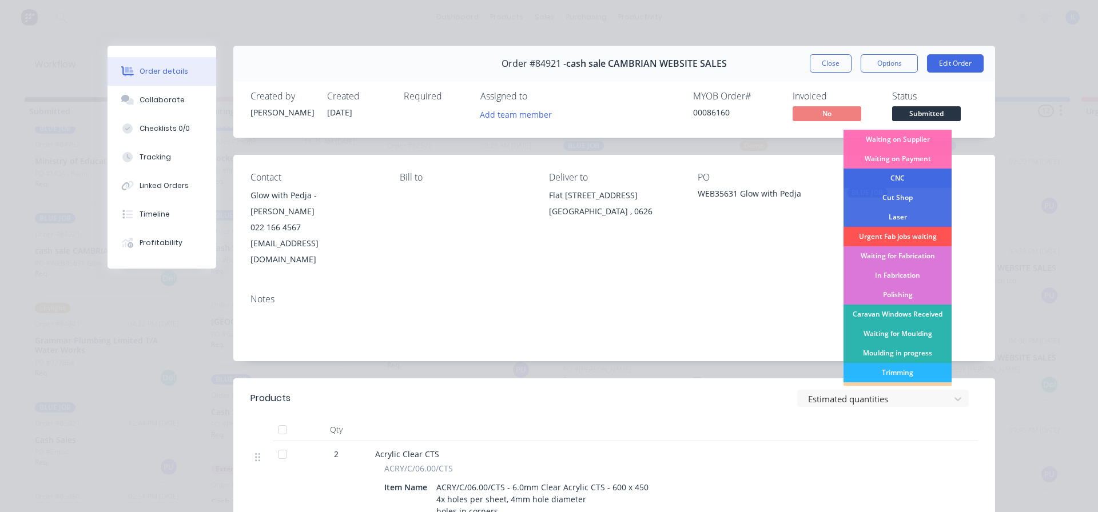
click at [902, 177] on div "CNC" at bounding box center [897, 178] width 108 height 19
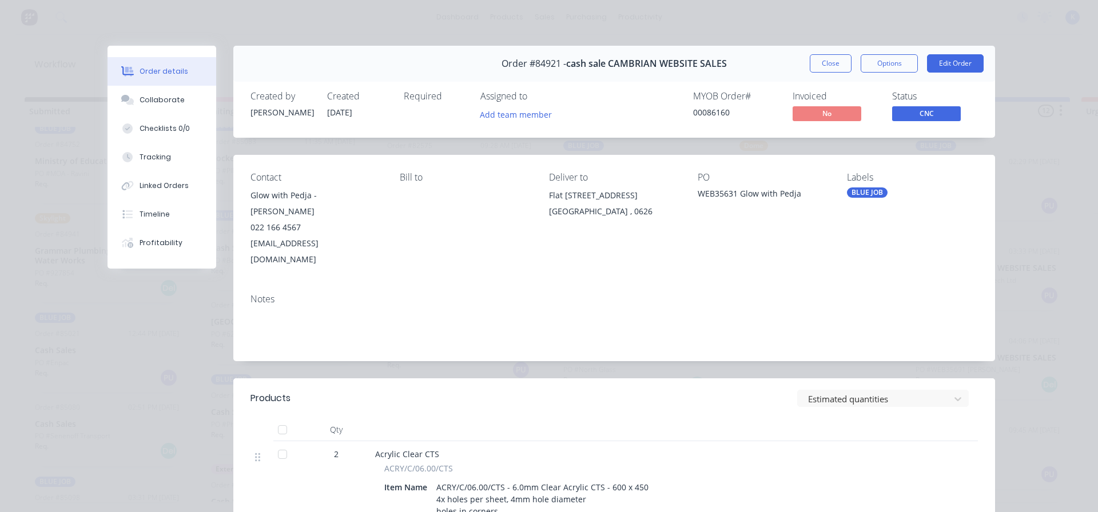
click at [825, 67] on button "Close" at bounding box center [830, 63] width 42 height 18
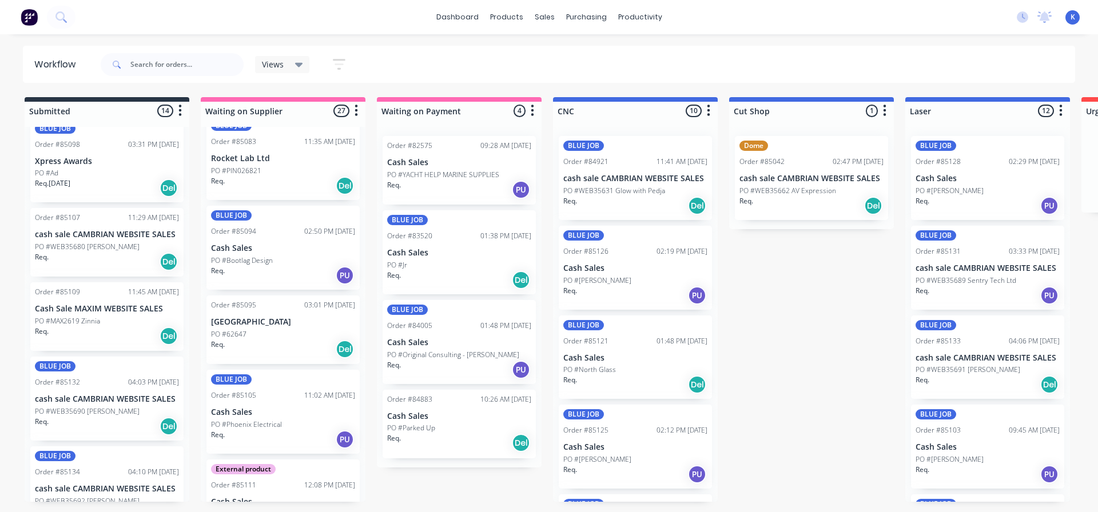
scroll to position [686, 0]
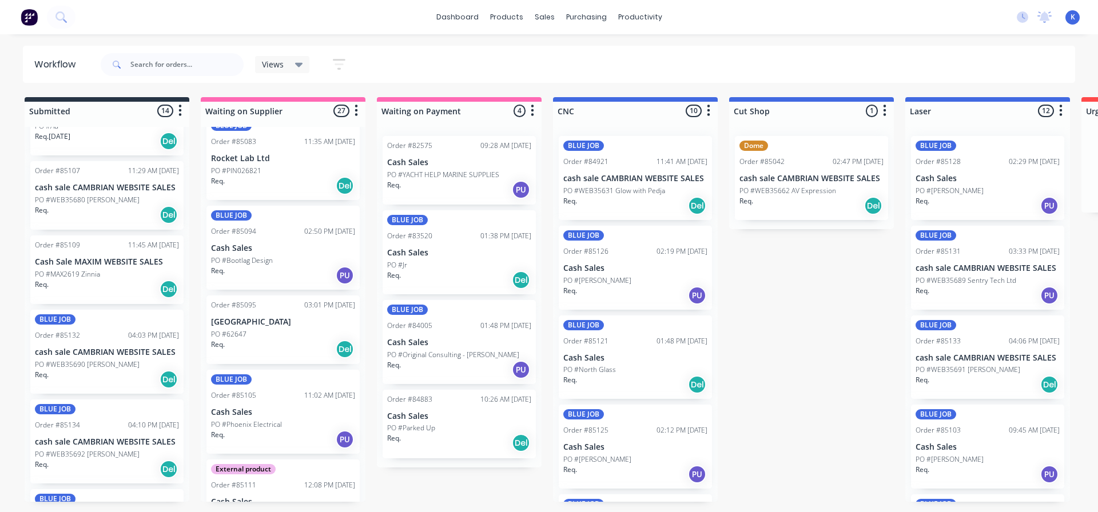
click at [70, 359] on div "BLUE JOB Order #85132 04:03 PM [DATE] cash sale CAMBRIAN WEBSITE SALES PO #WEB3…" at bounding box center [106, 352] width 153 height 84
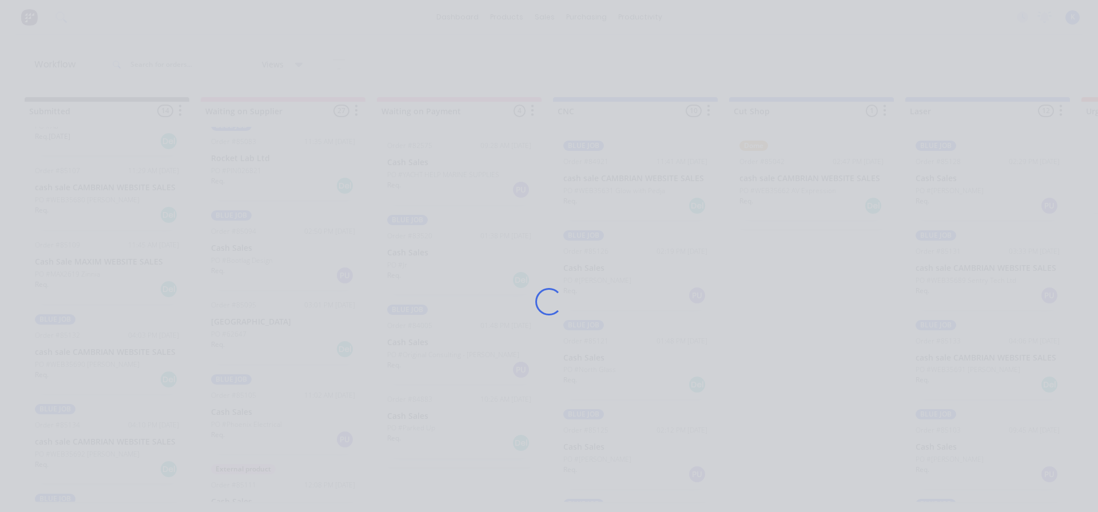
click at [69, 359] on div "Loading..." at bounding box center [549, 256] width 1098 height 512
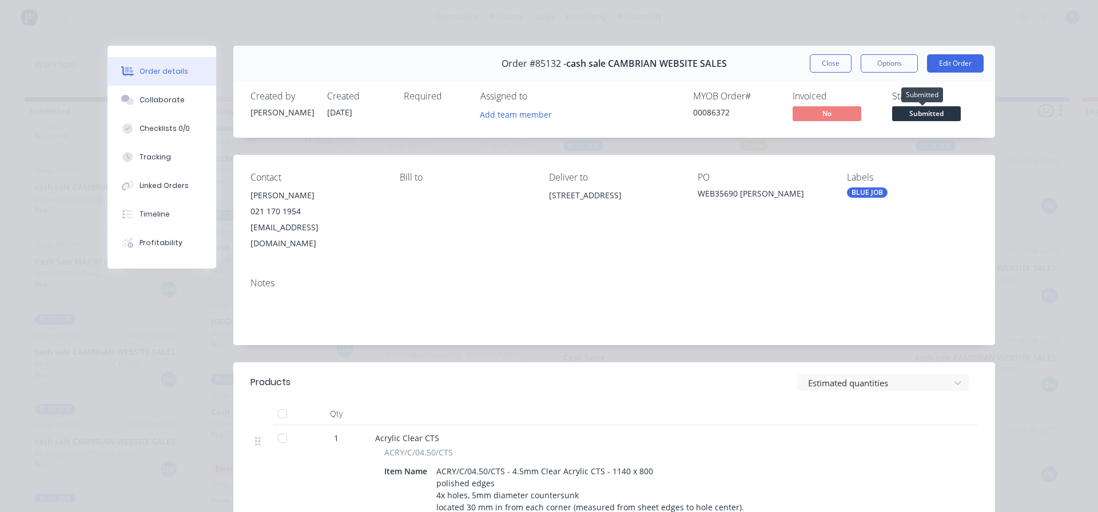
click at [912, 115] on span "Submitted" at bounding box center [926, 113] width 69 height 14
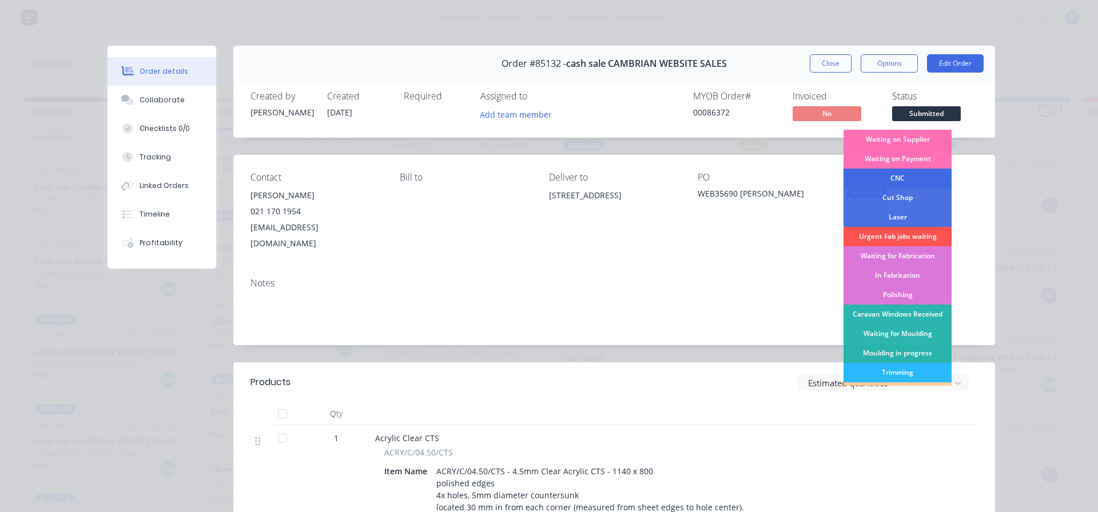
click at [904, 178] on div "CNC" at bounding box center [897, 178] width 108 height 19
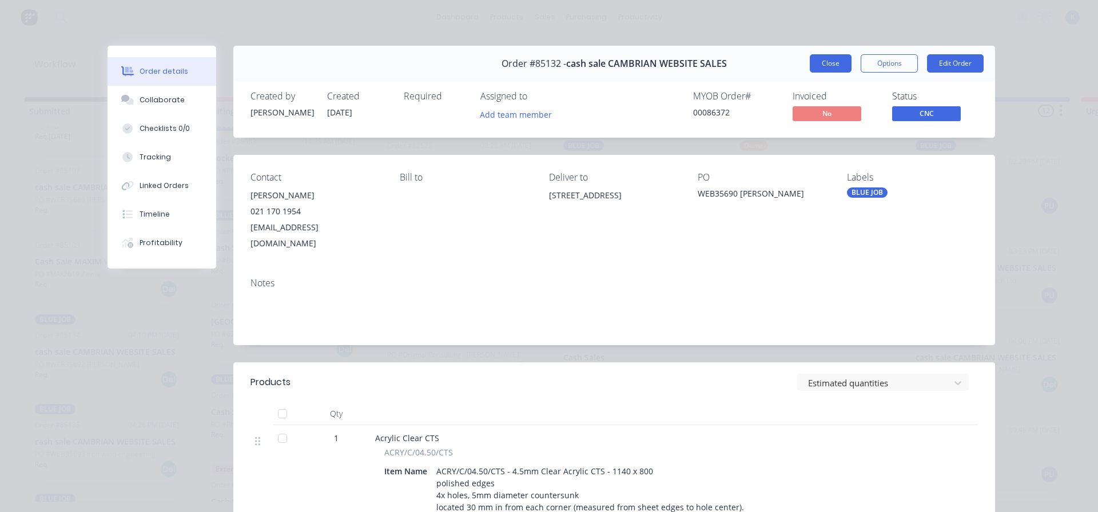
click at [817, 61] on button "Close" at bounding box center [830, 63] width 42 height 18
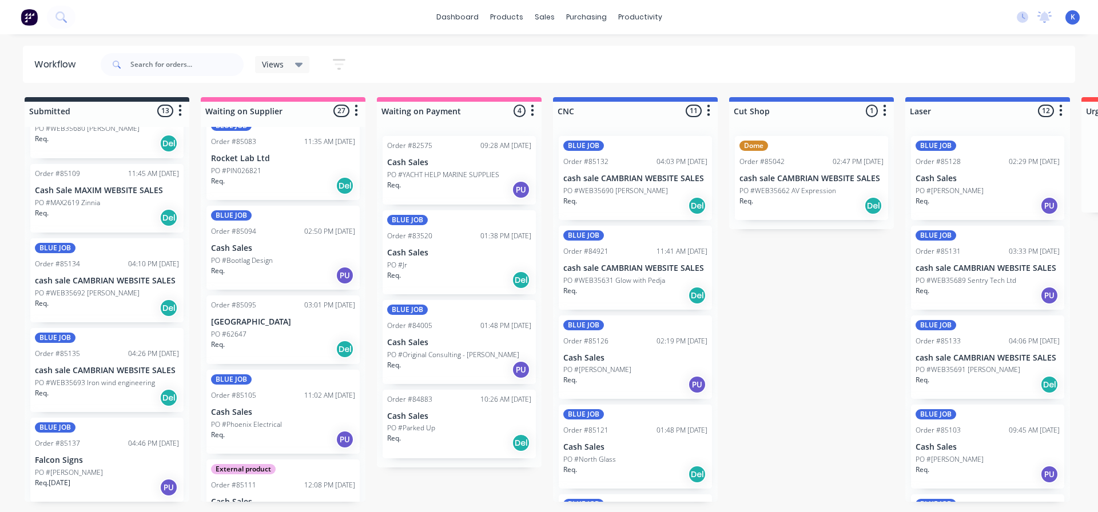
scroll to position [758, 0]
click at [74, 465] on div "BLUE JOB Order #85137 04:46 PM [DATE] Falcon Signs PO #[PERSON_NAME] Req. [DATE…" at bounding box center [106, 459] width 153 height 84
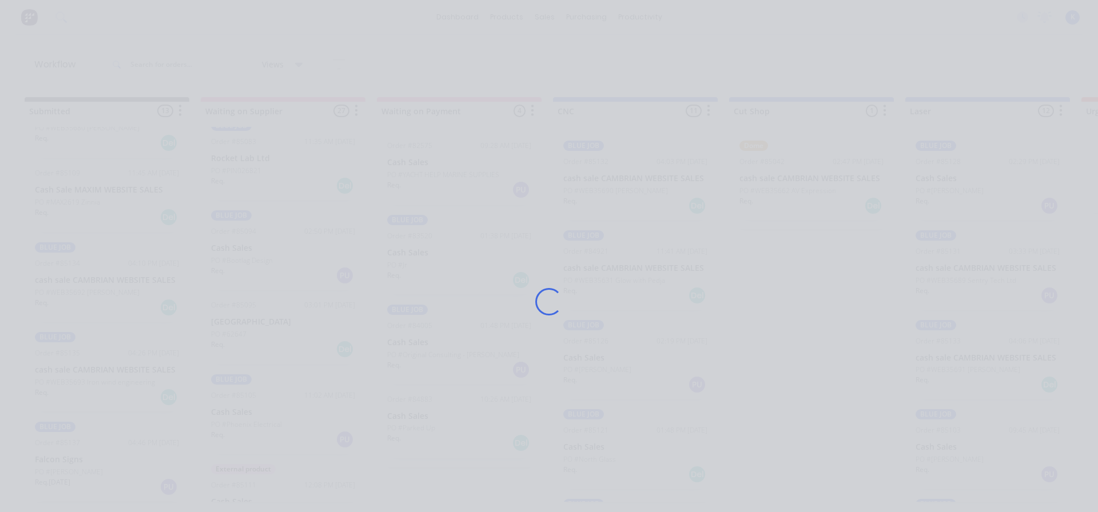
click at [74, 465] on div "Loading..." at bounding box center [549, 256] width 1098 height 512
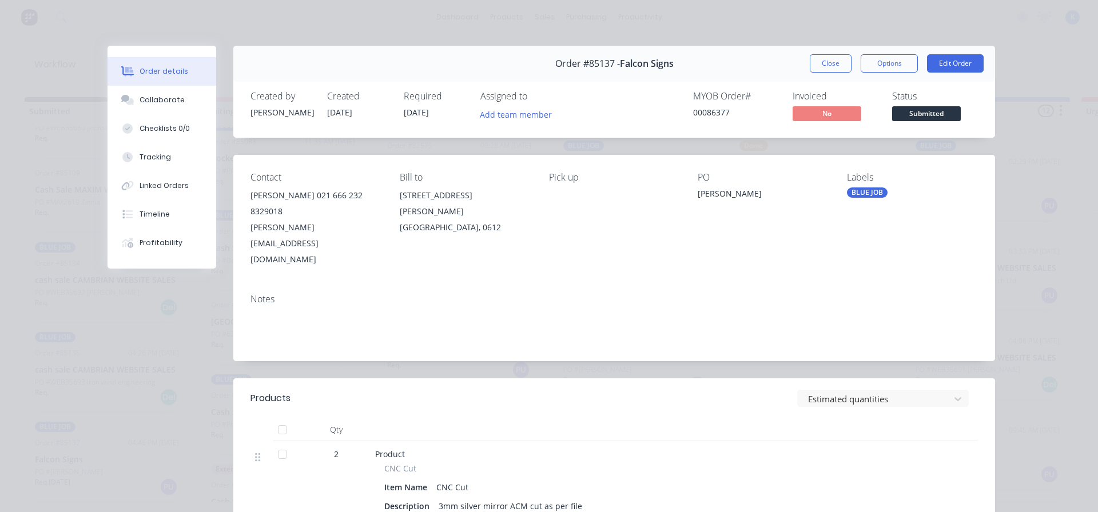
click at [915, 112] on span "Submitted" at bounding box center [926, 113] width 69 height 14
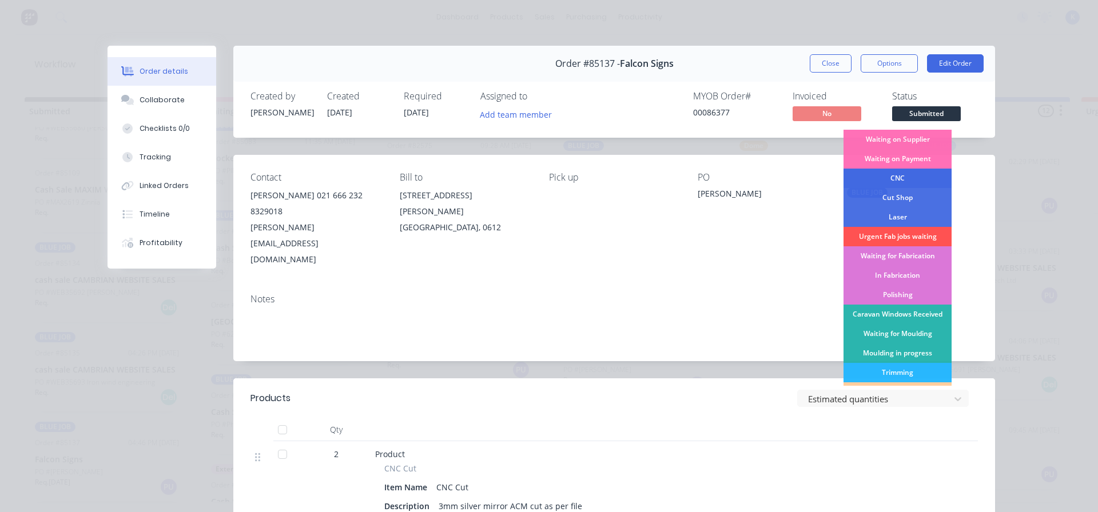
click at [887, 179] on div "CNC" at bounding box center [897, 178] width 108 height 19
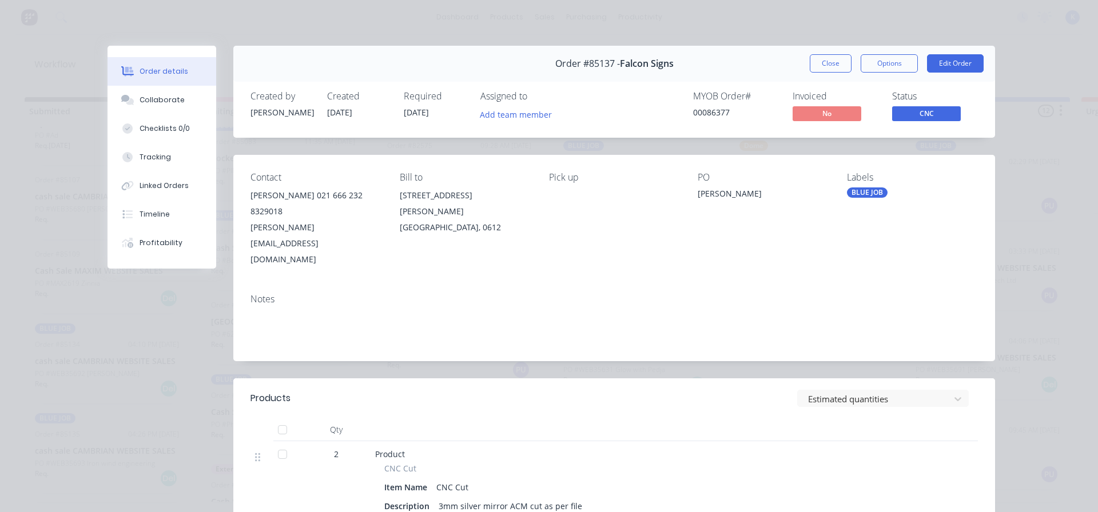
scroll to position [668, 0]
click at [819, 62] on button "Close" at bounding box center [830, 63] width 42 height 18
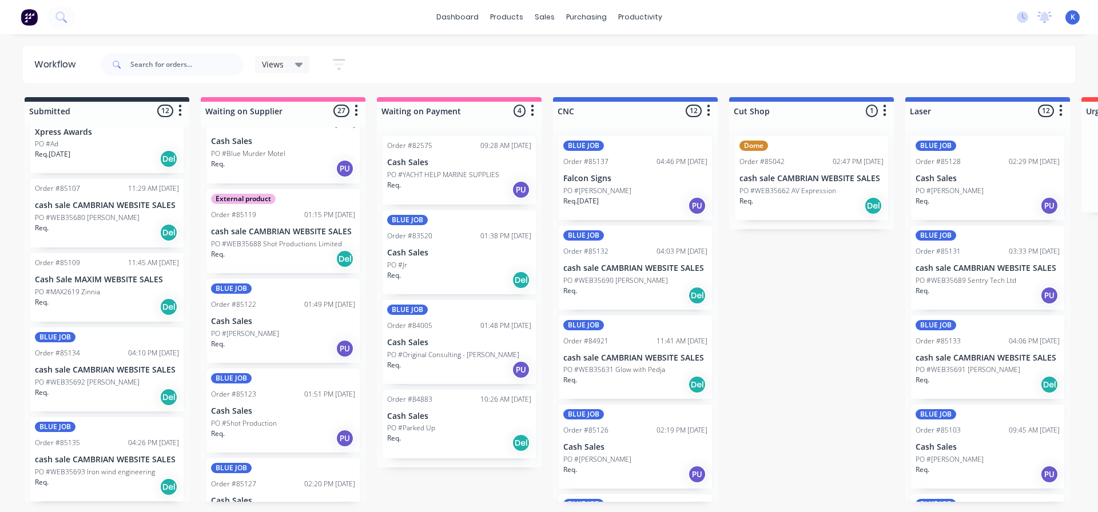
scroll to position [2044, 0]
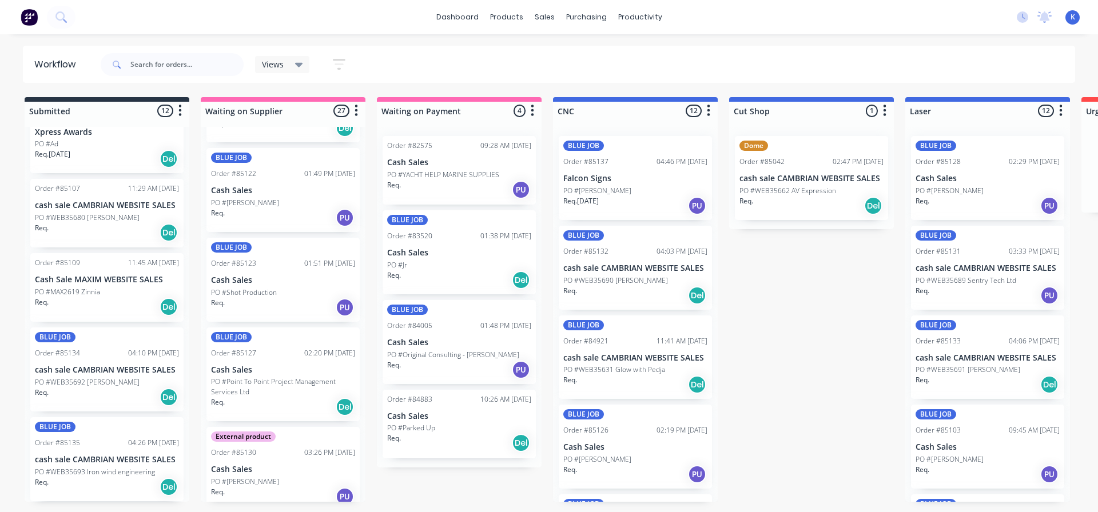
click at [262, 477] on p "PO #[PERSON_NAME]" at bounding box center [245, 482] width 68 height 10
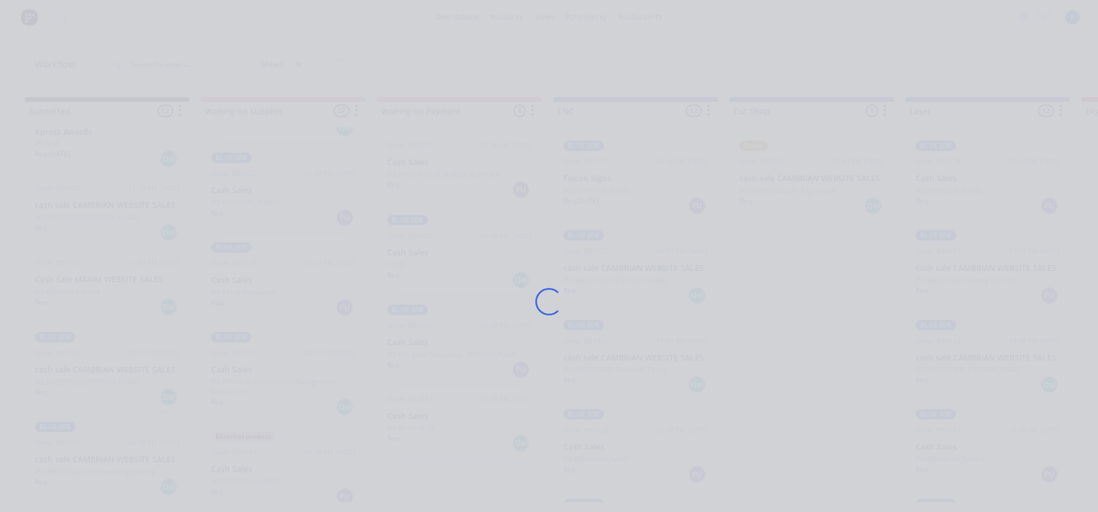
click at [262, 467] on div "Loading..." at bounding box center [548, 302] width 915 height 512
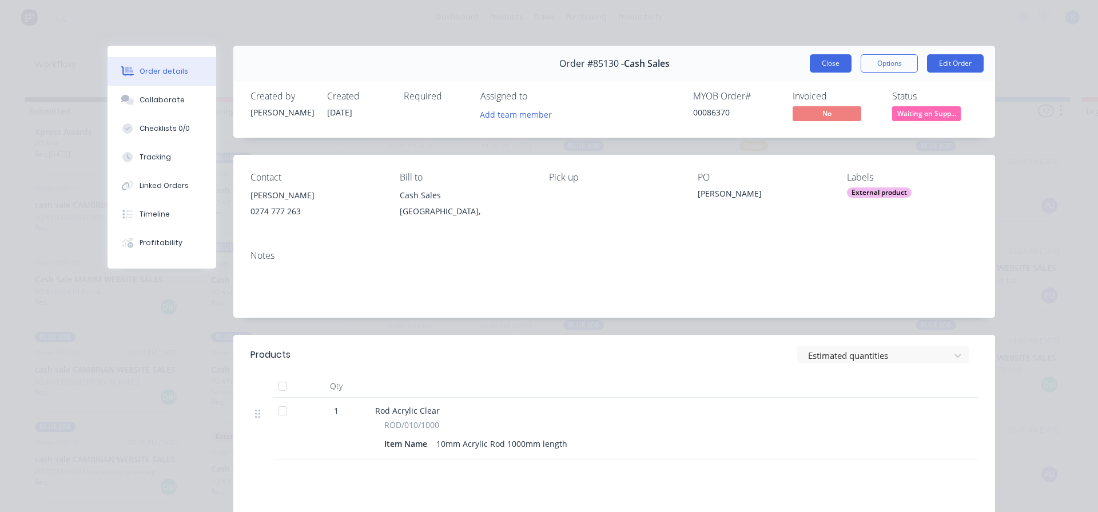
drag, startPoint x: 822, startPoint y: 64, endPoint x: 809, endPoint y: 66, distance: 12.1
click at [822, 65] on button "Close" at bounding box center [830, 63] width 42 height 18
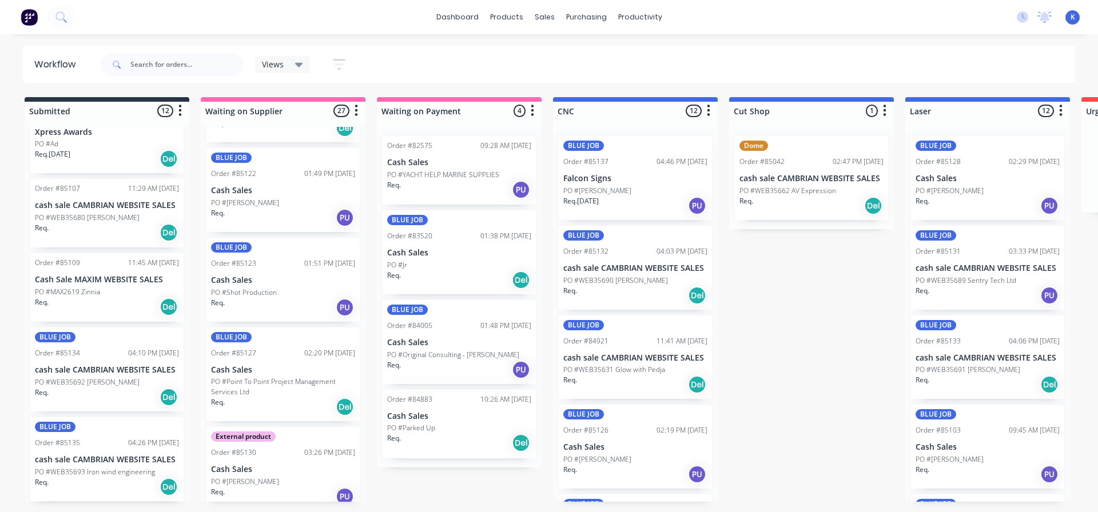
click at [243, 377] on p "PO #Point To Point Project Management Services Ltd" at bounding box center [283, 387] width 144 height 21
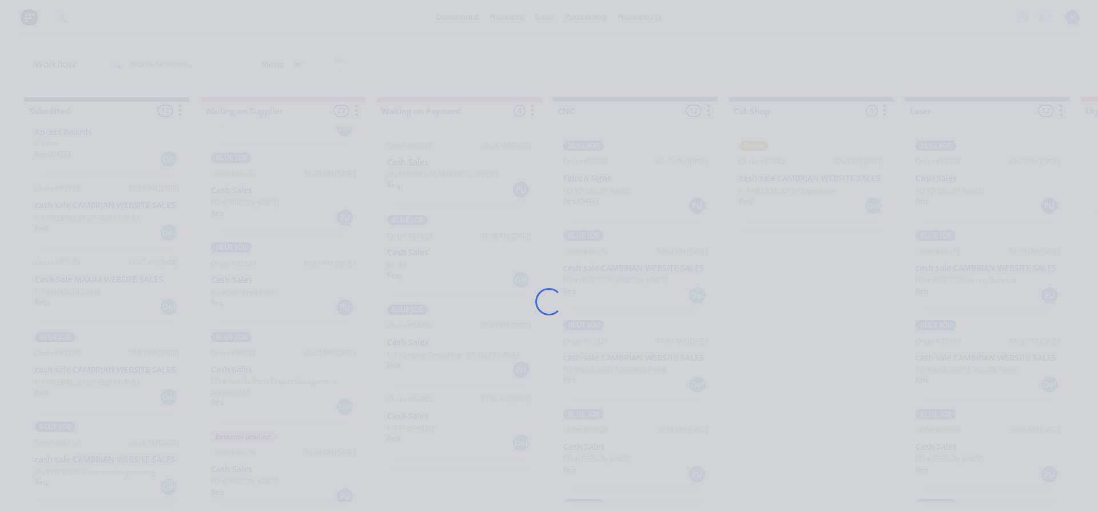
click at [242, 376] on div "Loading..." at bounding box center [548, 302] width 915 height 512
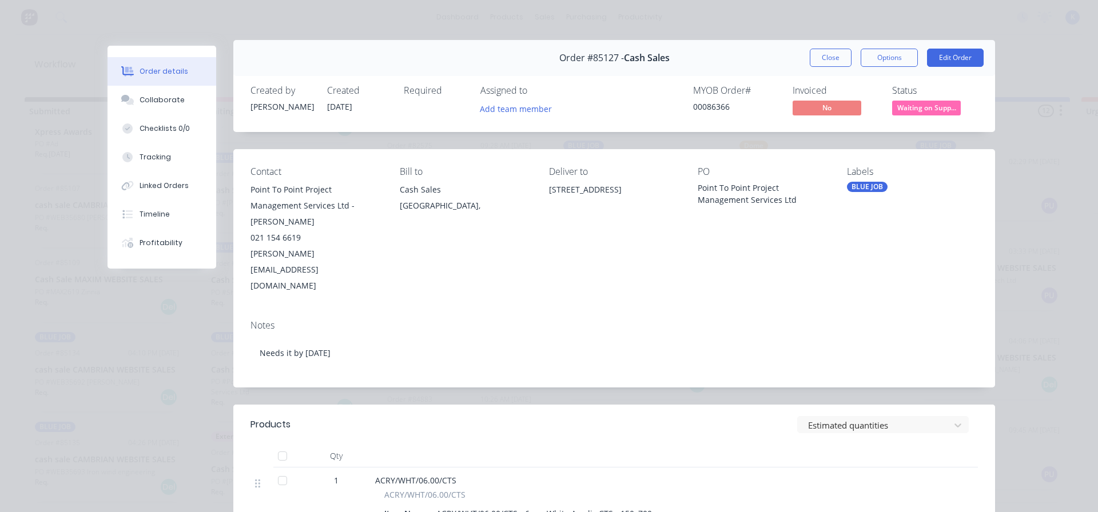
scroll to position [0, 0]
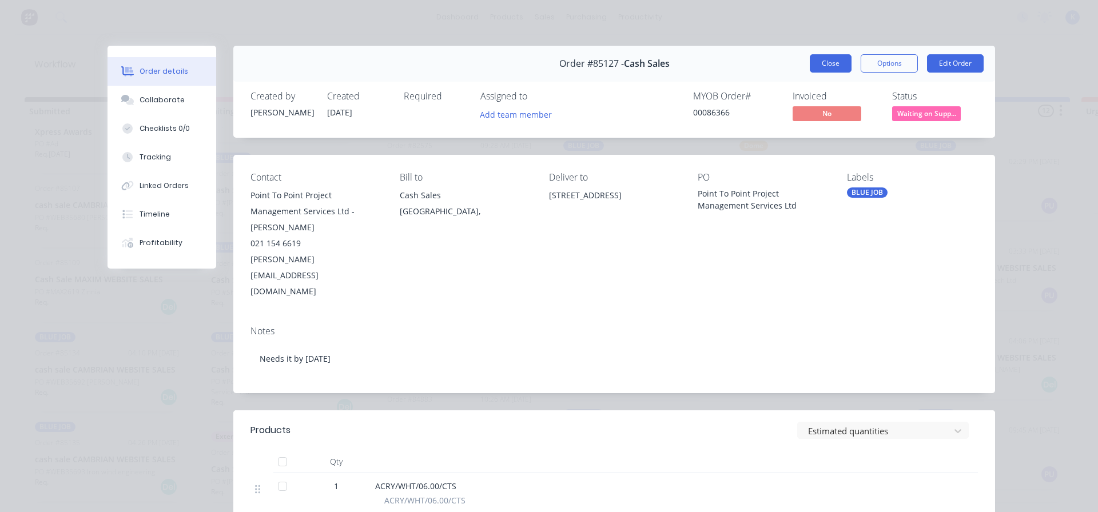
click at [828, 66] on button "Close" at bounding box center [830, 63] width 42 height 18
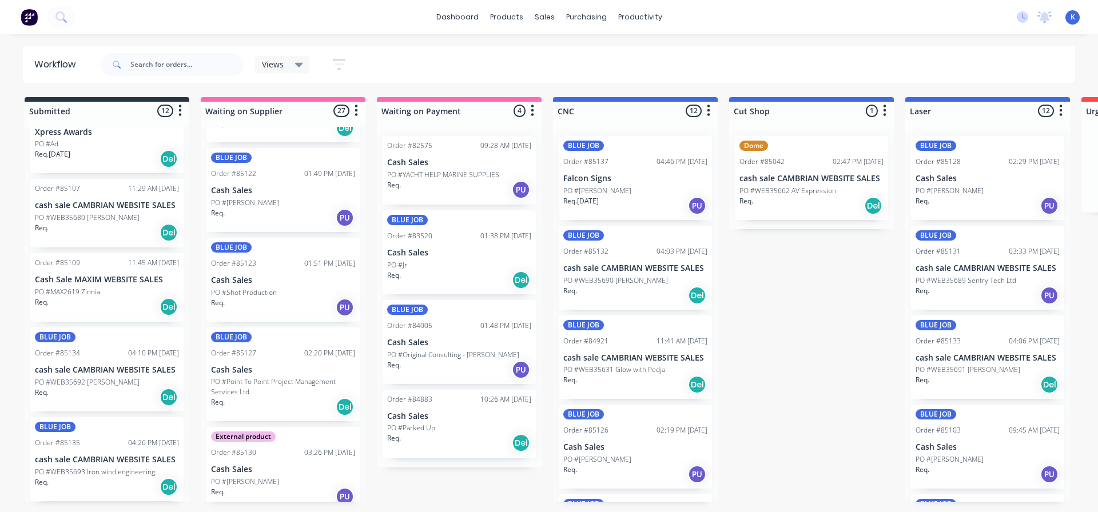
click at [61, 141] on div "PO #Ad" at bounding box center [107, 144] width 144 height 10
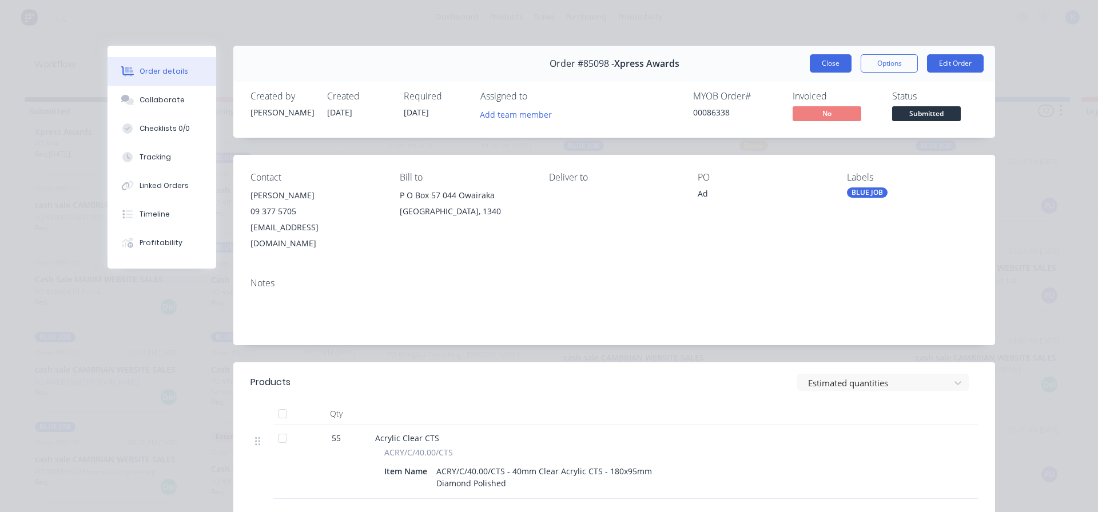
click at [819, 65] on button "Close" at bounding box center [830, 63] width 42 height 18
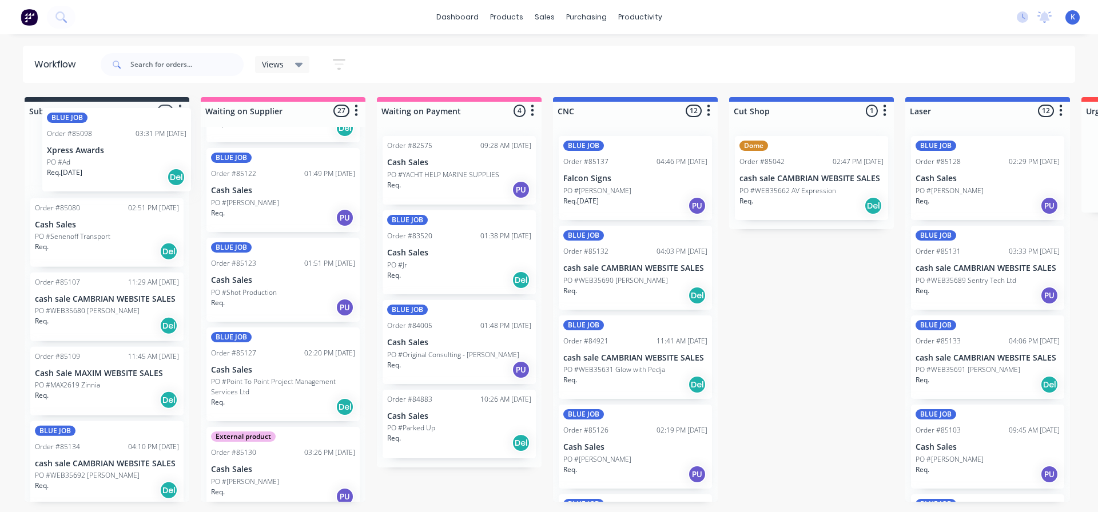
drag, startPoint x: 57, startPoint y: 148, endPoint x: 69, endPoint y: 168, distance: 22.6
click at [67, 170] on div "YELLOW JOB Order #84491 03:16 PM [DATE] Cash Sales PO #[PERSON_NAME] Req. Del Y…" at bounding box center [107, 314] width 165 height 375
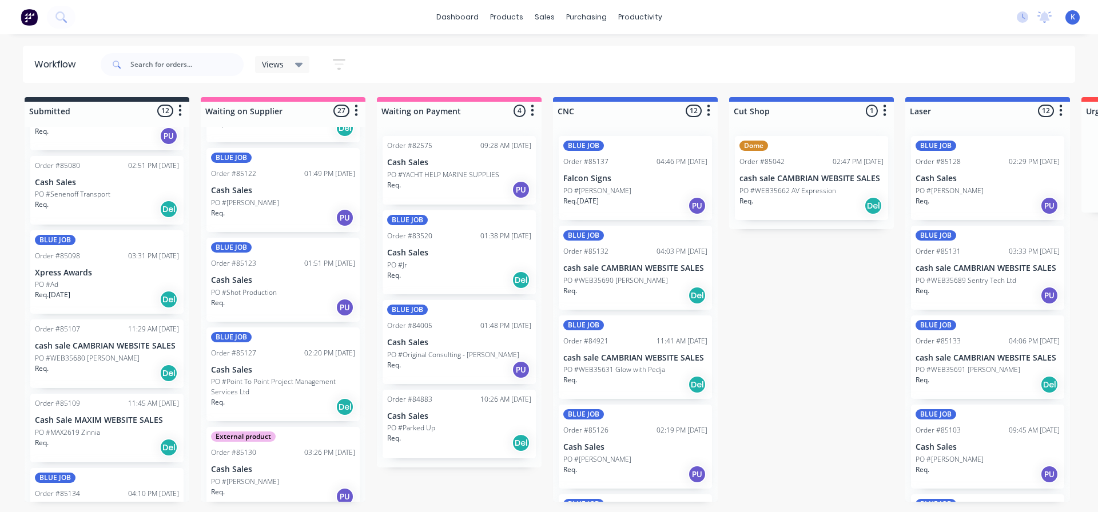
click at [62, 273] on p "Xpress Awards" at bounding box center [107, 273] width 144 height 10
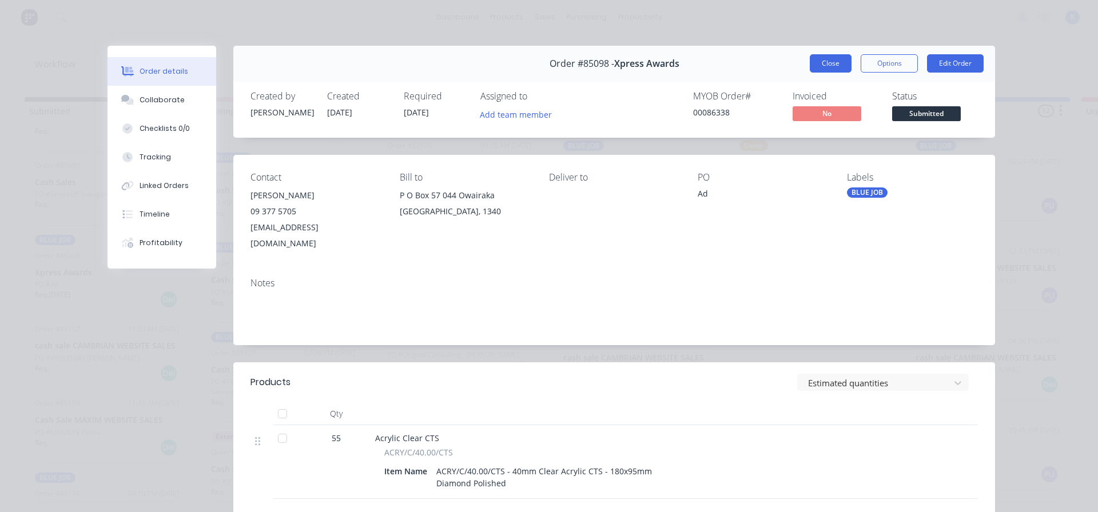
click at [812, 64] on button "Close" at bounding box center [830, 63] width 42 height 18
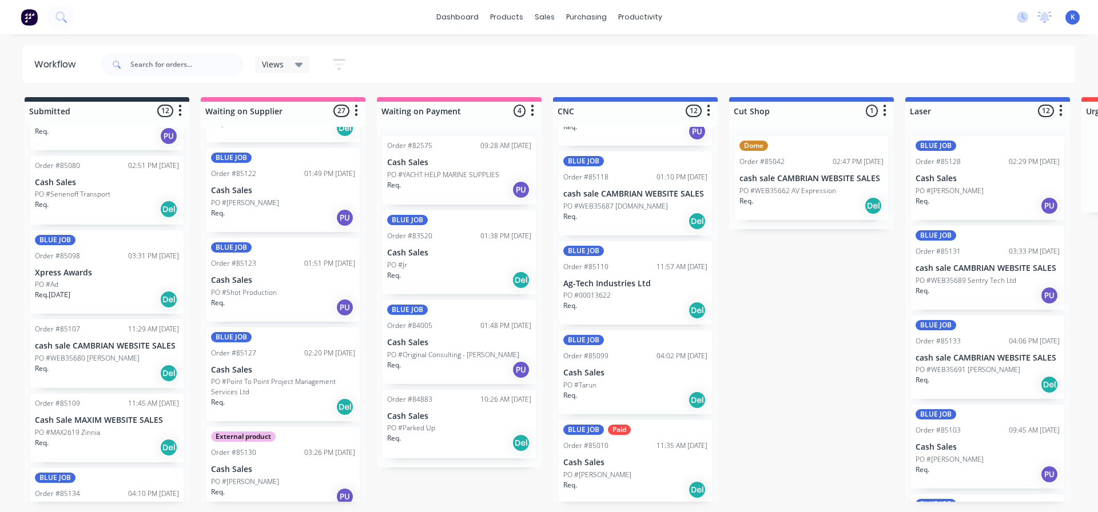
scroll to position [686, 0]
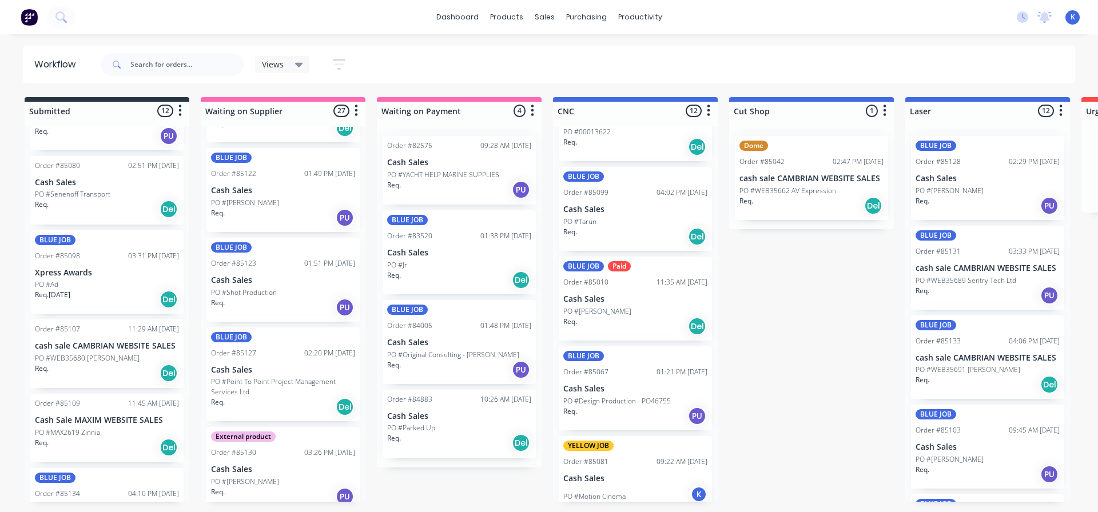
click at [279, 58] on div "Views" at bounding box center [282, 64] width 55 height 17
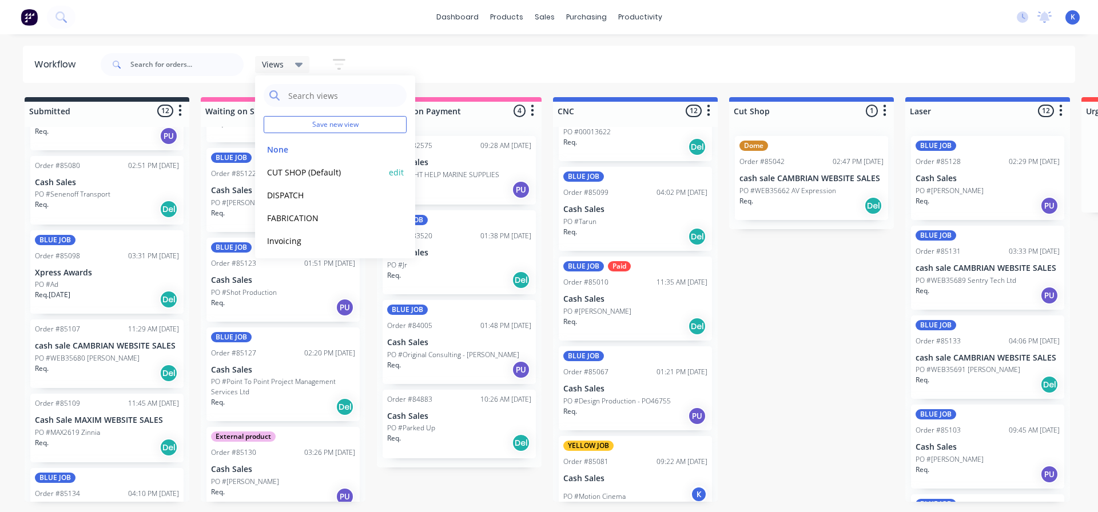
click at [304, 174] on button "CUT SHOP (Default)" at bounding box center [325, 172] width 122 height 13
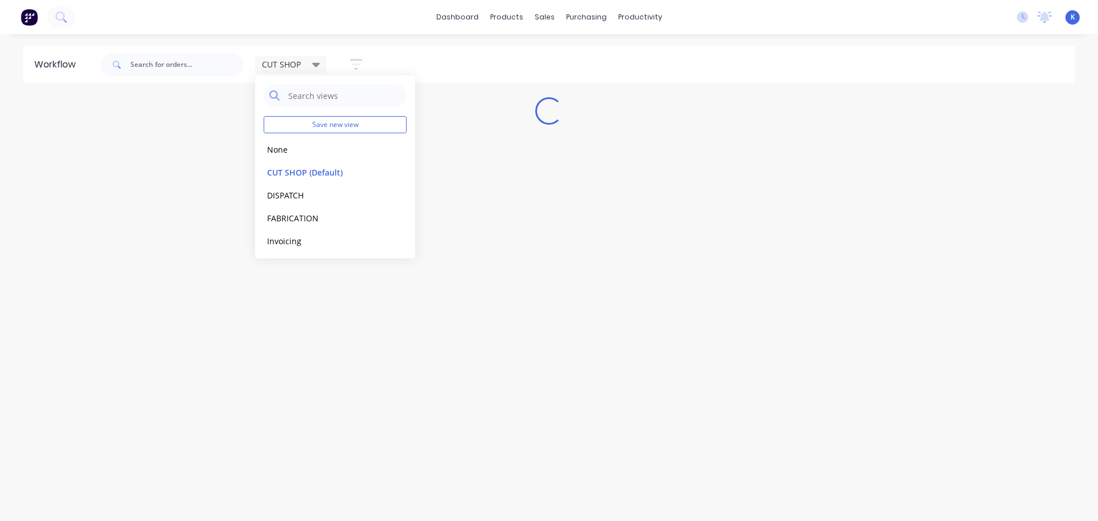
click at [242, 344] on div "Workflow CUT SHOP Save new view None edit CUT SHOP (Default) edit DISPATCH edit…" at bounding box center [549, 272] width 1098 height 452
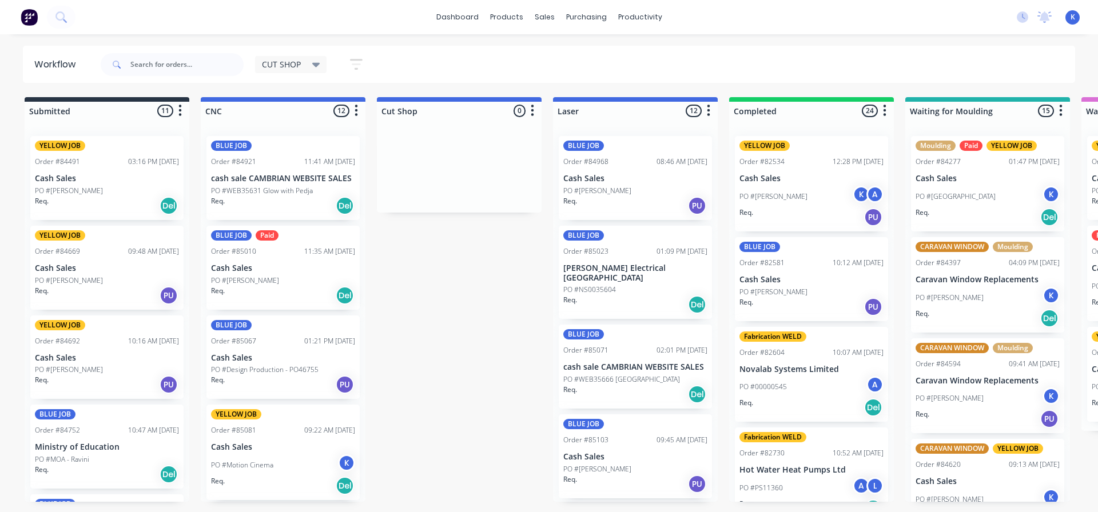
click at [245, 443] on p "Cash Sales" at bounding box center [283, 447] width 144 height 10
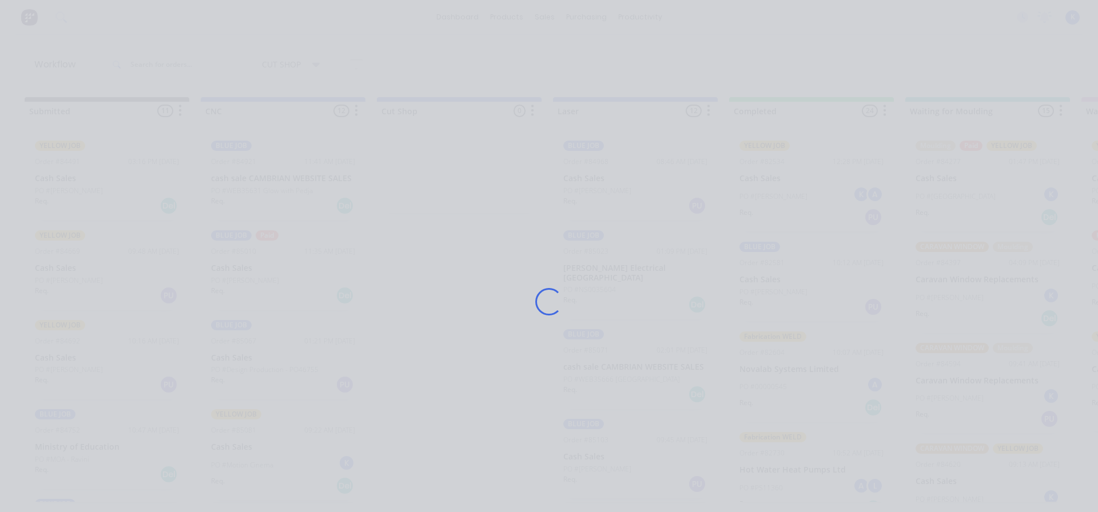
click at [245, 443] on div "Loading..." at bounding box center [548, 302] width 915 height 512
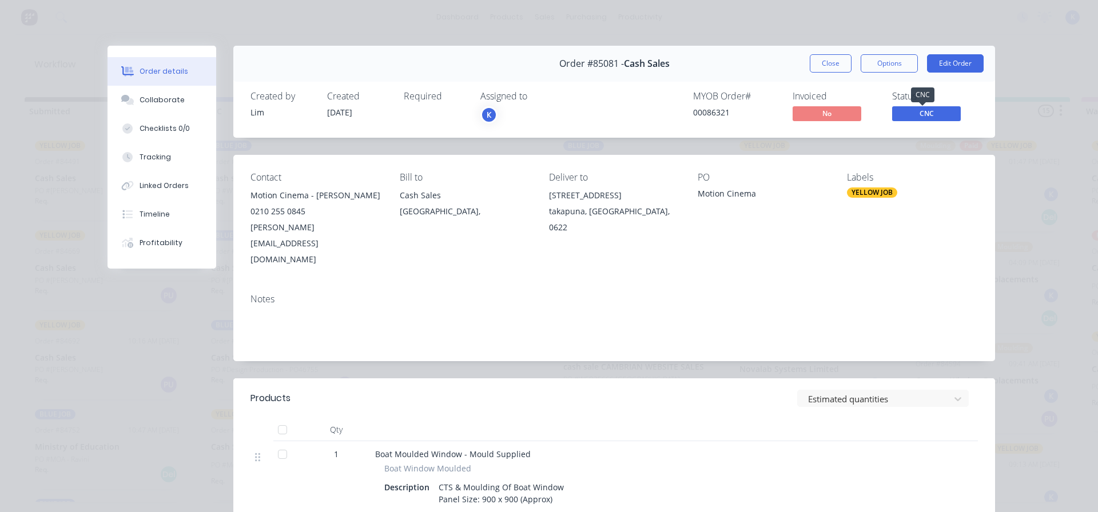
click at [899, 117] on span "CNC" at bounding box center [926, 113] width 69 height 14
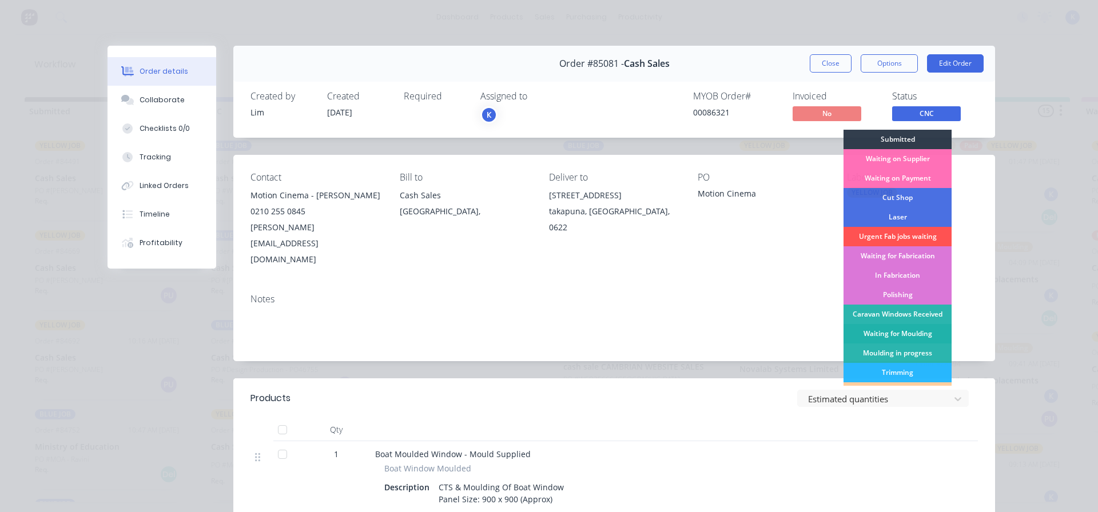
click at [903, 333] on div "Waiting for Moulding" at bounding box center [897, 333] width 108 height 19
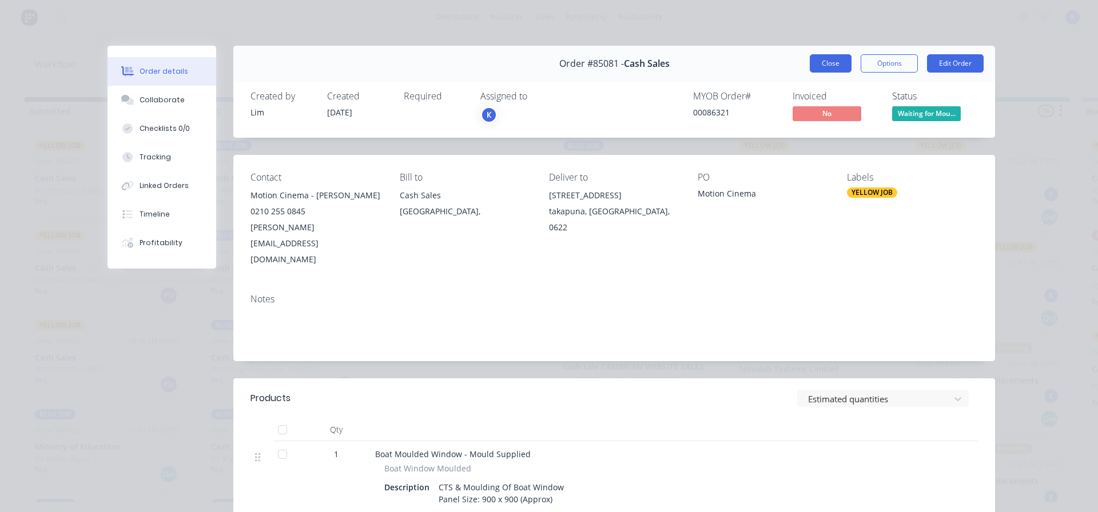
click at [831, 61] on button "Close" at bounding box center [830, 63] width 42 height 18
